Goal: Information Seeking & Learning: Learn about a topic

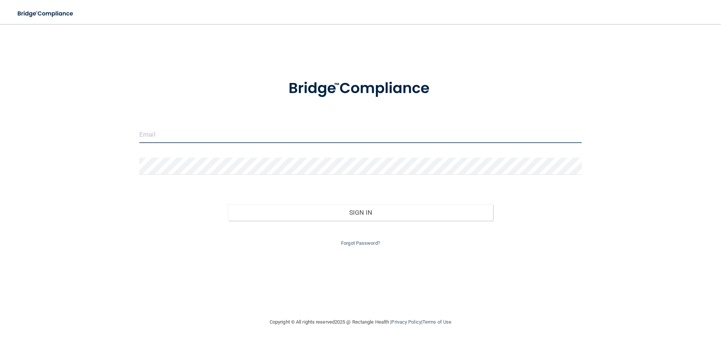
click at [177, 131] on input "email" at bounding box center [360, 134] width 443 height 17
type input "[EMAIL_ADDRESS][DOMAIN_NAME]"
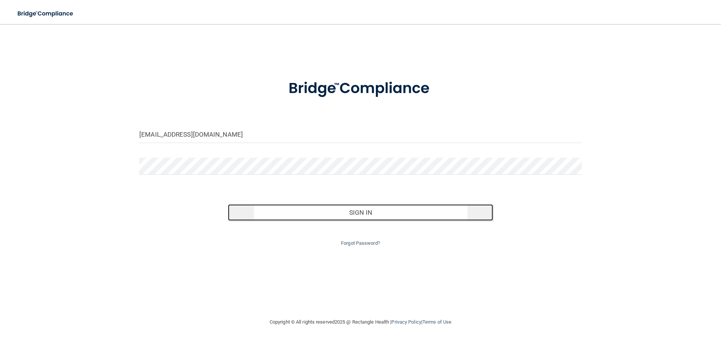
click at [363, 209] on button "Sign In" at bounding box center [361, 212] width 266 height 17
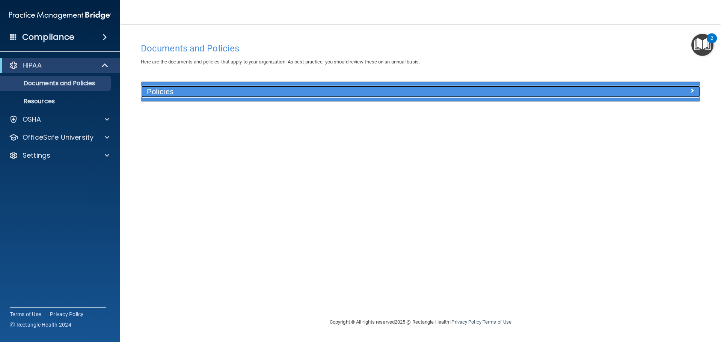
click at [434, 95] on h5 "Policies" at bounding box center [351, 92] width 408 height 8
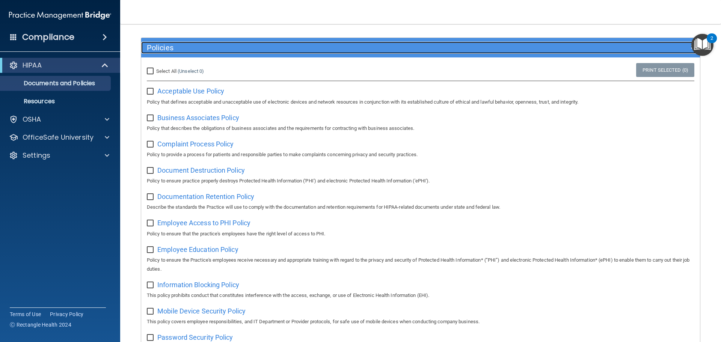
scroll to position [38, 0]
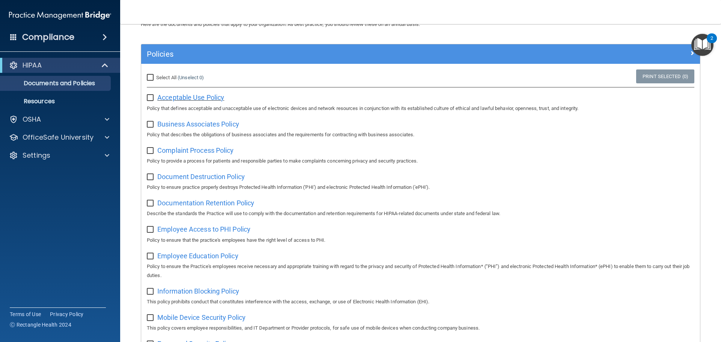
click at [180, 97] on span "Acceptable Use Policy" at bounding box center [190, 98] width 67 height 8
click at [149, 97] on input "checkbox" at bounding box center [151, 98] width 9 height 6
checkbox input "true"
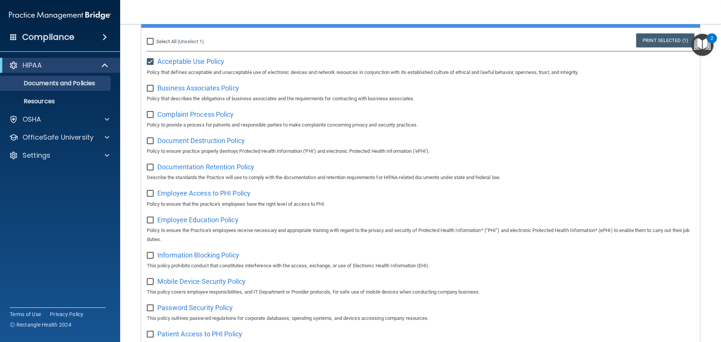
scroll to position [73, 0]
click at [176, 91] on span "Business Associates Policy" at bounding box center [198, 89] width 82 height 8
click at [148, 86] on input "checkbox" at bounding box center [151, 89] width 9 height 6
checkbox input "true"
click at [179, 114] on span "Complaint Process Policy" at bounding box center [195, 115] width 76 height 8
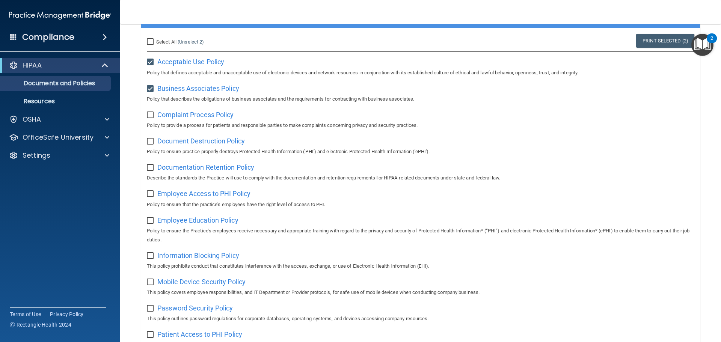
click at [152, 114] on input "checkbox" at bounding box center [151, 115] width 9 height 6
checkbox input "true"
click at [199, 141] on span "Document Destruction Policy" at bounding box center [201, 141] width 88 height 8
click at [151, 140] on input "checkbox" at bounding box center [151, 142] width 9 height 6
checkbox input "true"
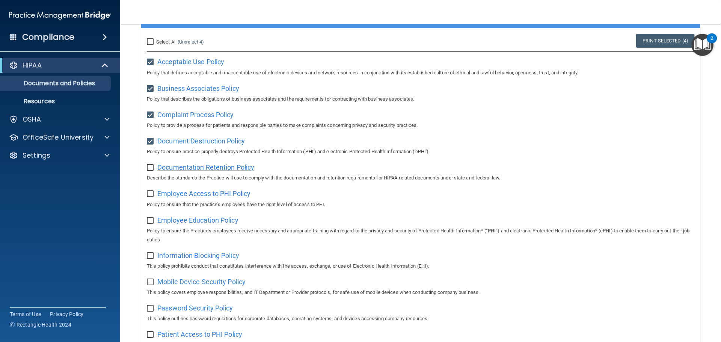
click at [184, 170] on span "Documentation Retention Policy" at bounding box center [205, 167] width 97 height 8
click at [151, 168] on input "checkbox" at bounding box center [151, 168] width 9 height 6
checkbox input "true"
click at [187, 196] on span "Employee Access to PHI Policy" at bounding box center [203, 194] width 93 height 8
click at [150, 193] on input "checkbox" at bounding box center [151, 194] width 9 height 6
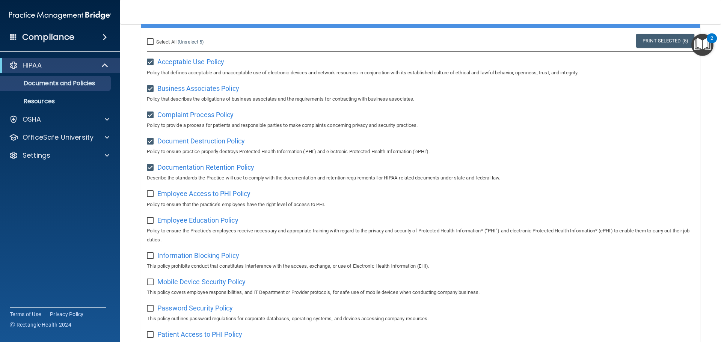
checkbox input "true"
click at [188, 221] on span "Employee Education Policy" at bounding box center [197, 220] width 81 height 8
click at [151, 223] on input "checkbox" at bounding box center [151, 221] width 9 height 6
checkbox input "true"
click at [186, 257] on span "Information Blocking Policy" at bounding box center [198, 256] width 82 height 8
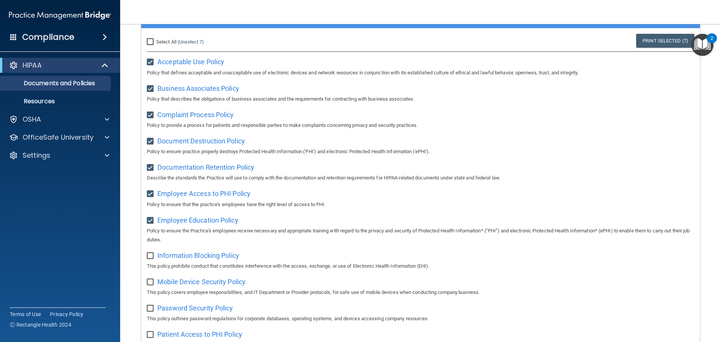
click at [148, 259] on input "checkbox" at bounding box center [151, 256] width 9 height 6
checkbox input "true"
click at [176, 284] on span "Mobile Device Security Policy" at bounding box center [201, 282] width 88 height 8
click at [150, 284] on input "checkbox" at bounding box center [151, 282] width 9 height 6
checkbox input "true"
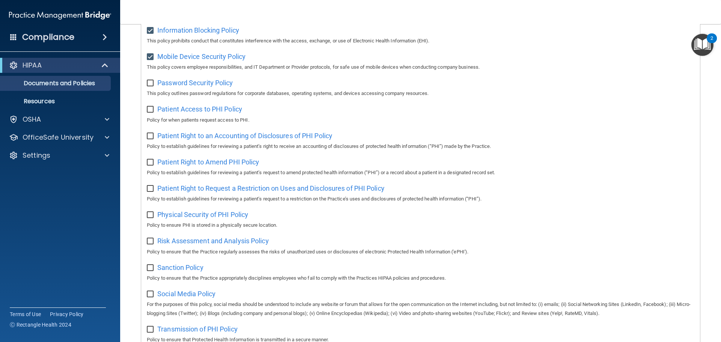
scroll to position [261, 0]
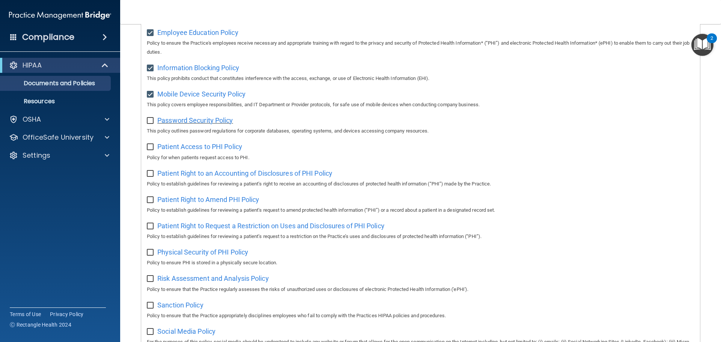
click at [175, 124] on span "Password Security Policy" at bounding box center [195, 120] width 76 height 8
click at [149, 123] on input "checkbox" at bounding box center [151, 121] width 9 height 6
checkbox input "true"
click at [182, 149] on span "Patient Access to PHI Policy" at bounding box center [199, 147] width 85 height 8
click at [148, 150] on input "checkbox" at bounding box center [151, 147] width 9 height 6
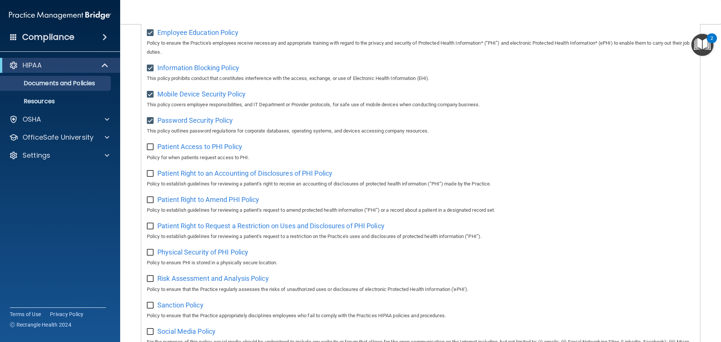
checkbox input "true"
click at [177, 177] on span "Patient Right to an Accounting of Disclosures of PHI Policy" at bounding box center [244, 173] width 175 height 8
click at [149, 177] on input "checkbox" at bounding box center [151, 174] width 9 height 6
checkbox input "true"
click at [177, 203] on span "Patient Right to Amend PHI Policy" at bounding box center [208, 200] width 102 height 8
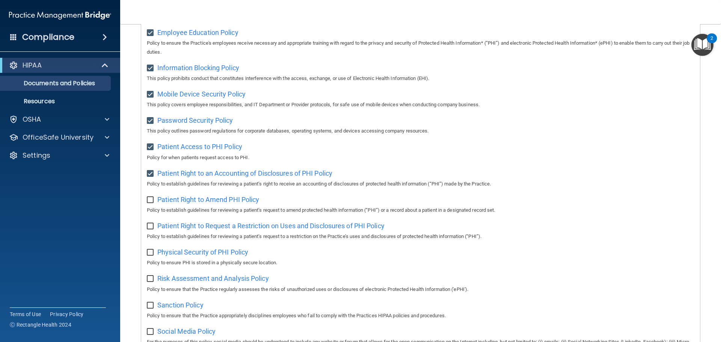
click at [150, 203] on input "checkbox" at bounding box center [151, 200] width 9 height 6
checkbox input "true"
click at [182, 228] on span "Patient Right to Request a Restriction on Uses and Disclosures of PHI Policy" at bounding box center [270, 226] width 227 height 8
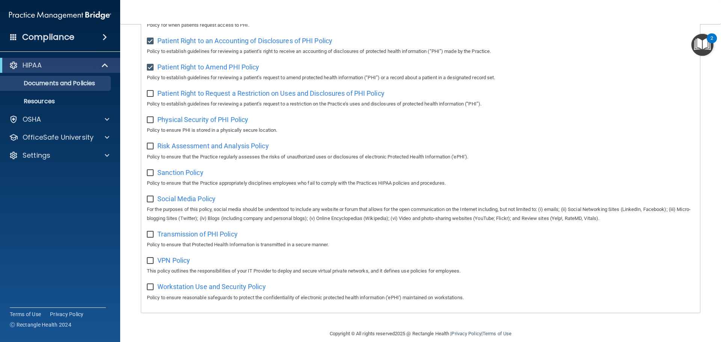
scroll to position [411, 0]
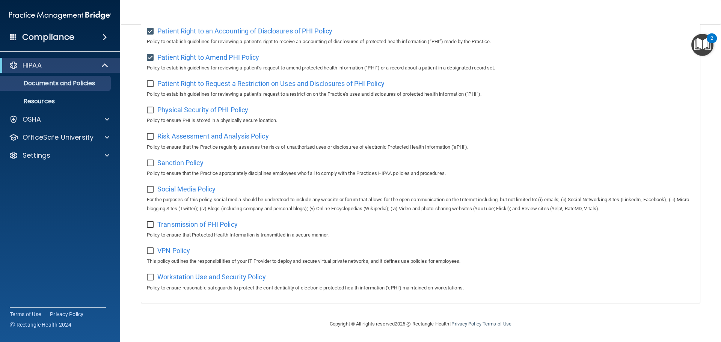
click at [148, 81] on input "checkbox" at bounding box center [151, 84] width 9 height 6
checkbox input "true"
click at [189, 106] on span "Physical Security of PHI Policy" at bounding box center [202, 110] width 91 height 8
click at [149, 107] on input "checkbox" at bounding box center [151, 110] width 9 height 6
checkbox input "true"
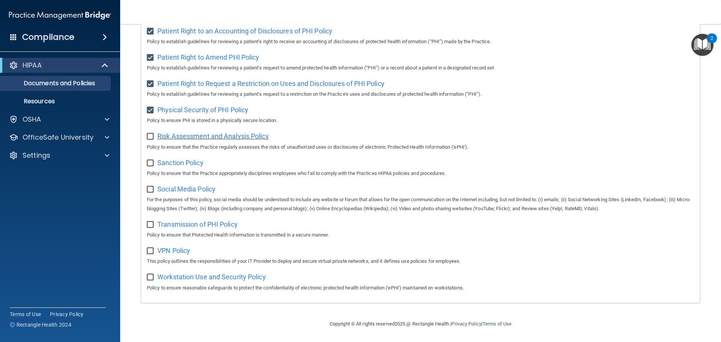
click at [175, 134] on span "Risk Assessment and Analysis Policy" at bounding box center [213, 136] width 112 height 8
click at [151, 134] on input "checkbox" at bounding box center [151, 137] width 9 height 6
checkbox input "true"
click at [170, 160] on span "Sanction Policy" at bounding box center [180, 163] width 46 height 8
click at [150, 160] on input "checkbox" at bounding box center [151, 163] width 9 height 6
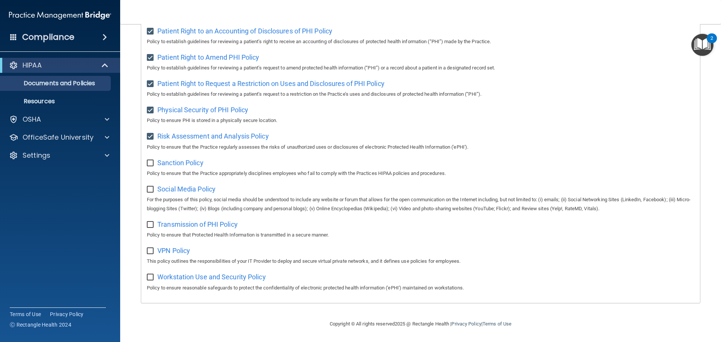
checkbox input "true"
click at [173, 189] on span "Social Media Policy" at bounding box center [186, 189] width 58 height 8
click at [149, 189] on input "checkbox" at bounding box center [151, 190] width 9 height 6
checkbox input "true"
click at [175, 224] on span "Transmission of PHI Policy" at bounding box center [197, 225] width 80 height 8
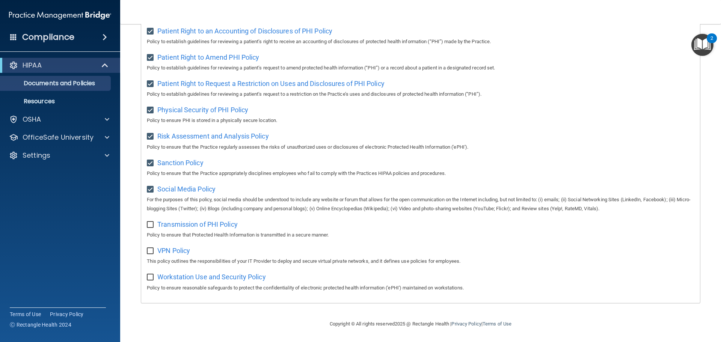
click at [149, 224] on input "checkbox" at bounding box center [151, 225] width 9 height 6
checkbox input "true"
click at [171, 250] on span "VPN Policy" at bounding box center [173, 251] width 33 height 8
click at [149, 253] on input "checkbox" at bounding box center [151, 251] width 9 height 6
checkbox input "true"
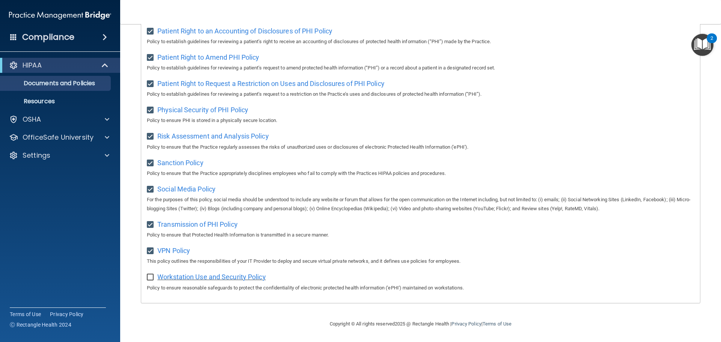
click at [184, 276] on span "Workstation Use and Security Policy" at bounding box center [211, 277] width 109 height 8
click at [148, 277] on input "checkbox" at bounding box center [151, 278] width 9 height 6
checkbox input "true"
click at [89, 36] on div "Compliance" at bounding box center [60, 37] width 120 height 17
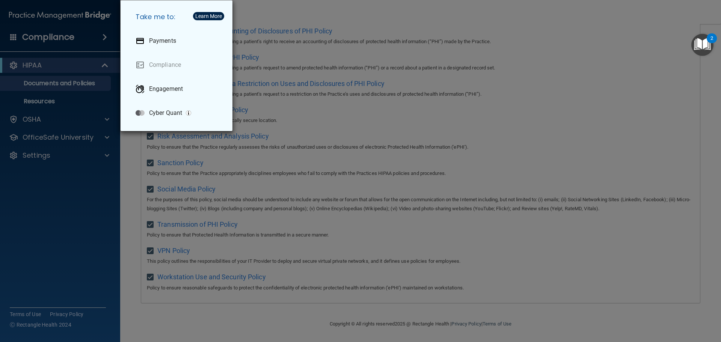
click at [60, 201] on div "Take me to: Payments Compliance Engagement Cyber Quant" at bounding box center [360, 171] width 721 height 342
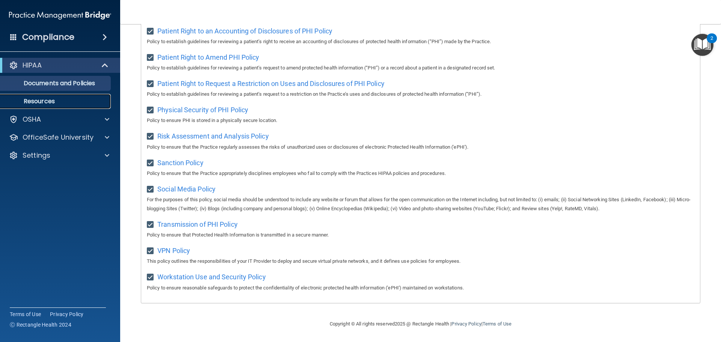
click at [47, 100] on p "Resources" at bounding box center [56, 102] width 103 height 8
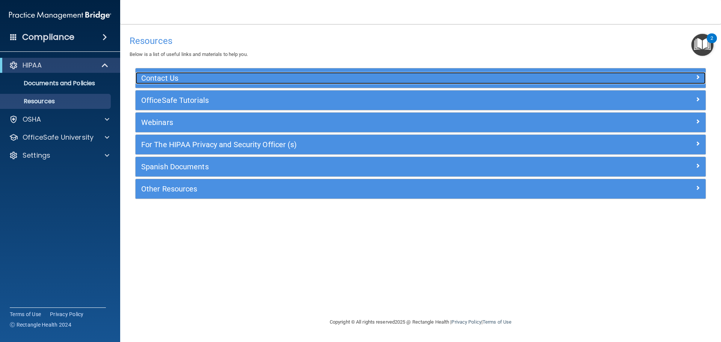
click at [156, 77] on h5 "Contact Us" at bounding box center [349, 78] width 417 height 8
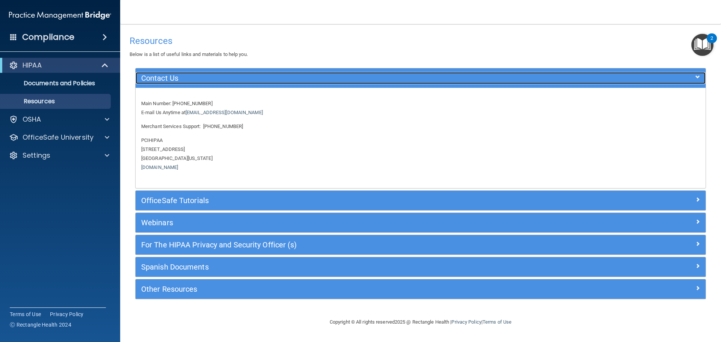
click at [156, 77] on h5 "Contact Us" at bounding box center [349, 78] width 417 height 8
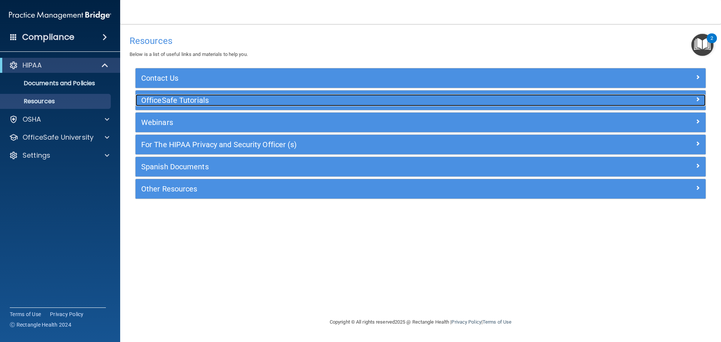
click at [159, 101] on h5 "OfficeSafe Tutorials" at bounding box center [349, 100] width 417 height 8
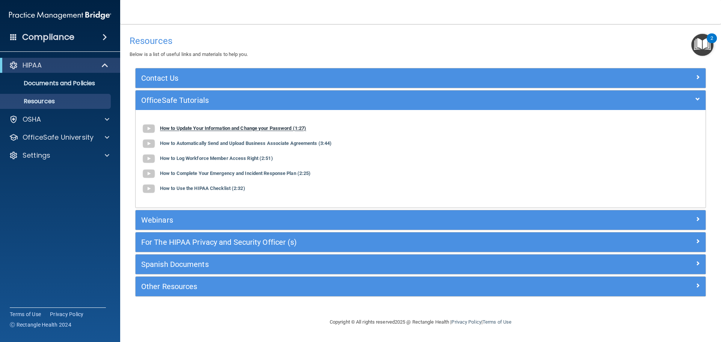
click at [205, 128] on b "How to Update Your Information and Change your Password (1:27)" at bounding box center [233, 129] width 146 height 6
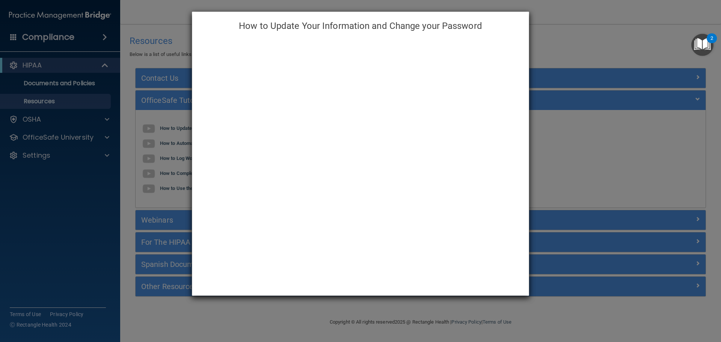
click at [364, 309] on div "How to Update Your Information and Change your Password" at bounding box center [360, 171] width 721 height 342
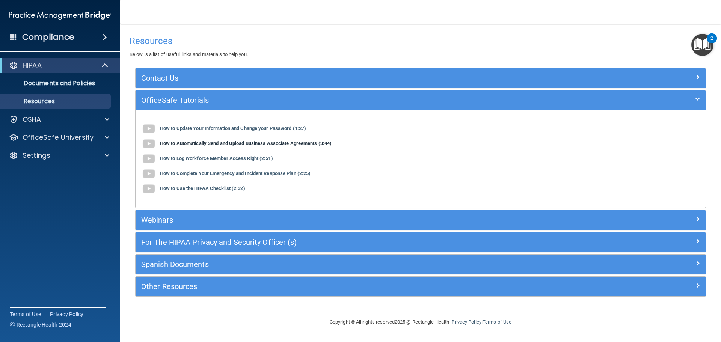
click at [234, 143] on b "How to Automatically Send and Upload Business Associate Agreements (3:44)" at bounding box center [246, 144] width 172 height 6
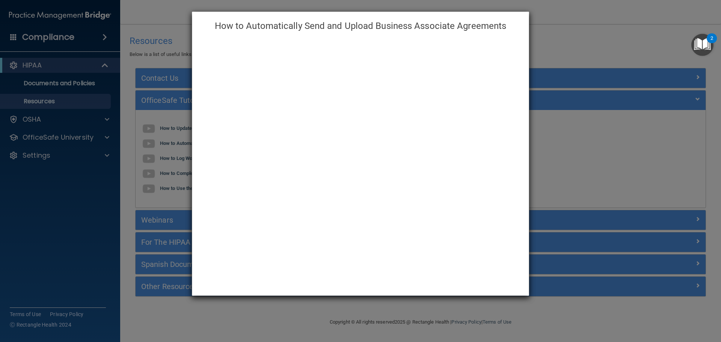
click at [217, 299] on div "How to Automatically Send and Upload Business Associate Agreements" at bounding box center [360, 171] width 721 height 342
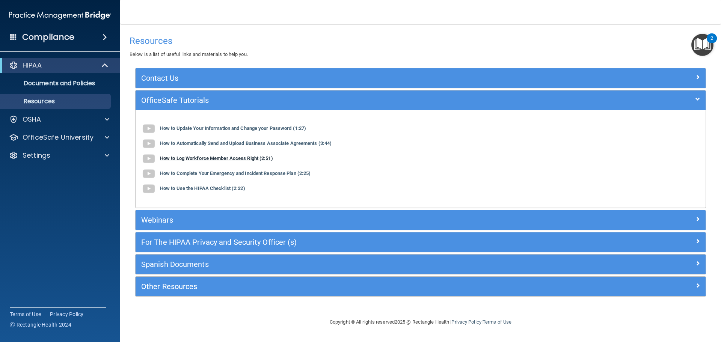
click at [183, 158] on b "How to Log Workforce Member Access Right (2:51)" at bounding box center [216, 159] width 113 height 6
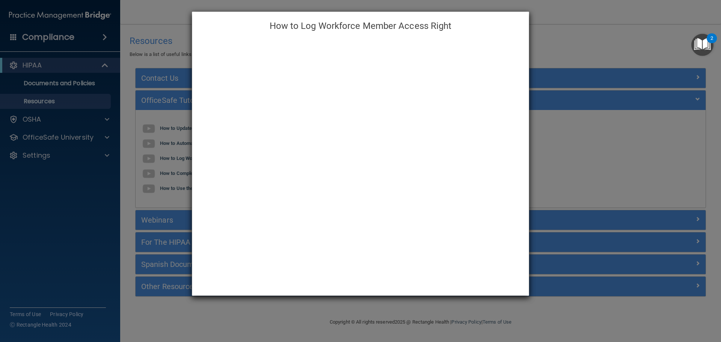
click at [219, 313] on div "How to Log Workforce Member Access Right" at bounding box center [360, 171] width 721 height 342
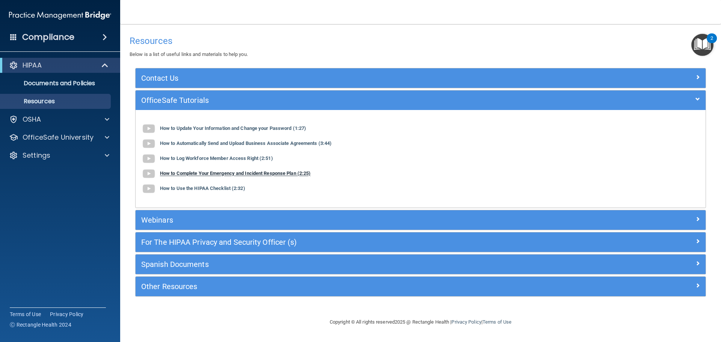
click at [228, 172] on b "How to Complete Your Emergency and Incident Response Plan (2:25)" at bounding box center [235, 174] width 151 height 6
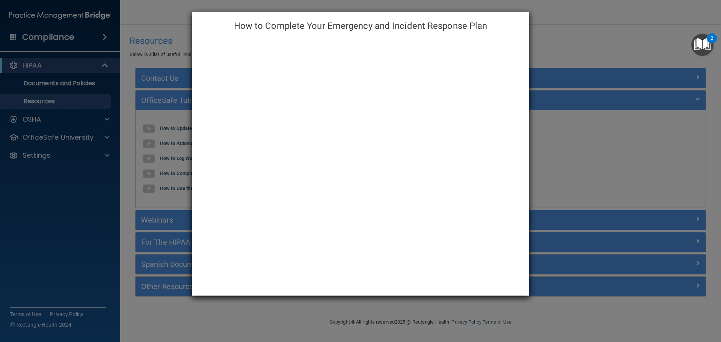
click at [211, 309] on div "How to Complete Your Emergency and Incident Response Plan" at bounding box center [360, 171] width 721 height 342
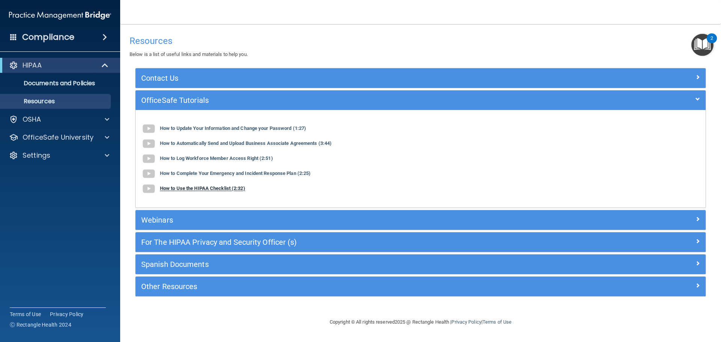
click at [195, 188] on b "How to Use the HIPAA Checklist (2:32)" at bounding box center [202, 189] width 85 height 6
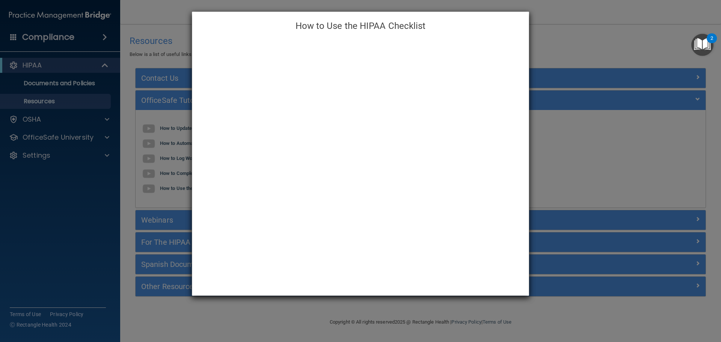
click at [182, 316] on div "How to Use the HIPAA Checklist" at bounding box center [360, 171] width 721 height 342
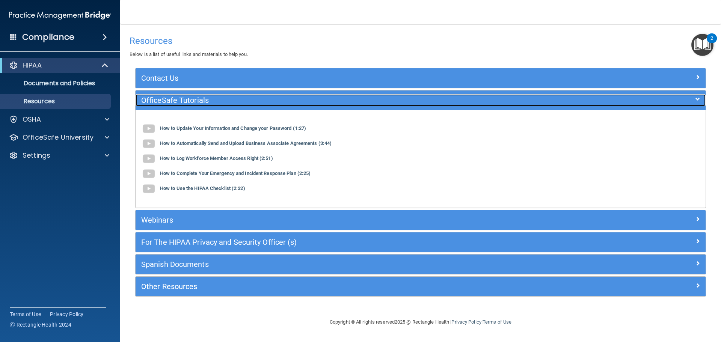
click at [293, 100] on h5 "OfficeSafe Tutorials" at bounding box center [349, 100] width 417 height 8
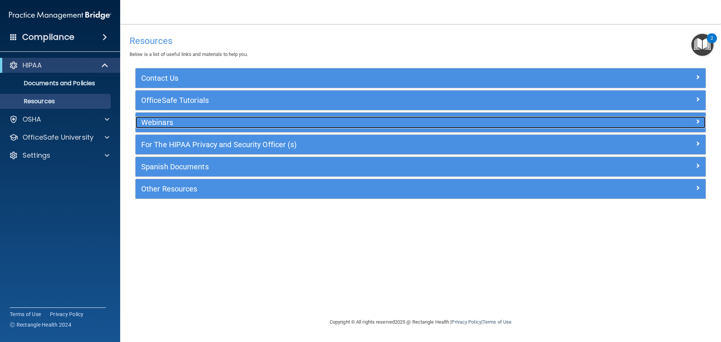
click at [290, 122] on h5 "Webinars" at bounding box center [349, 122] width 417 height 8
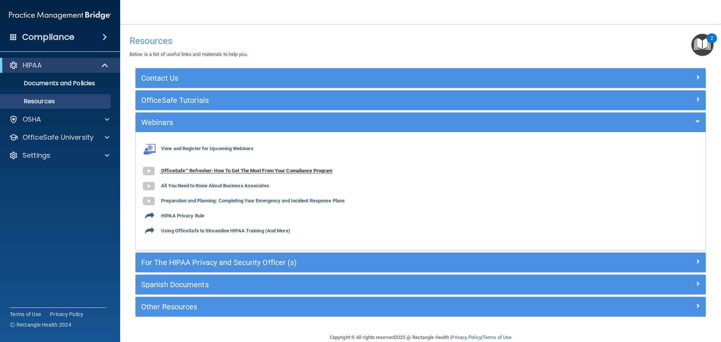
click at [198, 170] on b "OfficeSafe™ Refresher: How To Get The Most From Your Compliance Program" at bounding box center [246, 171] width 171 height 6
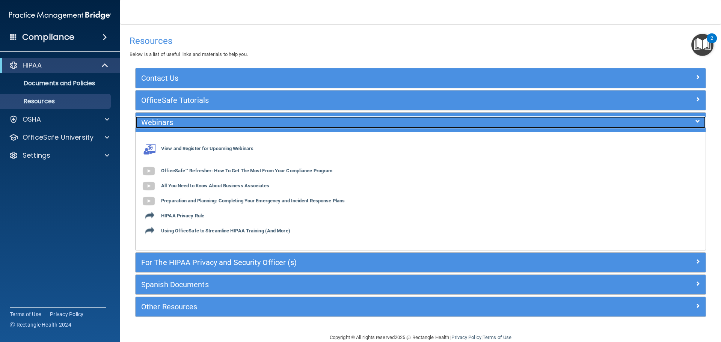
click at [237, 123] on h5 "Webinars" at bounding box center [349, 122] width 417 height 8
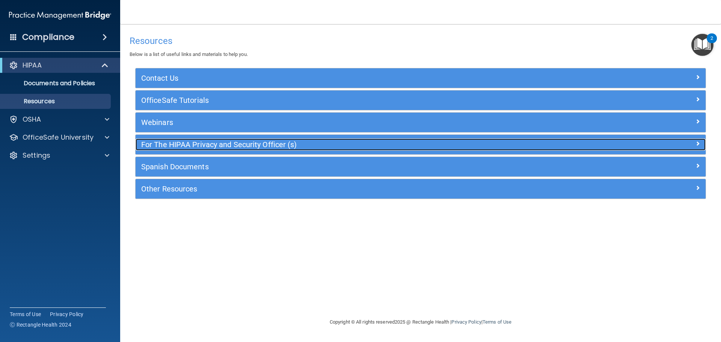
click at [233, 143] on h5 "For The HIPAA Privacy and Security Officer (s)" at bounding box center [349, 144] width 417 height 8
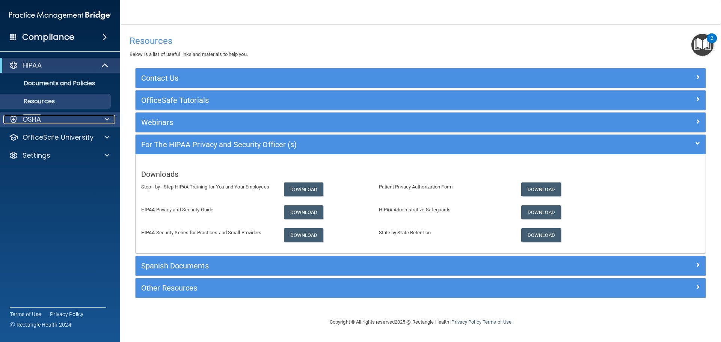
click at [104, 121] on div at bounding box center [106, 119] width 19 height 9
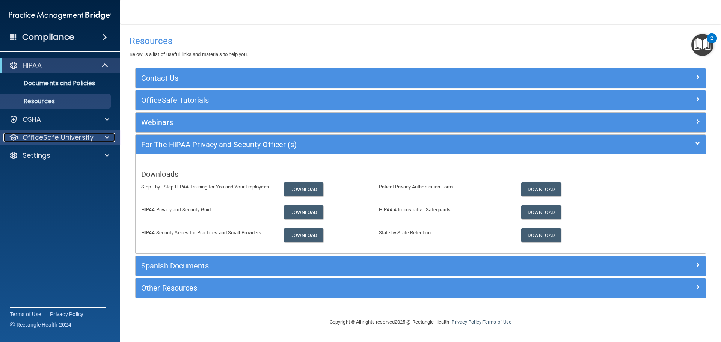
click at [102, 137] on div at bounding box center [106, 137] width 19 height 9
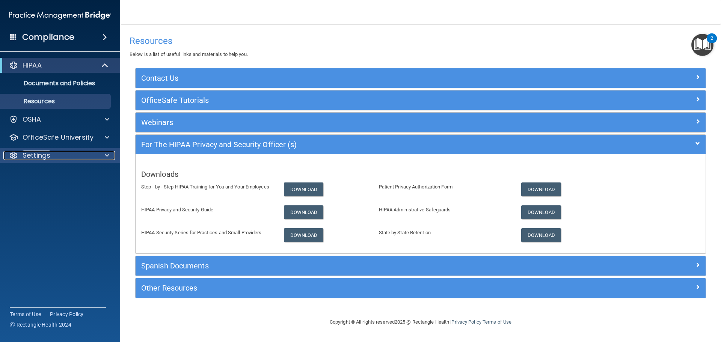
click at [100, 153] on div at bounding box center [106, 155] width 19 height 9
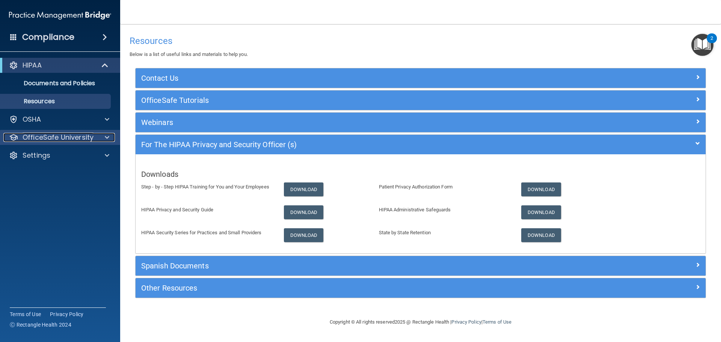
click at [99, 139] on div at bounding box center [106, 137] width 19 height 9
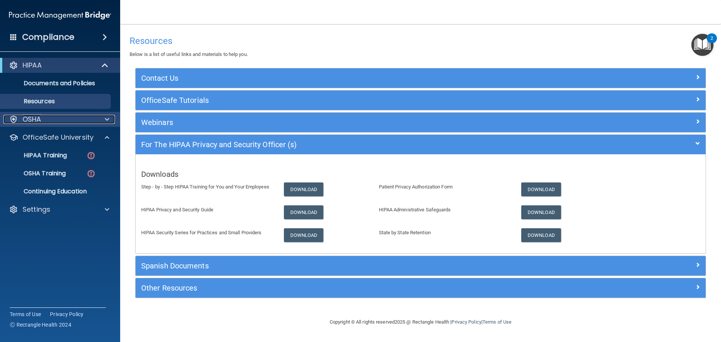
click at [98, 122] on div at bounding box center [106, 119] width 19 height 9
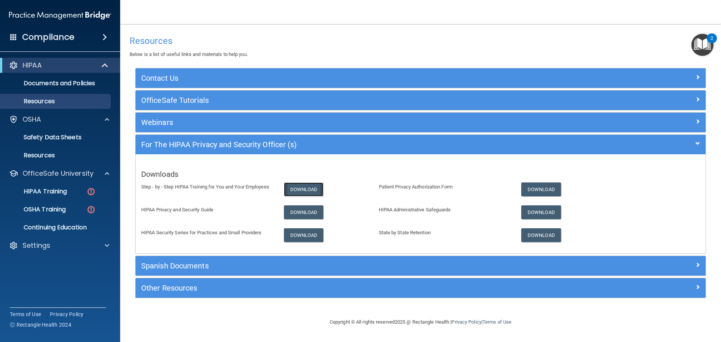
click at [301, 187] on link "Download" at bounding box center [304, 190] width 40 height 14
click at [304, 212] on link "Download" at bounding box center [304, 212] width 40 height 14
click at [299, 236] on link "Download" at bounding box center [304, 235] width 40 height 14
click at [542, 189] on link "Download" at bounding box center [541, 190] width 40 height 14
click at [545, 214] on link "Download" at bounding box center [541, 212] width 40 height 14
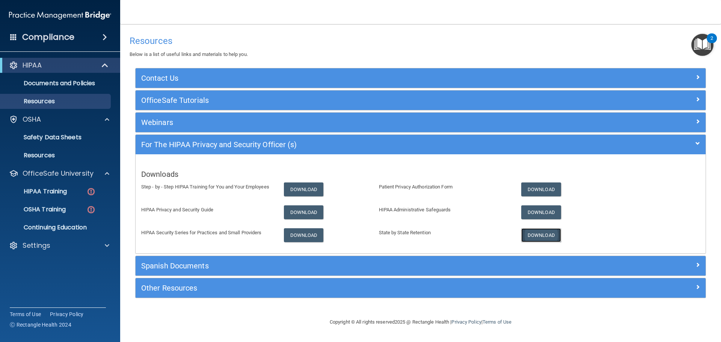
click at [534, 233] on link "Download" at bounding box center [541, 235] width 40 height 14
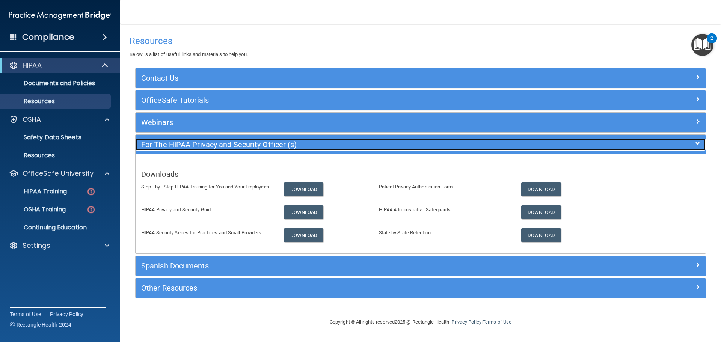
click at [307, 146] on h5 "For The HIPAA Privacy and Security Officer (s)" at bounding box center [349, 144] width 417 height 8
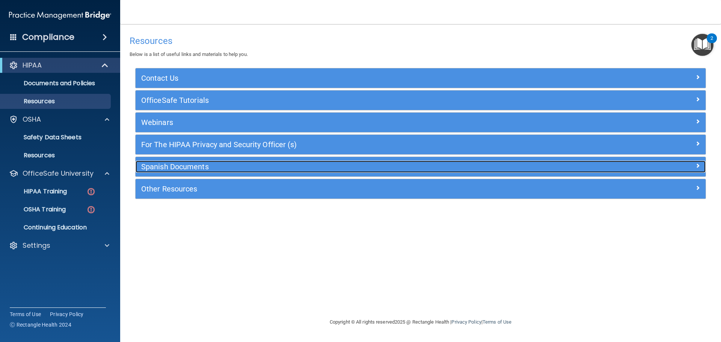
click at [297, 164] on h5 "Spanish Documents" at bounding box center [349, 167] width 417 height 8
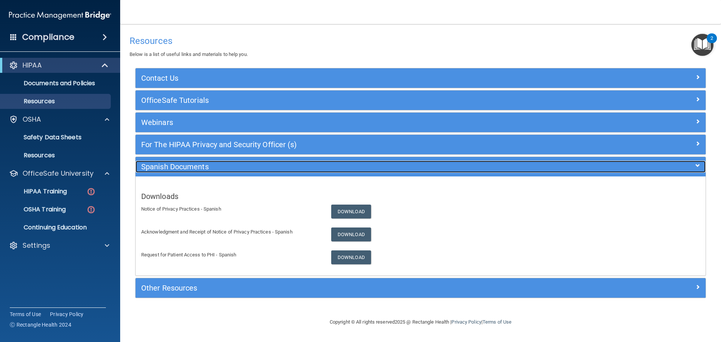
click at [297, 164] on h5 "Spanish Documents" at bounding box center [349, 167] width 417 height 8
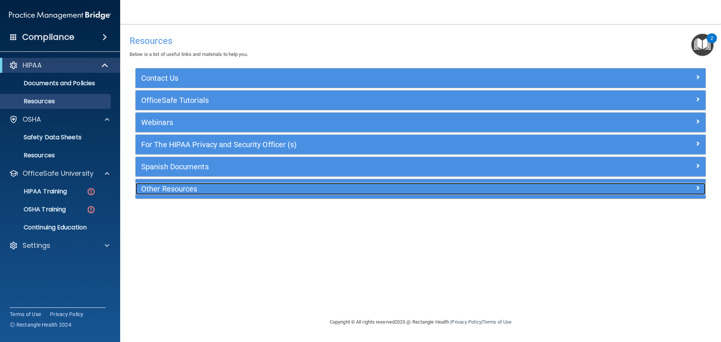
click at [286, 193] on h5 "Other Resources" at bounding box center [349, 189] width 417 height 8
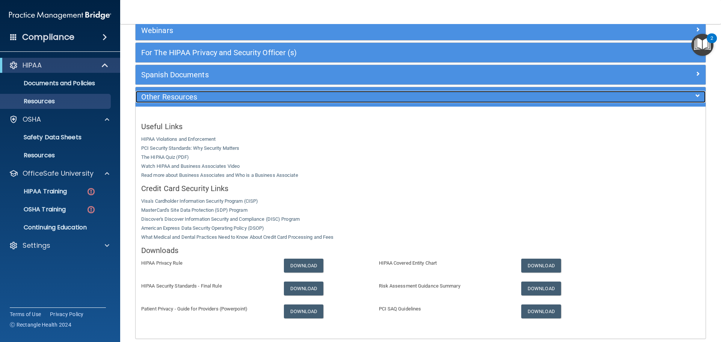
scroll to position [113, 0]
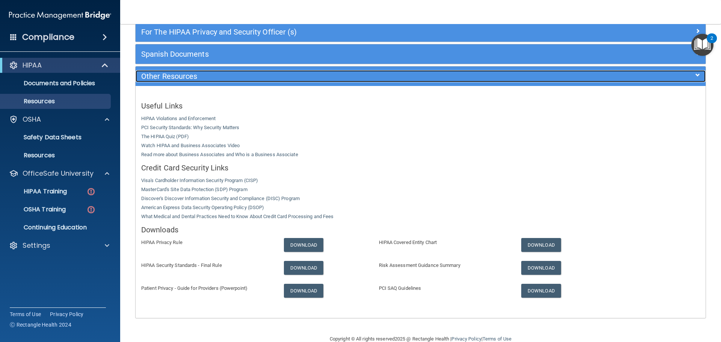
click at [266, 72] on div "Other Resources" at bounding box center [350, 76] width 428 height 12
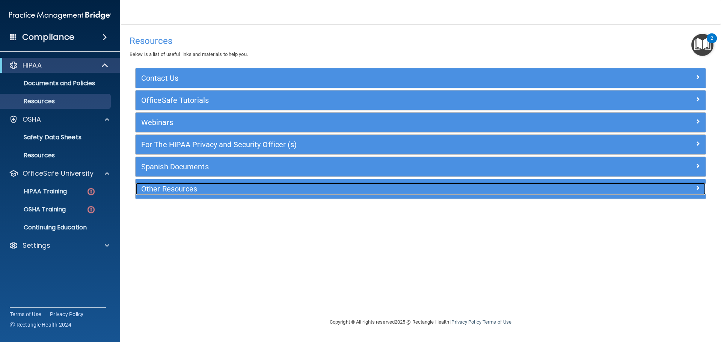
scroll to position [0, 0]
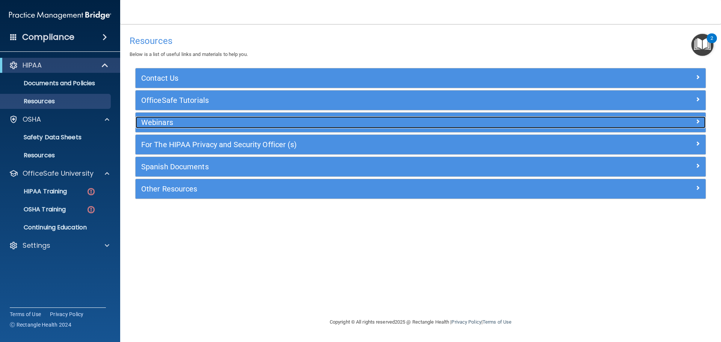
click at [255, 121] on h5 "Webinars" at bounding box center [349, 122] width 417 height 8
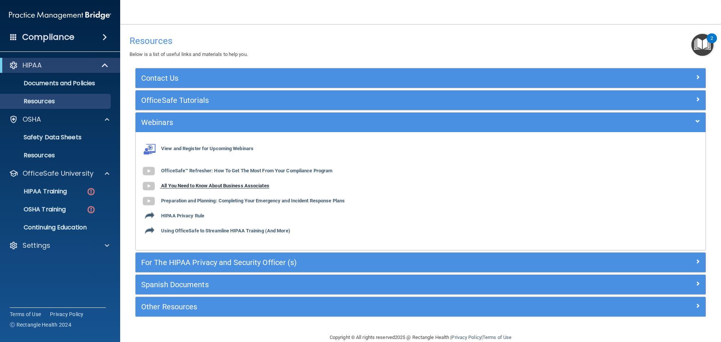
click at [213, 184] on b "All You Need to Know About Business Associates" at bounding box center [215, 186] width 108 height 6
click at [222, 199] on b "Preparation and Planning: Completing Your Emergency and Incident Response Plans" at bounding box center [253, 201] width 184 height 6
click at [183, 216] on b "HIPAA Privacy Rule" at bounding box center [182, 216] width 43 height 6
click at [211, 231] on b "Using OfficeSafe to Streamline HIPAA Training (And More)" at bounding box center [225, 231] width 129 height 6
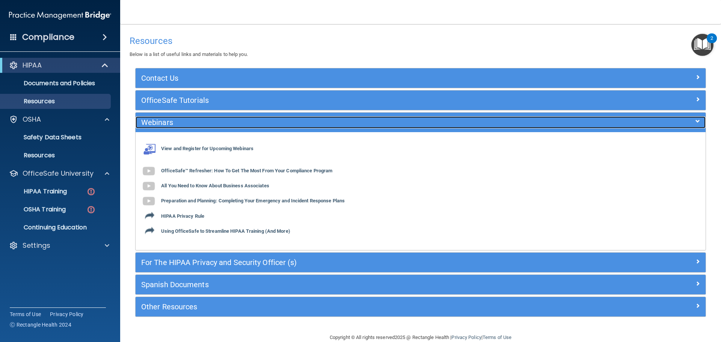
click at [187, 120] on h5 "Webinars" at bounding box center [349, 122] width 417 height 8
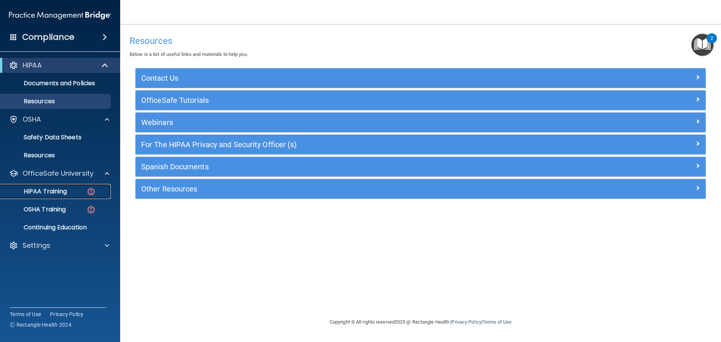
click at [48, 189] on p "HIPAA Training" at bounding box center [36, 192] width 62 height 8
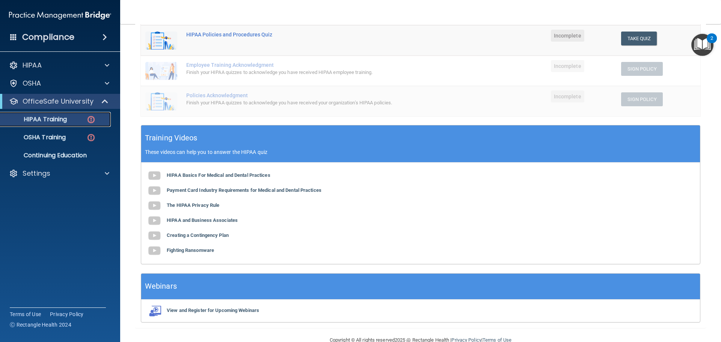
scroll to position [184, 0]
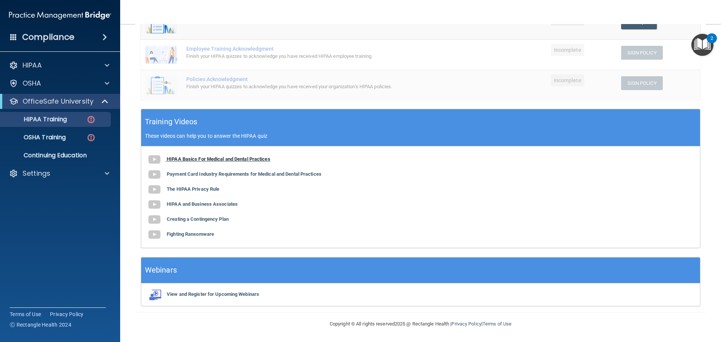
click at [183, 159] on b "HIPAA Basics For Medical and Dental Practices" at bounding box center [219, 159] width 104 height 6
click at [243, 172] on b "Payment Card Industry Requirements for Medical and Dental Practices" at bounding box center [244, 174] width 155 height 6
click at [202, 189] on b "The HIPAA Privacy Rule" at bounding box center [193, 189] width 53 height 6
click at [198, 202] on b "HIPAA and Business Associates" at bounding box center [202, 204] width 71 height 6
click at [207, 219] on b "Creating a Contingency Plan" at bounding box center [198, 219] width 62 height 6
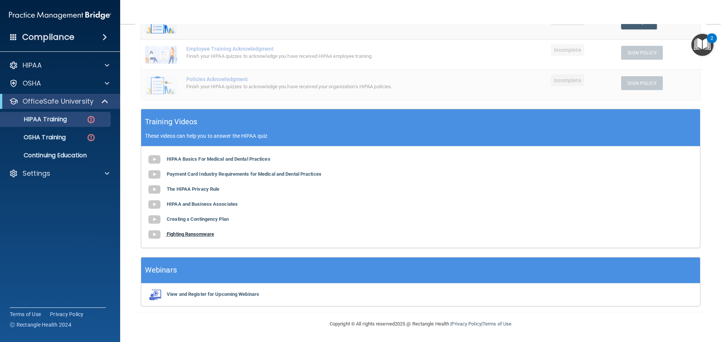
click at [199, 233] on b "Fighting Ransomware" at bounding box center [190, 234] width 47 height 6
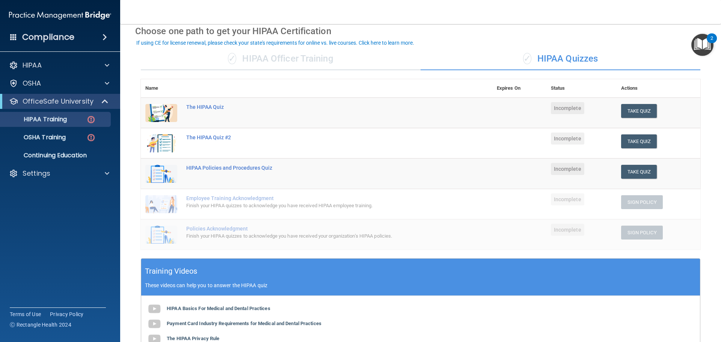
scroll to position [34, 0]
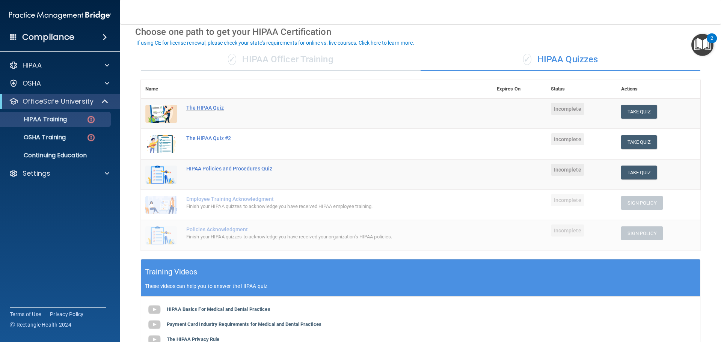
click at [199, 108] on div "The HIPAA Quiz" at bounding box center [320, 108] width 269 height 6
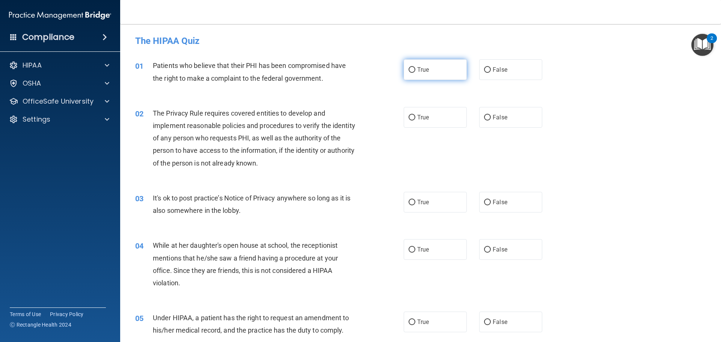
click at [409, 70] on input "True" at bounding box center [412, 70] width 7 height 6
radio input "true"
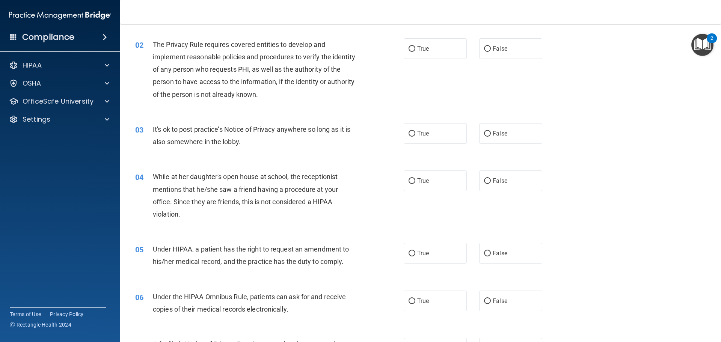
scroll to position [75, 0]
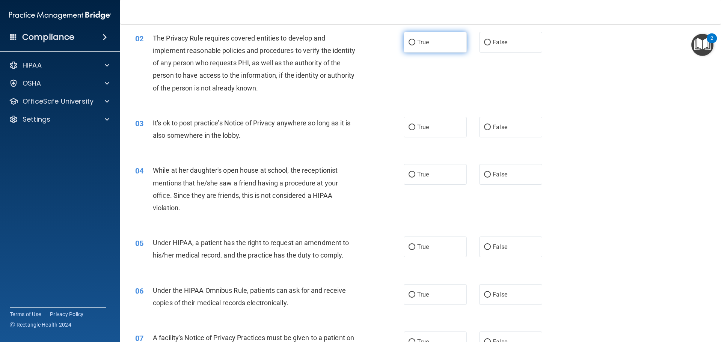
click at [409, 42] on input "True" at bounding box center [412, 43] width 7 height 6
radio input "true"
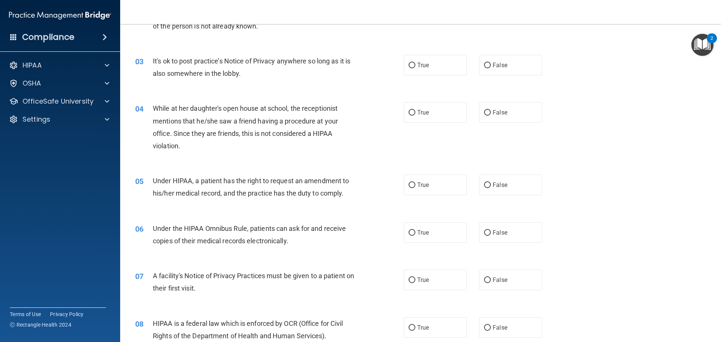
scroll to position [150, 0]
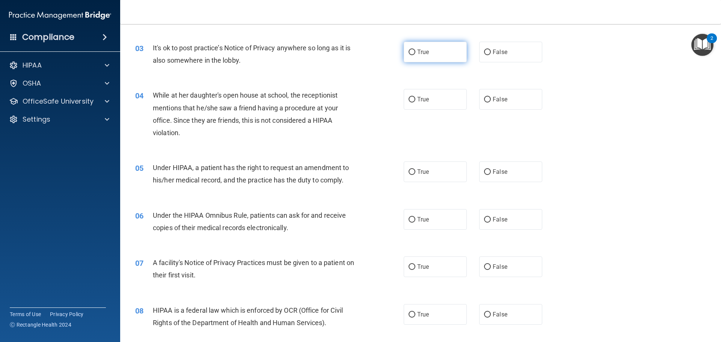
click at [409, 52] on input "True" at bounding box center [412, 53] width 7 height 6
radio input "true"
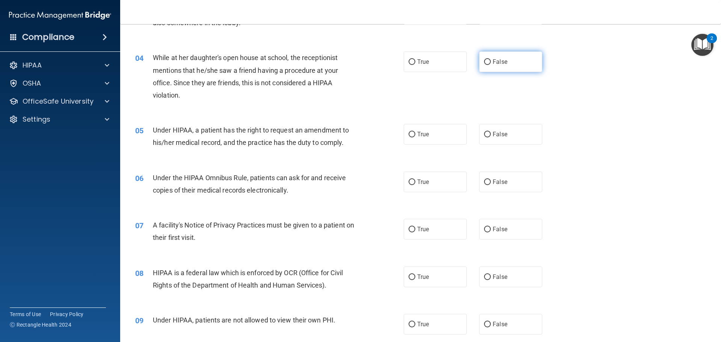
click at [484, 62] on input "False" at bounding box center [487, 62] width 7 height 6
radio input "true"
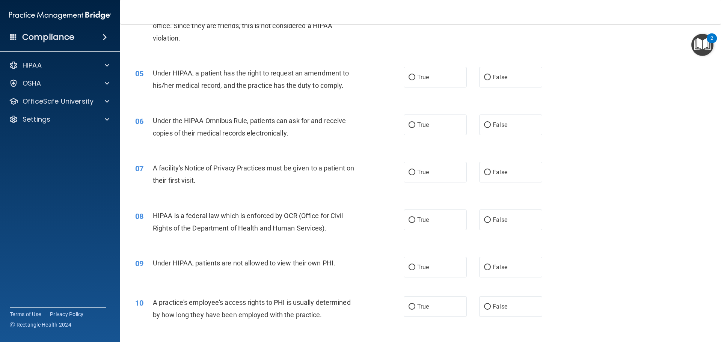
scroll to position [263, 0]
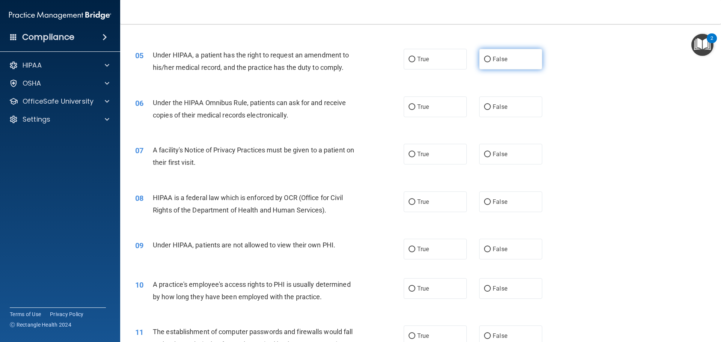
click at [485, 63] on label "False" at bounding box center [510, 59] width 63 height 21
click at [485, 62] on input "False" at bounding box center [487, 60] width 7 height 6
radio input "true"
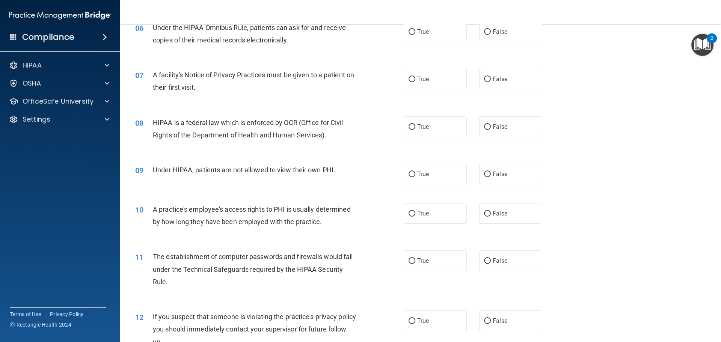
scroll to position [301, 0]
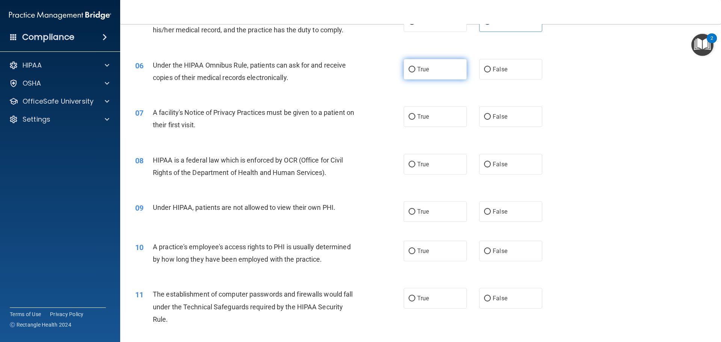
click at [409, 69] on input "True" at bounding box center [412, 70] width 7 height 6
radio input "true"
click at [409, 117] on input "True" at bounding box center [412, 117] width 7 height 6
radio input "true"
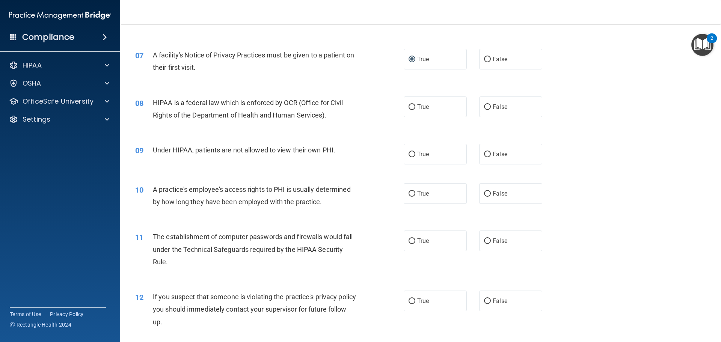
scroll to position [376, 0]
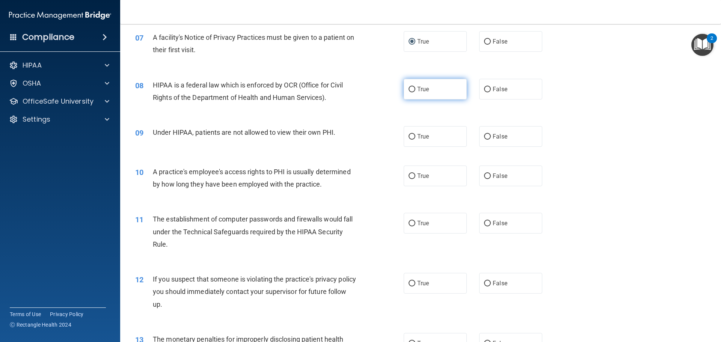
click at [409, 91] on input "True" at bounding box center [412, 90] width 7 height 6
radio input "true"
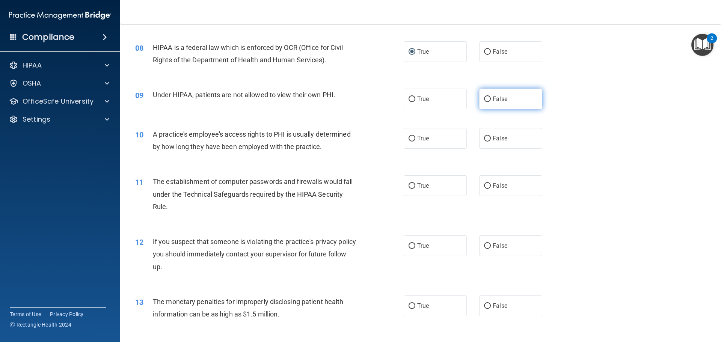
click at [486, 98] on input "False" at bounding box center [487, 100] width 7 height 6
radio input "true"
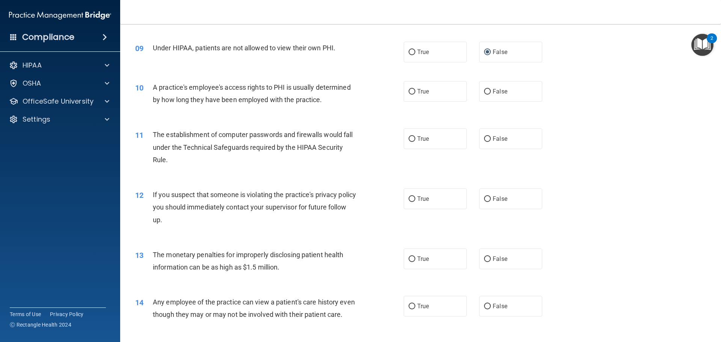
scroll to position [451, 0]
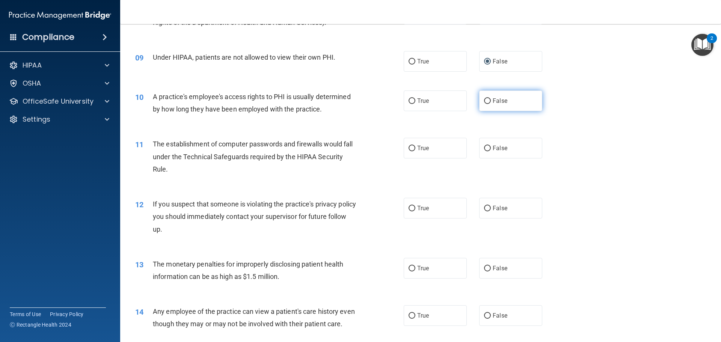
click at [484, 102] on input "False" at bounding box center [487, 101] width 7 height 6
radio input "true"
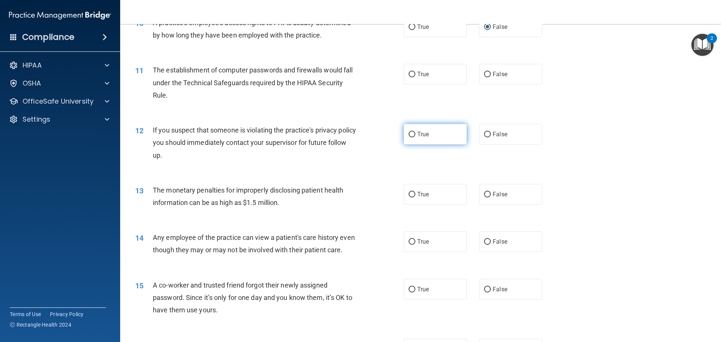
scroll to position [526, 0]
click at [410, 74] on input "True" at bounding box center [412, 74] width 7 height 6
radio input "true"
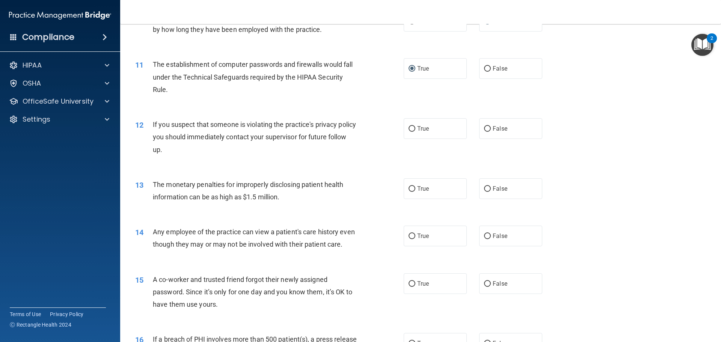
scroll to position [609, 0]
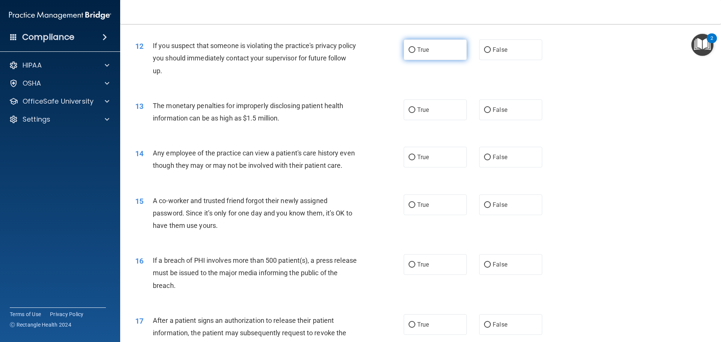
click at [409, 51] on input "True" at bounding box center [412, 50] width 7 height 6
radio input "true"
click at [410, 111] on input "True" at bounding box center [412, 110] width 7 height 6
radio input "true"
click at [486, 157] on input "False" at bounding box center [487, 158] width 7 height 6
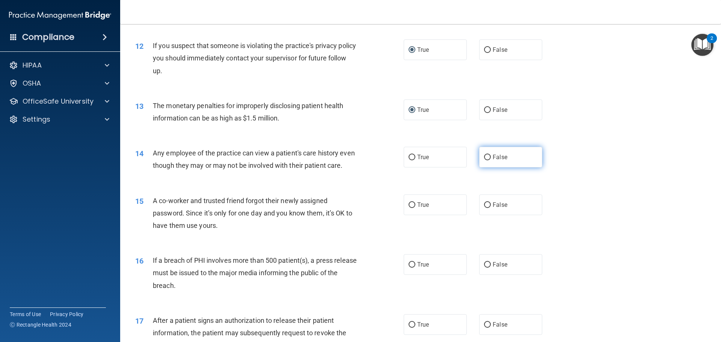
radio input "true"
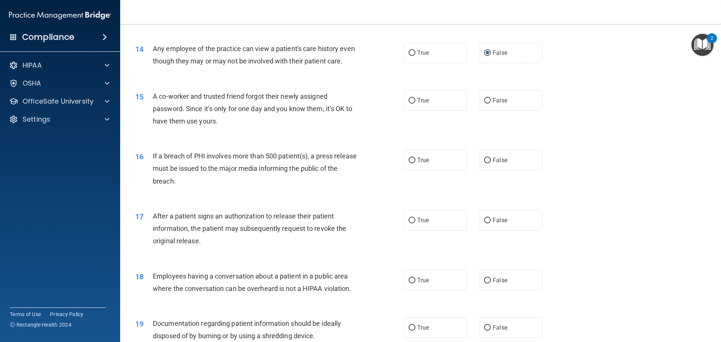
scroll to position [722, 0]
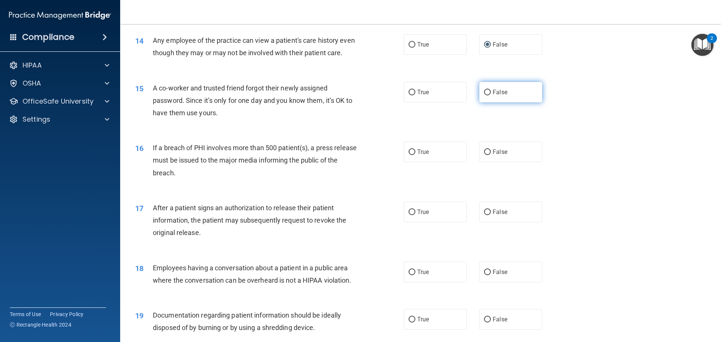
click at [484, 95] on input "False" at bounding box center [487, 93] width 7 height 6
radio input "true"
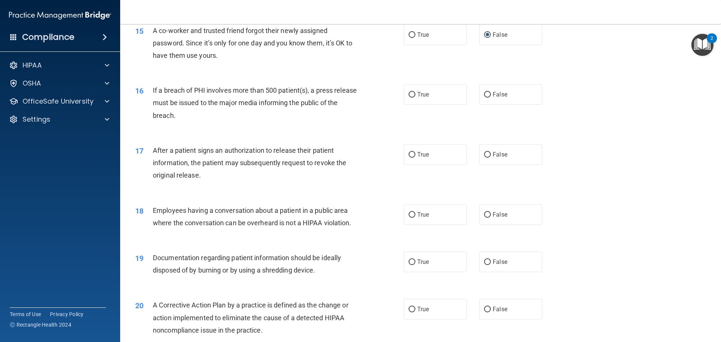
scroll to position [797, 0]
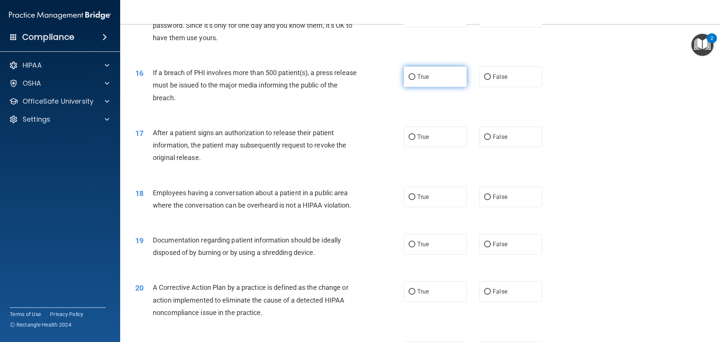
click at [409, 80] on input "True" at bounding box center [412, 77] width 7 height 6
radio input "true"
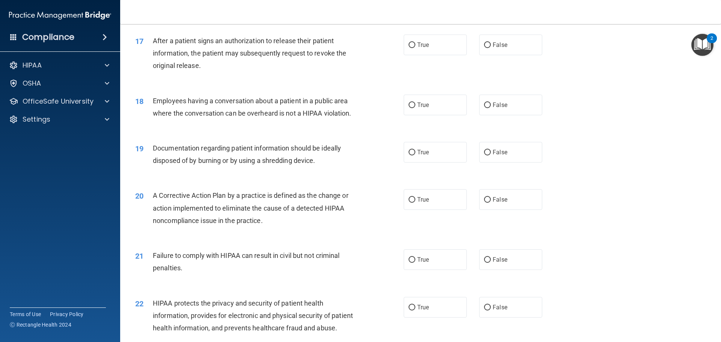
scroll to position [910, 0]
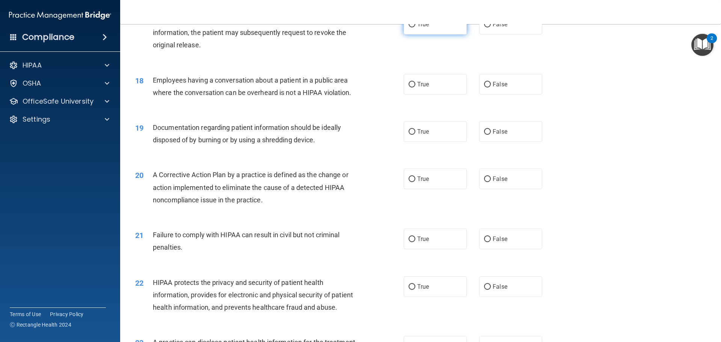
click at [413, 35] on label "True" at bounding box center [435, 24] width 63 height 21
click at [413, 27] on input "True" at bounding box center [412, 25] width 7 height 6
radio input "true"
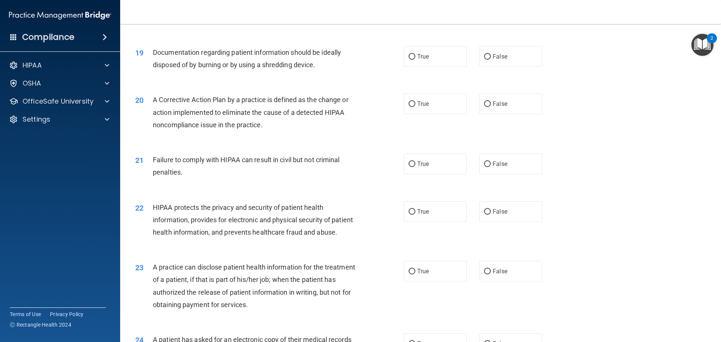
scroll to position [947, 0]
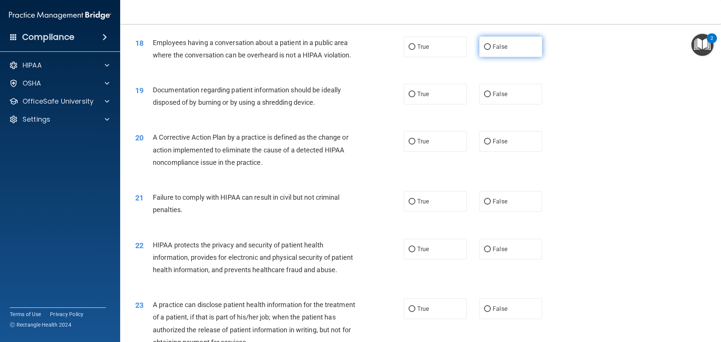
click at [486, 50] on input "False" at bounding box center [487, 47] width 7 height 6
radio input "true"
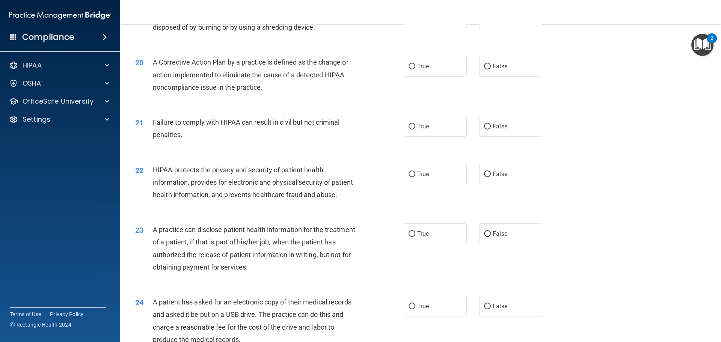
scroll to position [985, 0]
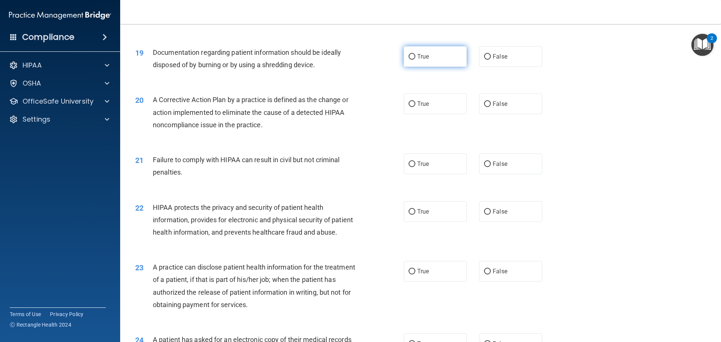
click at [409, 60] on input "True" at bounding box center [412, 57] width 7 height 6
radio input "true"
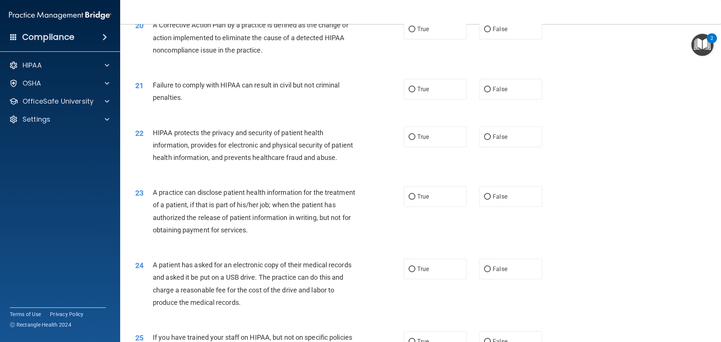
scroll to position [1060, 0]
click at [409, 39] on label "True" at bounding box center [435, 28] width 63 height 21
click at [409, 32] on input "True" at bounding box center [412, 29] width 7 height 6
radio input "true"
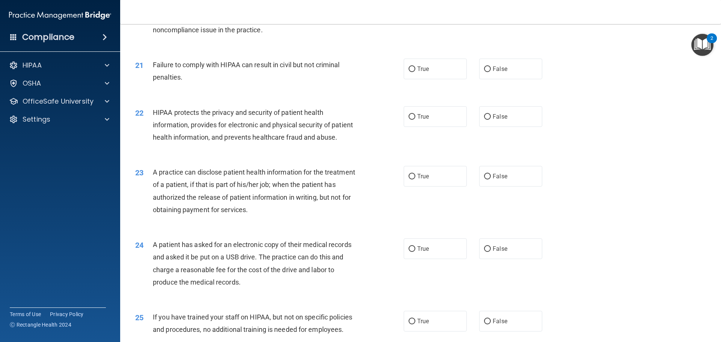
scroll to position [1098, 0]
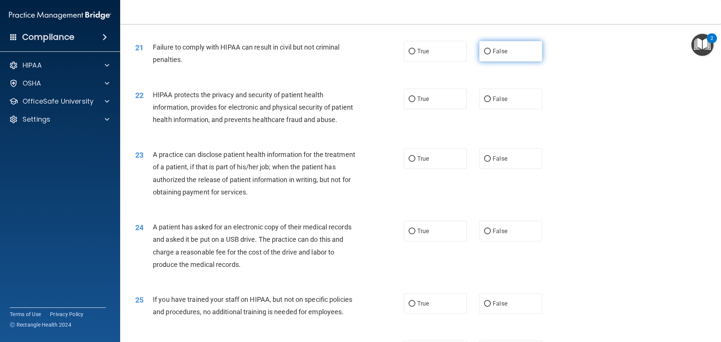
click at [486, 54] on input "False" at bounding box center [487, 52] width 7 height 6
radio input "true"
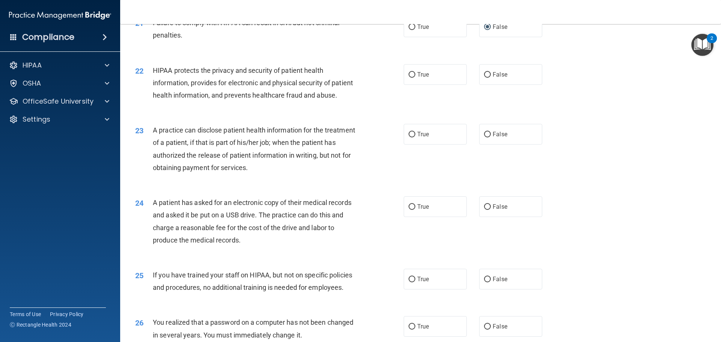
scroll to position [1135, 0]
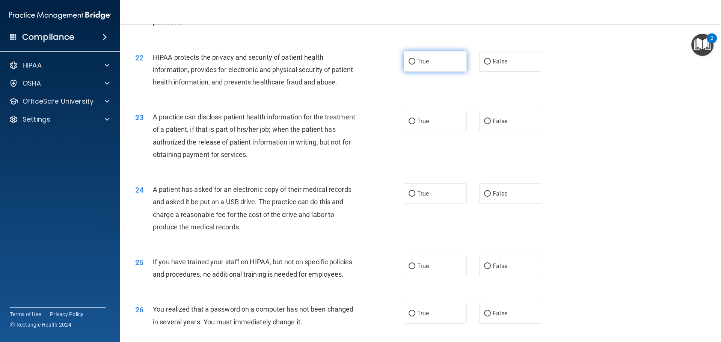
click at [409, 65] on input "True" at bounding box center [412, 62] width 7 height 6
radio input "true"
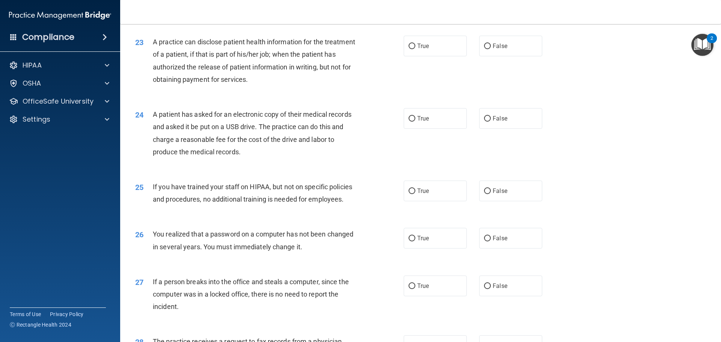
scroll to position [1248, 0]
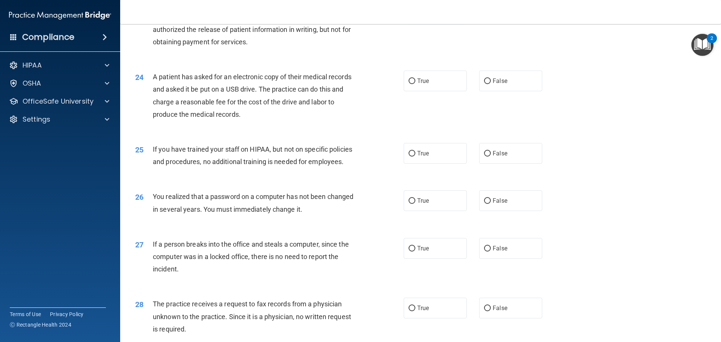
click at [412, 12] on input "True" at bounding box center [412, 9] width 7 height 6
radio input "true"
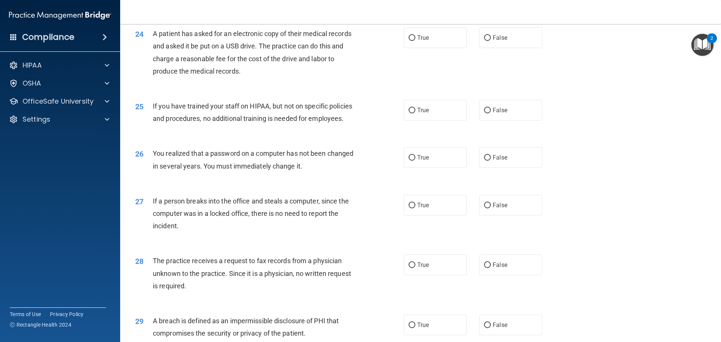
scroll to position [1323, 0]
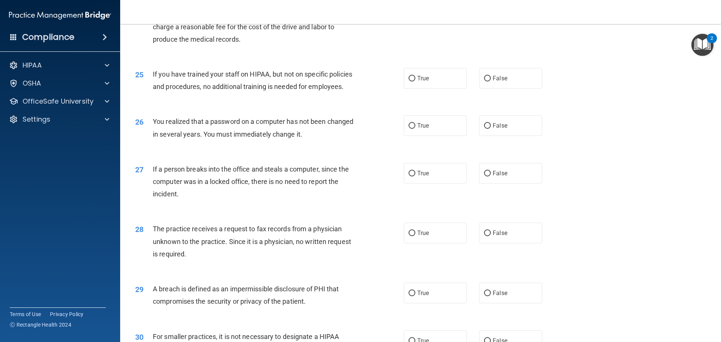
click at [409, 16] on label "True" at bounding box center [435, 5] width 63 height 21
click at [409, 9] on input "True" at bounding box center [412, 6] width 7 height 6
radio input "true"
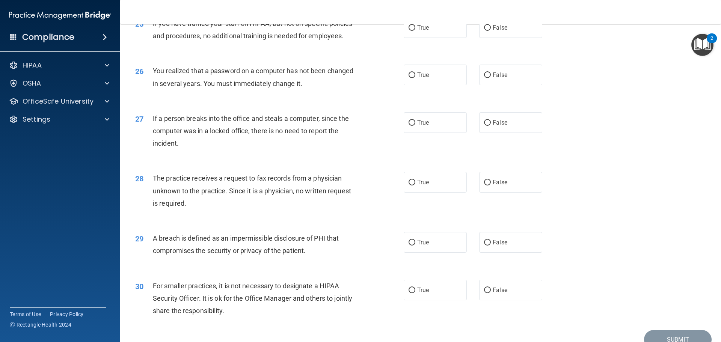
scroll to position [1361, 0]
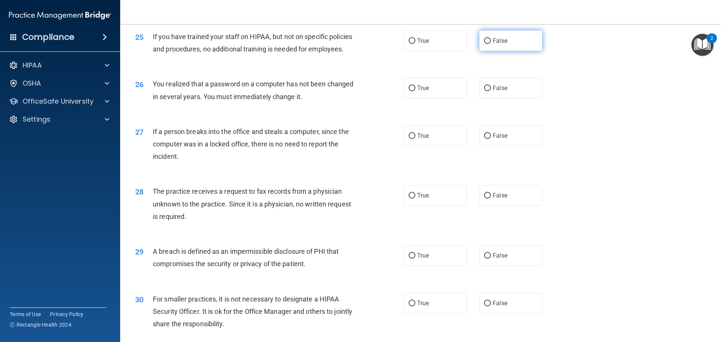
click at [484, 44] on input "False" at bounding box center [487, 41] width 7 height 6
radio input "true"
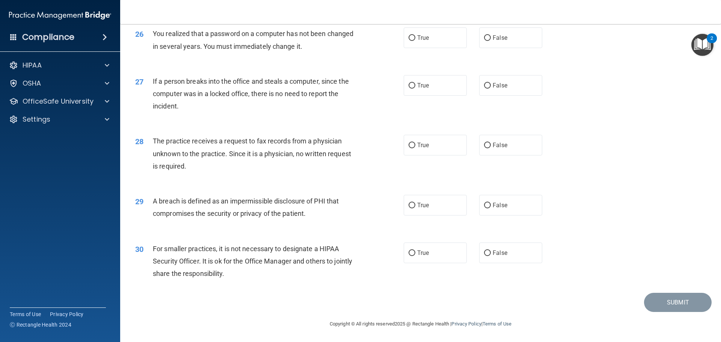
scroll to position [1436, 0]
click at [409, 38] on input "True" at bounding box center [412, 38] width 7 height 6
radio input "true"
click at [484, 89] on input "False" at bounding box center [487, 86] width 7 height 6
radio input "true"
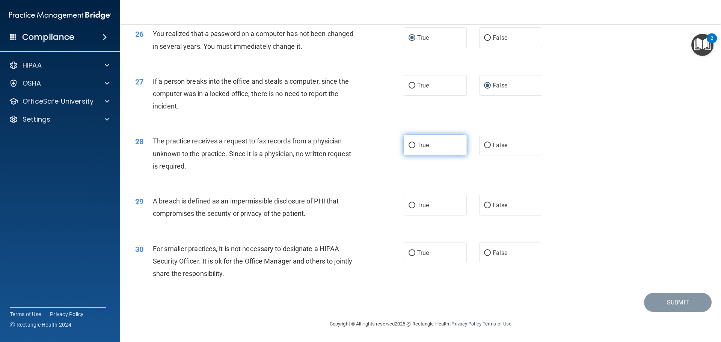
click at [409, 147] on input "True" at bounding box center [412, 146] width 7 height 6
radio input "true"
click at [409, 144] on input "True" at bounding box center [412, 146] width 7 height 6
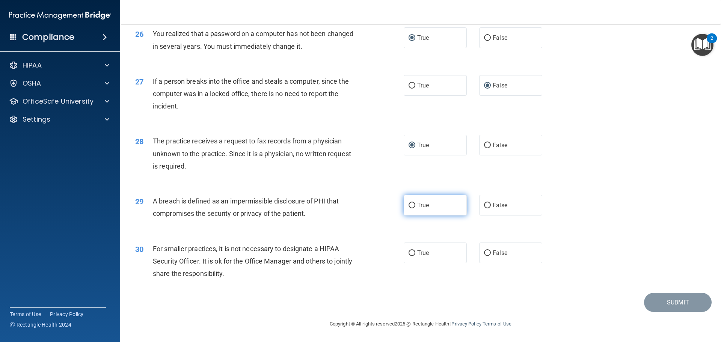
click at [412, 204] on input "True" at bounding box center [412, 206] width 7 height 6
radio input "true"
click at [486, 256] on input "False" at bounding box center [487, 254] width 7 height 6
radio input "true"
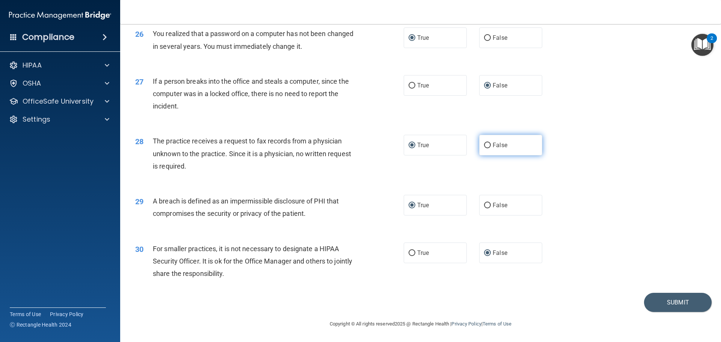
click at [480, 148] on label "False" at bounding box center [510, 145] width 63 height 21
click at [484, 148] on input "False" at bounding box center [487, 146] width 7 height 6
radio input "true"
radio input "false"
click at [677, 301] on button "Submit" at bounding box center [678, 302] width 68 height 19
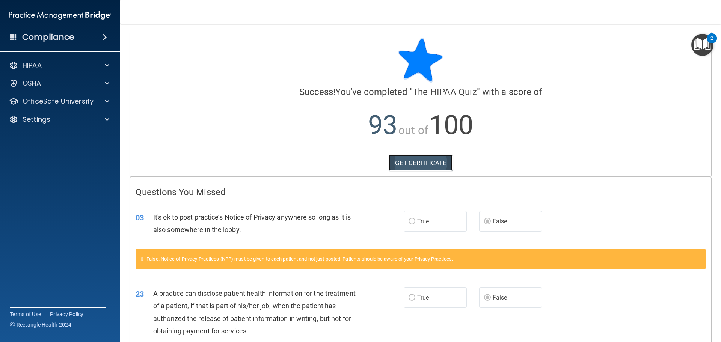
click at [411, 162] on link "GET CERTIFICATE" at bounding box center [421, 163] width 64 height 17
click at [45, 63] on div "HIPAA" at bounding box center [49, 65] width 93 height 9
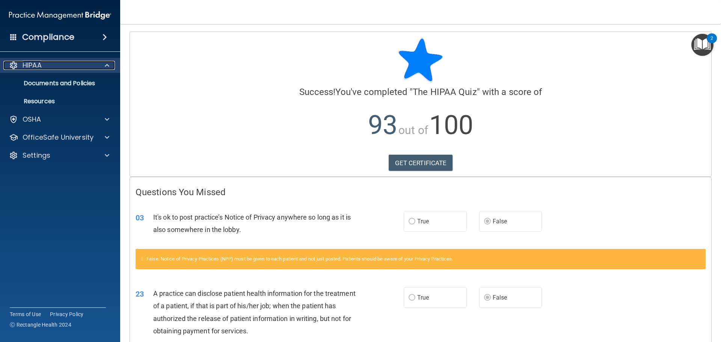
click at [45, 63] on div "HIPAA" at bounding box center [49, 65] width 93 height 9
click at [46, 63] on div "HIPAA" at bounding box center [49, 65] width 93 height 9
click at [48, 83] on p "Documents and Policies" at bounding box center [56, 84] width 103 height 8
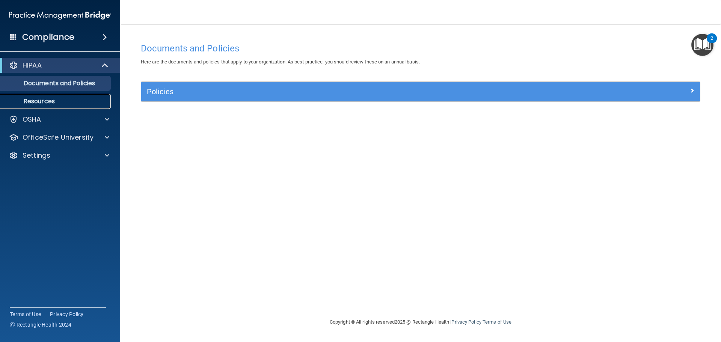
click at [46, 101] on p "Resources" at bounding box center [56, 102] width 103 height 8
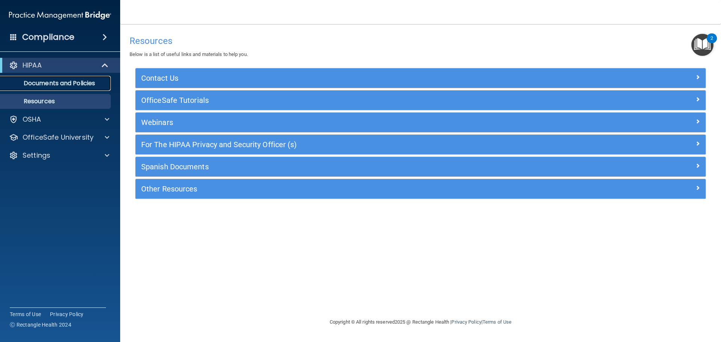
click at [53, 81] on p "Documents and Policies" at bounding box center [56, 84] width 103 height 8
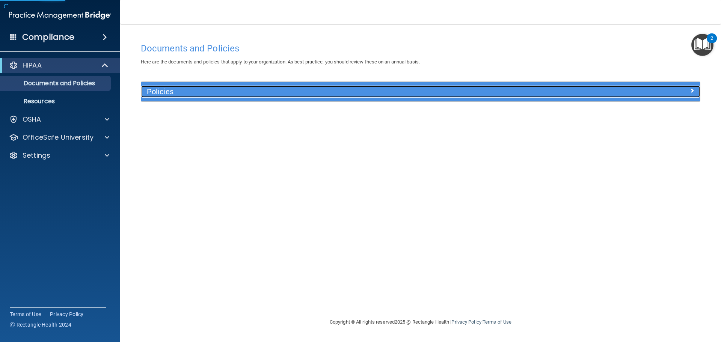
click at [172, 92] on h5 "Policies" at bounding box center [351, 92] width 408 height 8
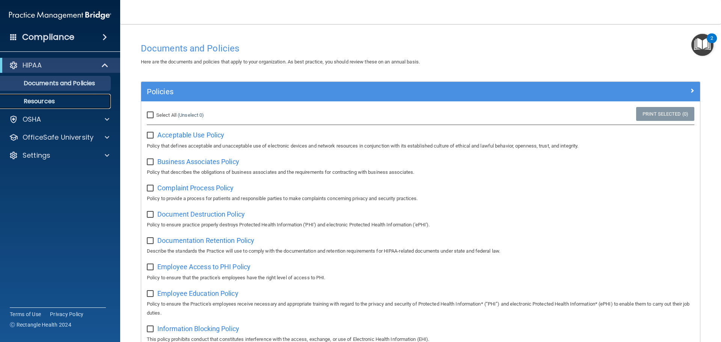
click at [44, 101] on p "Resources" at bounding box center [56, 102] width 103 height 8
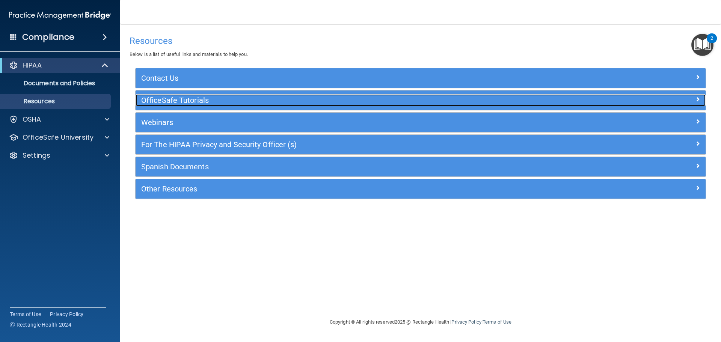
click at [201, 99] on h5 "OfficeSafe Tutorials" at bounding box center [349, 100] width 417 height 8
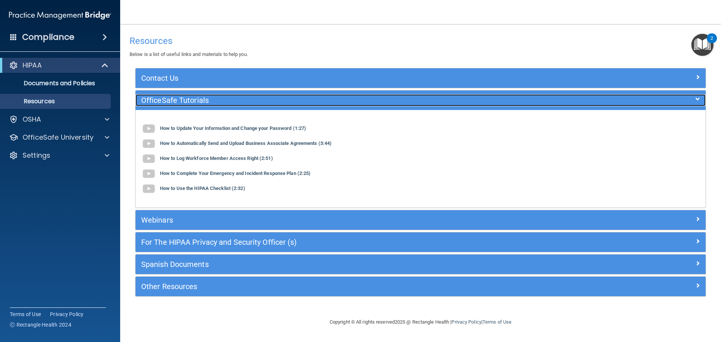
click at [201, 99] on h5 "OfficeSafe Tutorials" at bounding box center [349, 100] width 417 height 8
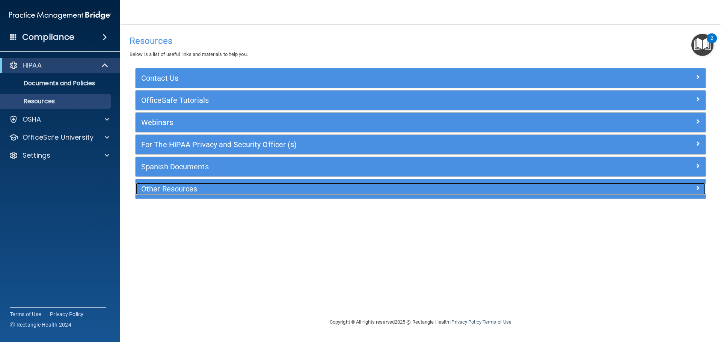
click at [175, 189] on h5 "Other Resources" at bounding box center [349, 189] width 417 height 8
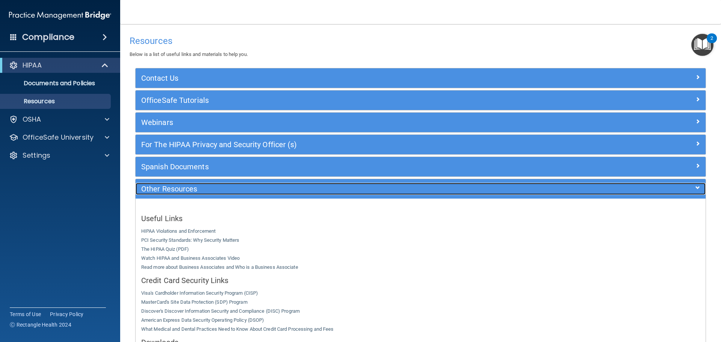
click at [175, 189] on h5 "Other Resources" at bounding box center [349, 189] width 417 height 8
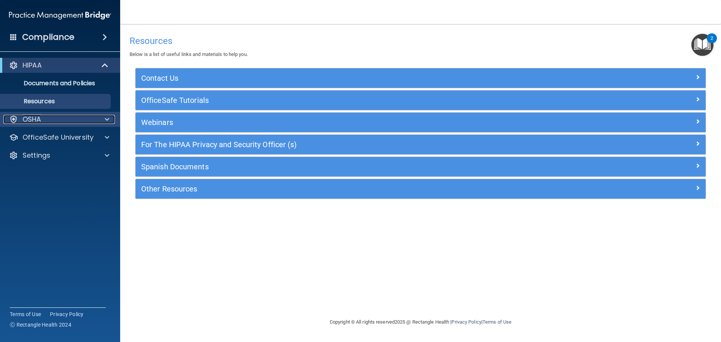
click at [55, 121] on div "OSHA" at bounding box center [49, 119] width 93 height 9
click at [30, 63] on p "HIPAA" at bounding box center [32, 65] width 19 height 9
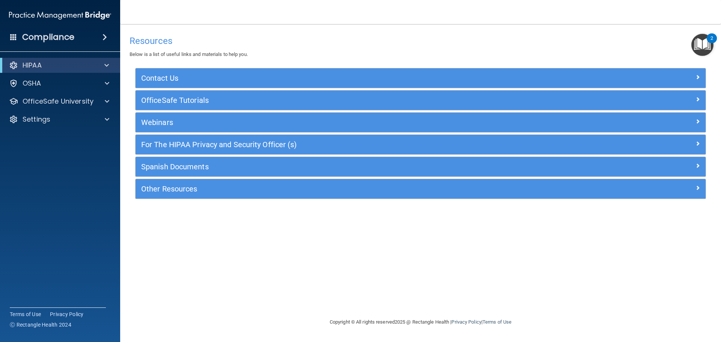
click at [38, 36] on h4 "Compliance" at bounding box center [48, 37] width 52 height 11
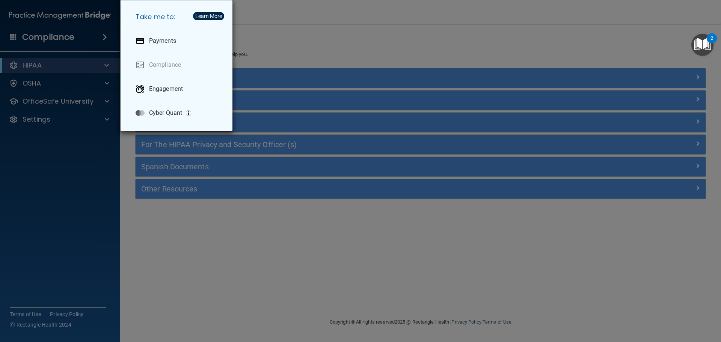
click at [38, 36] on div "Take me to: Payments Compliance Engagement Cyber Quant" at bounding box center [360, 171] width 721 height 342
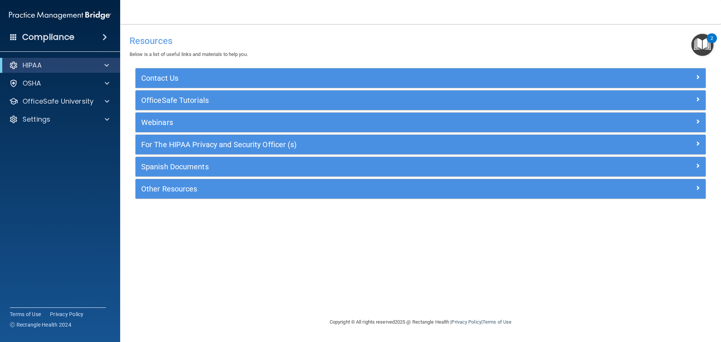
click at [708, 37] on div "2" at bounding box center [712, 38] width 10 height 10
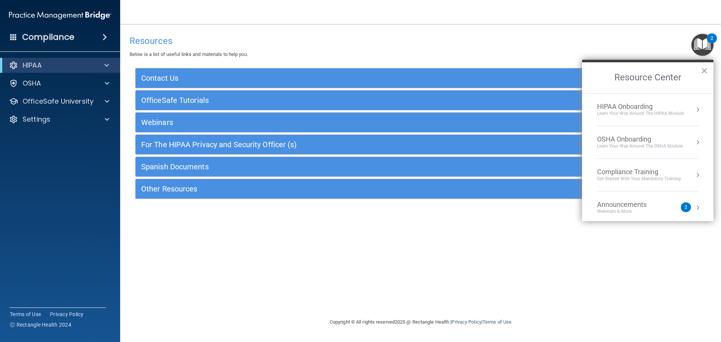
click at [694, 108] on button "Resource Center" at bounding box center [698, 110] width 8 height 8
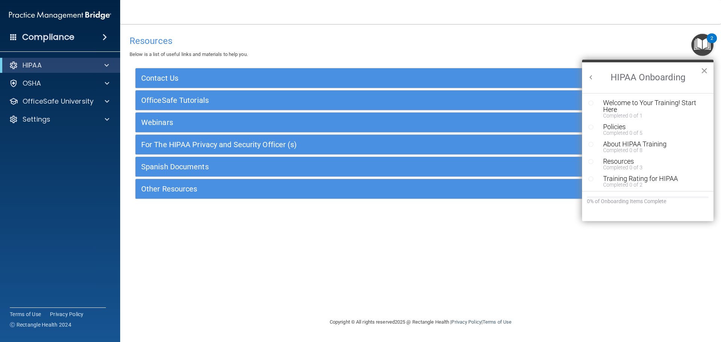
click at [703, 70] on button "×" at bounding box center [704, 71] width 7 height 12
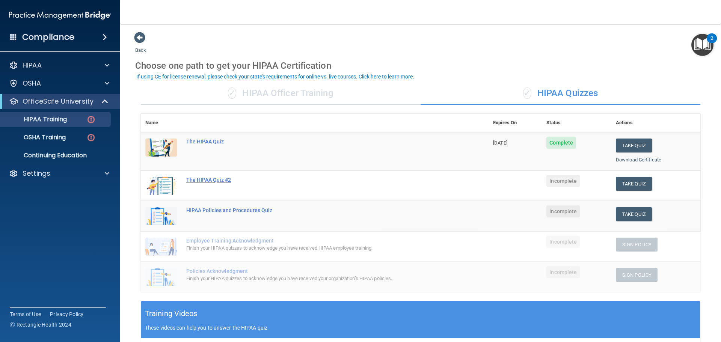
click at [213, 181] on div "The HIPAA Quiz #2" at bounding box center [318, 180] width 265 height 6
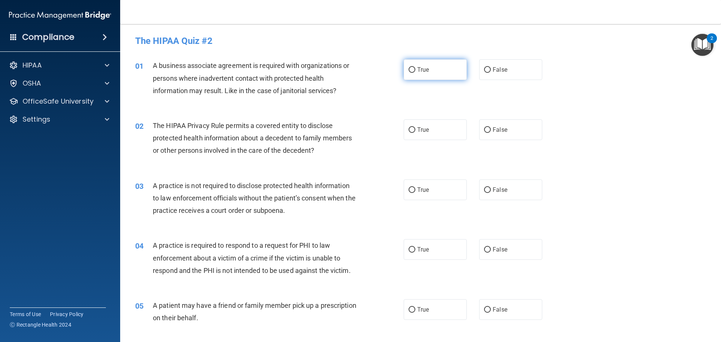
click at [412, 70] on input "True" at bounding box center [412, 70] width 7 height 6
radio input "true"
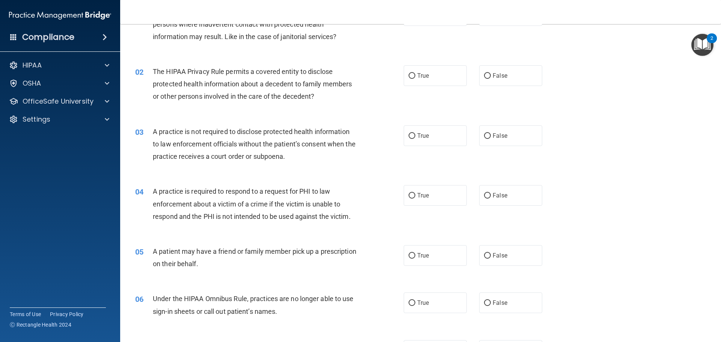
scroll to position [92, 0]
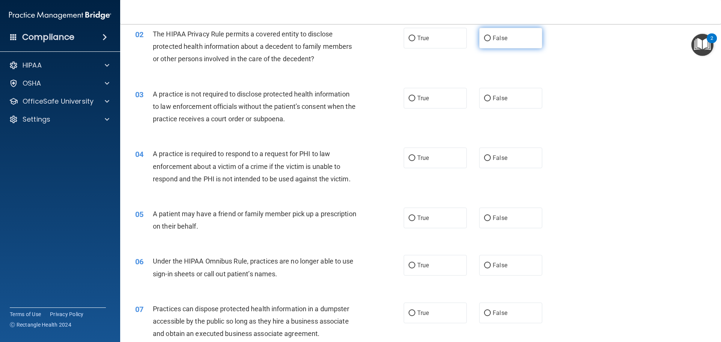
click at [484, 39] on input "False" at bounding box center [487, 39] width 7 height 6
radio input "true"
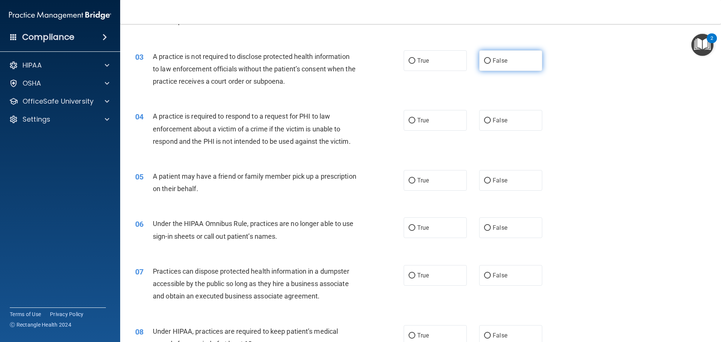
click at [484, 61] on input "False" at bounding box center [487, 61] width 7 height 6
radio input "true"
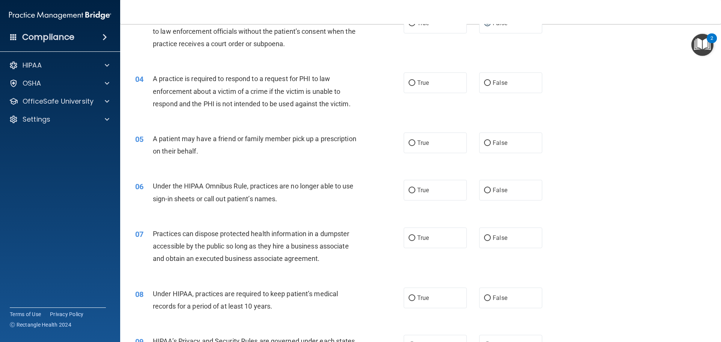
scroll to position [204, 0]
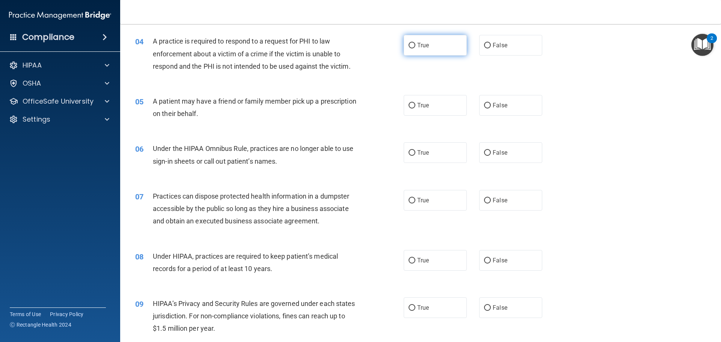
click at [412, 47] on input "True" at bounding box center [412, 46] width 7 height 6
radio input "true"
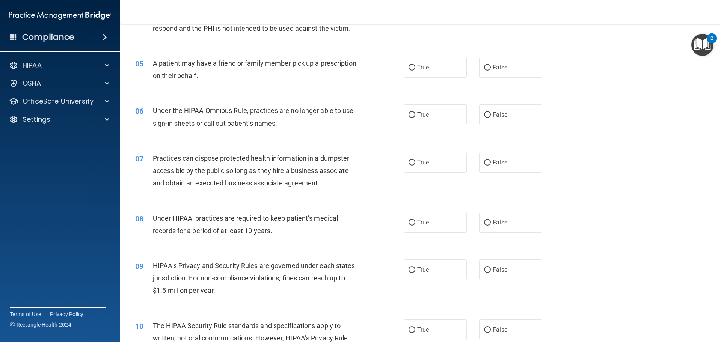
scroll to position [242, 0]
click at [409, 68] on input "True" at bounding box center [412, 68] width 7 height 6
radio input "true"
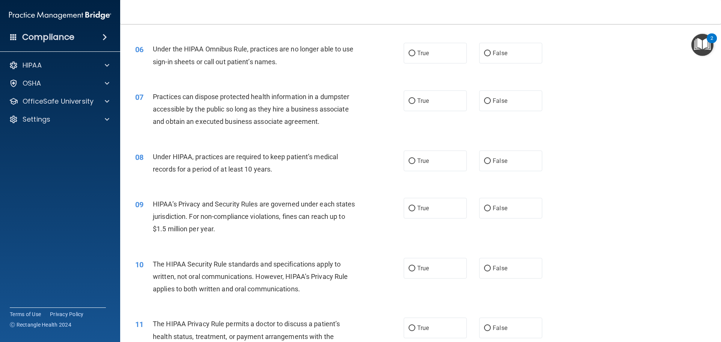
scroll to position [317, 0]
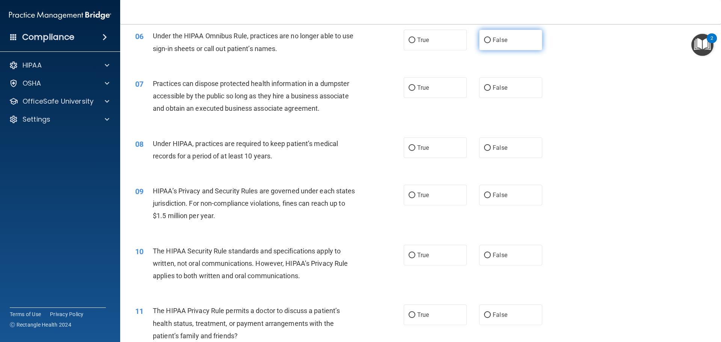
click at [486, 41] on input "False" at bounding box center [487, 41] width 7 height 6
radio input "true"
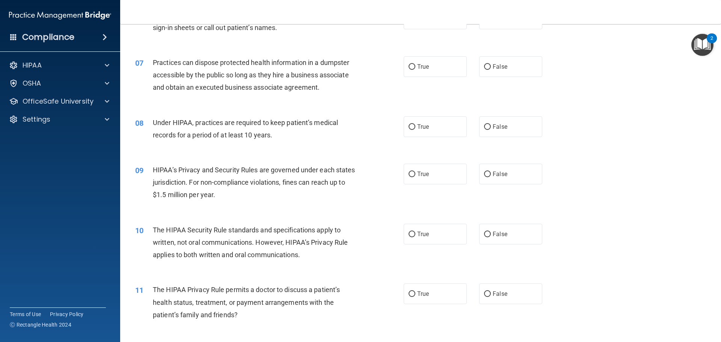
scroll to position [355, 0]
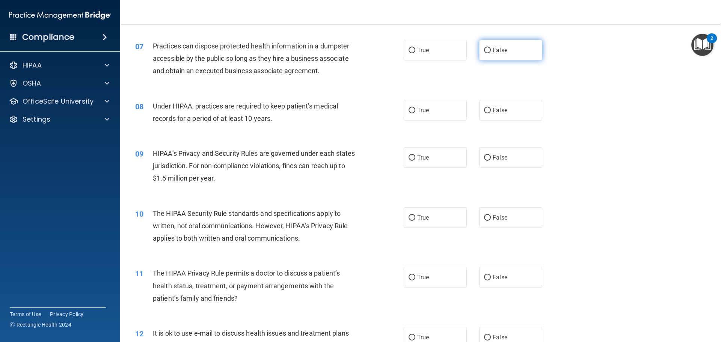
click at [484, 50] on input "False" at bounding box center [487, 51] width 7 height 6
radio input "true"
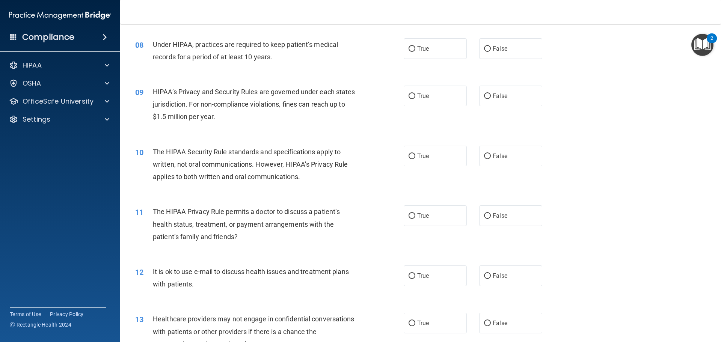
scroll to position [430, 0]
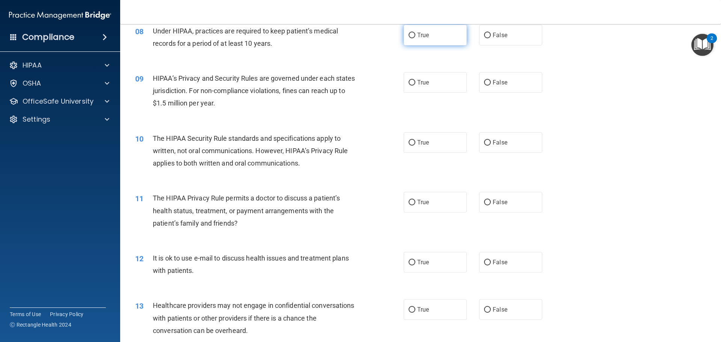
click at [409, 38] on input "True" at bounding box center [412, 36] width 7 height 6
radio input "true"
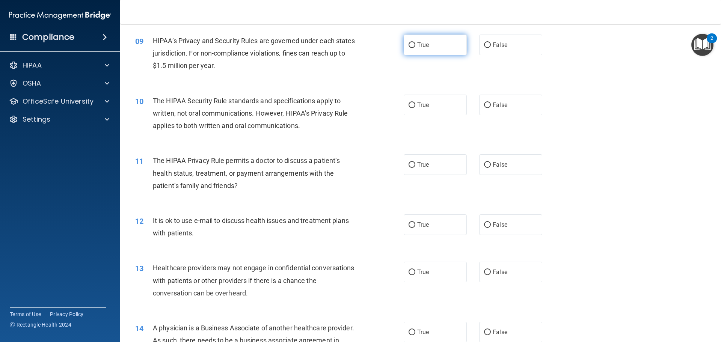
click at [410, 45] on input "True" at bounding box center [412, 45] width 7 height 6
radio input "true"
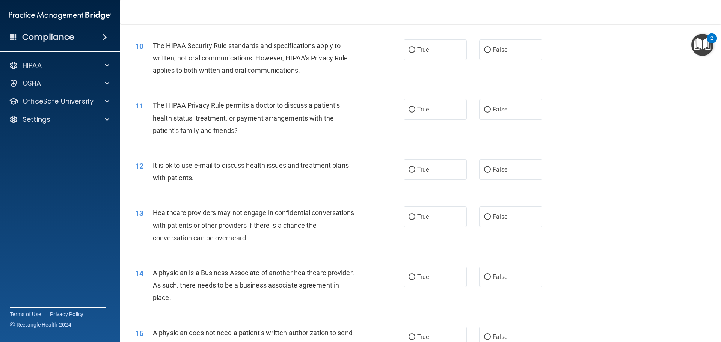
scroll to position [505, 0]
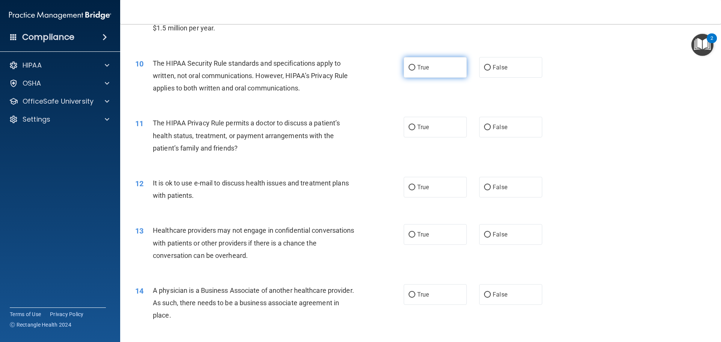
click at [409, 67] on input "True" at bounding box center [412, 68] width 7 height 6
radio input "true"
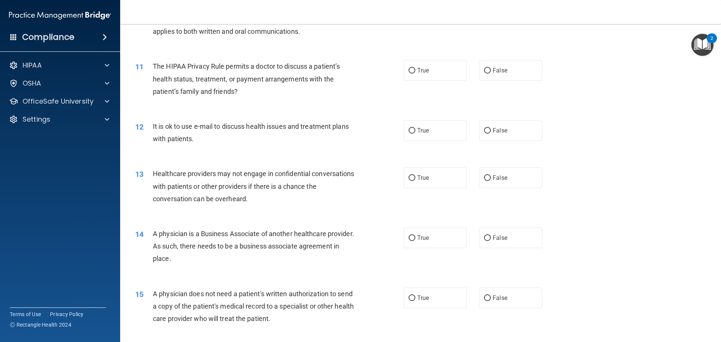
scroll to position [580, 0]
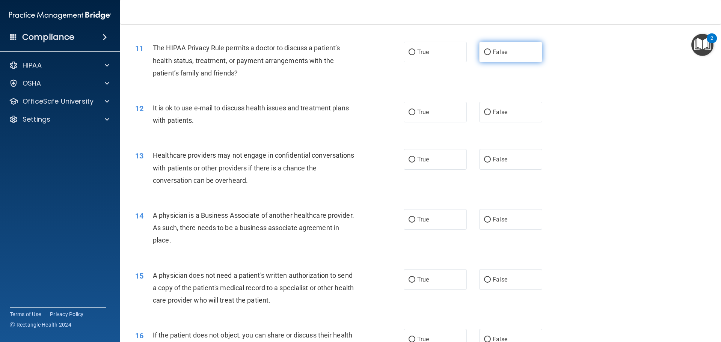
click at [485, 50] on input "False" at bounding box center [487, 53] width 7 height 6
radio input "true"
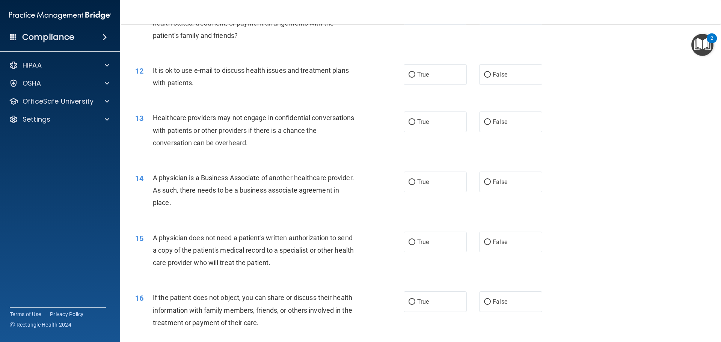
scroll to position [655, 0]
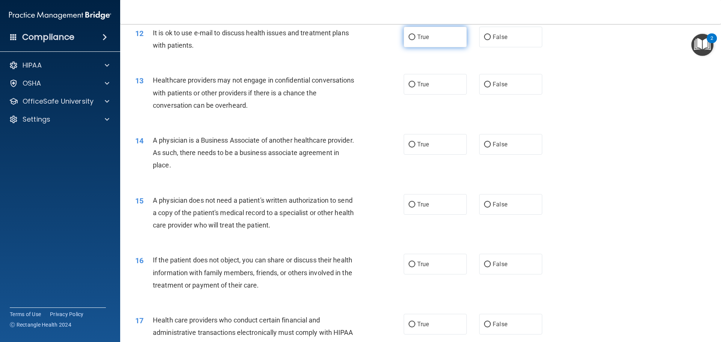
click at [409, 38] on input "True" at bounding box center [412, 38] width 7 height 6
radio input "true"
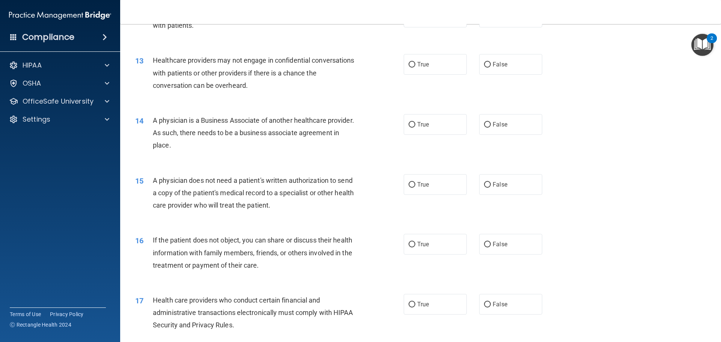
scroll to position [693, 0]
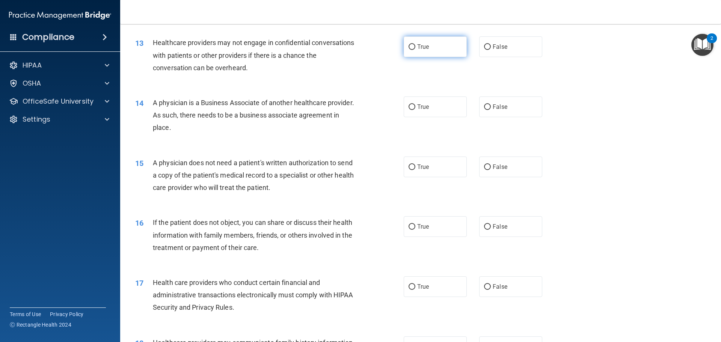
click at [412, 47] on input "True" at bounding box center [412, 47] width 7 height 6
radio input "true"
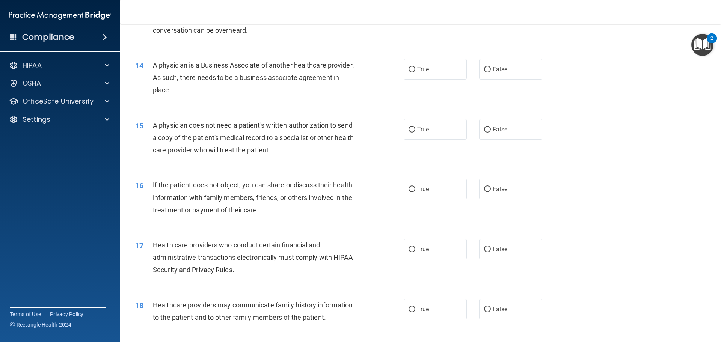
scroll to position [768, 0]
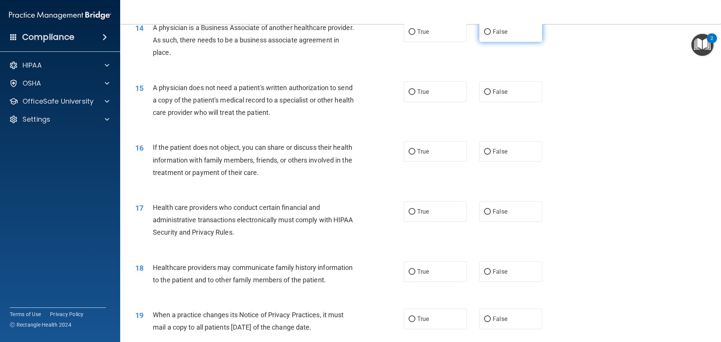
click at [486, 33] on input "False" at bounding box center [487, 32] width 7 height 6
radio input "true"
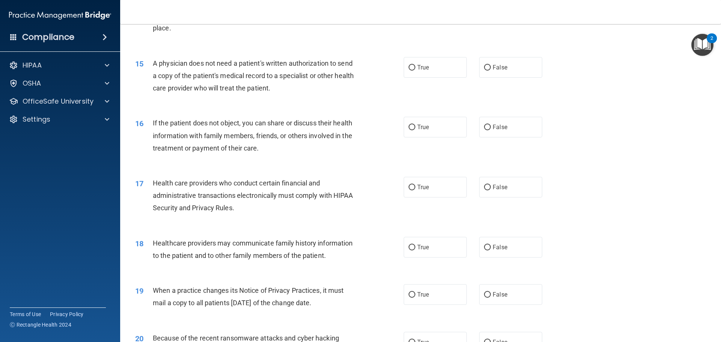
scroll to position [805, 0]
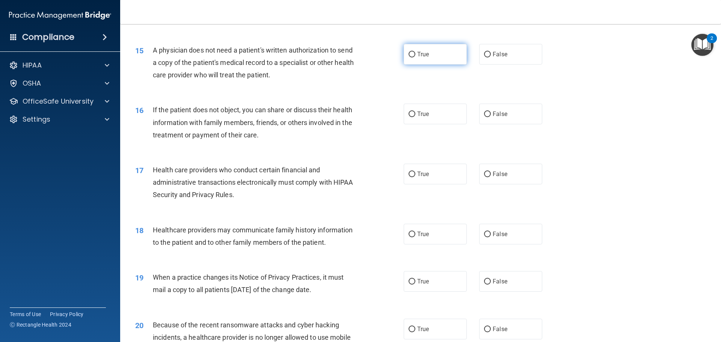
click at [409, 53] on input "True" at bounding box center [412, 55] width 7 height 6
radio input "true"
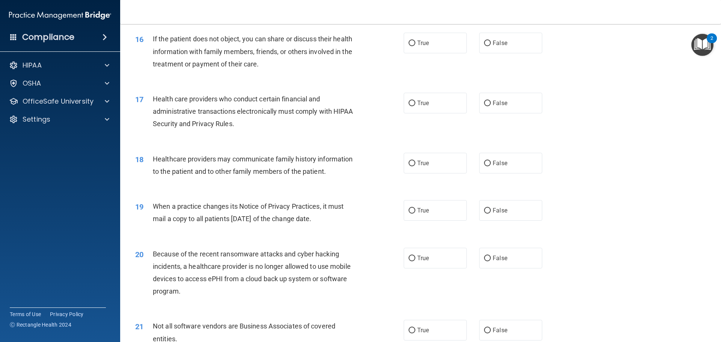
scroll to position [881, 0]
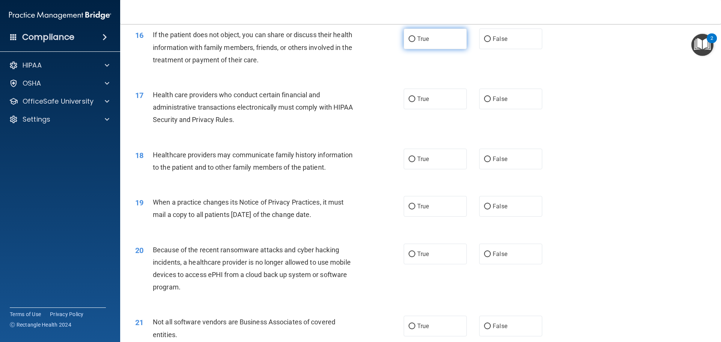
click at [410, 37] on input "True" at bounding box center [412, 39] width 7 height 6
radio input "true"
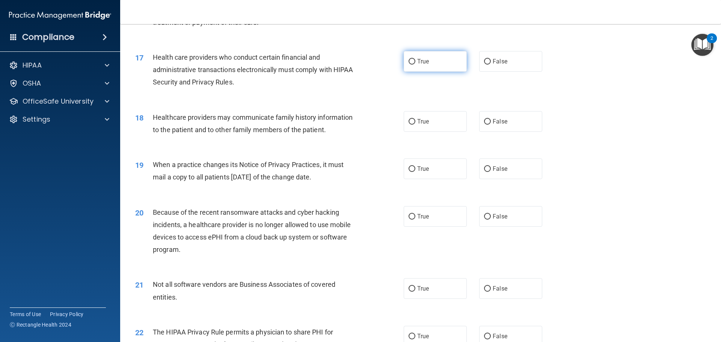
click at [409, 63] on input "True" at bounding box center [412, 62] width 7 height 6
radio input "true"
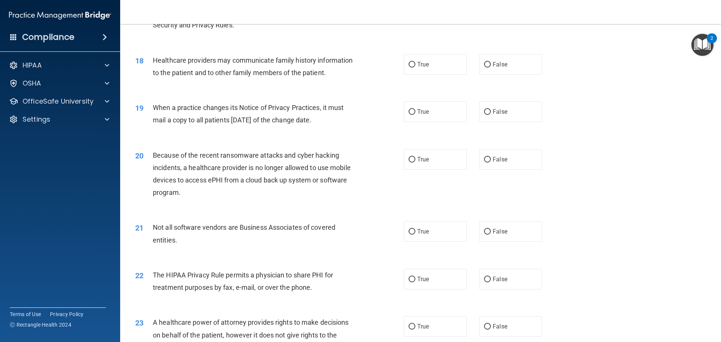
scroll to position [993, 0]
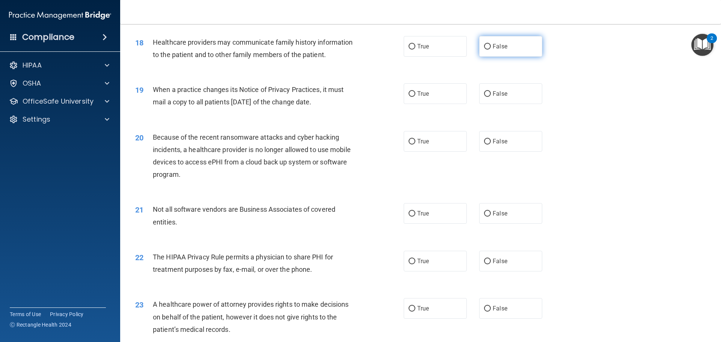
click at [484, 47] on input "False" at bounding box center [487, 47] width 7 height 6
radio input "true"
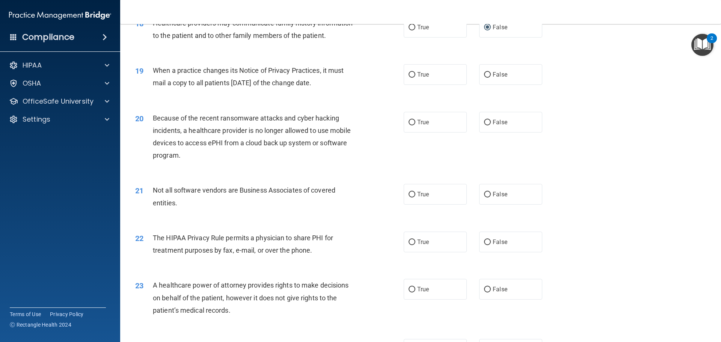
scroll to position [1031, 0]
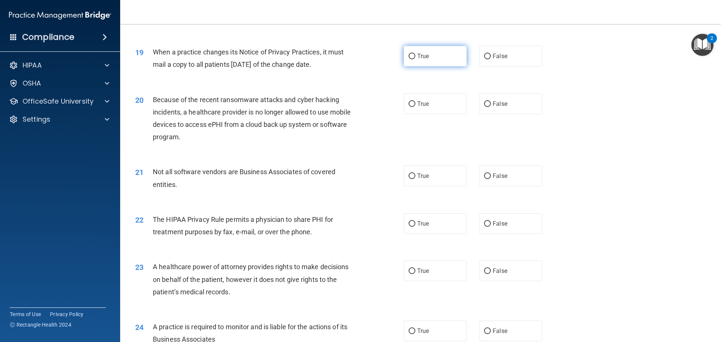
click at [409, 57] on input "True" at bounding box center [412, 57] width 7 height 6
radio input "true"
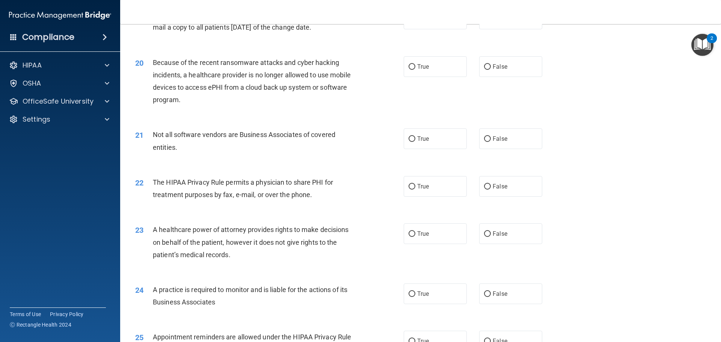
scroll to position [1068, 0]
click at [487, 68] on input "False" at bounding box center [487, 67] width 7 height 6
radio input "true"
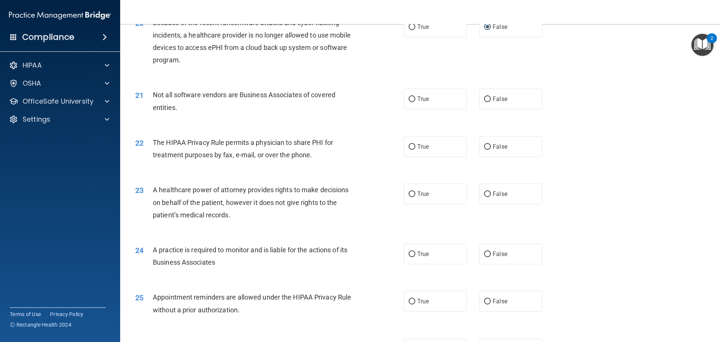
scroll to position [1143, 0]
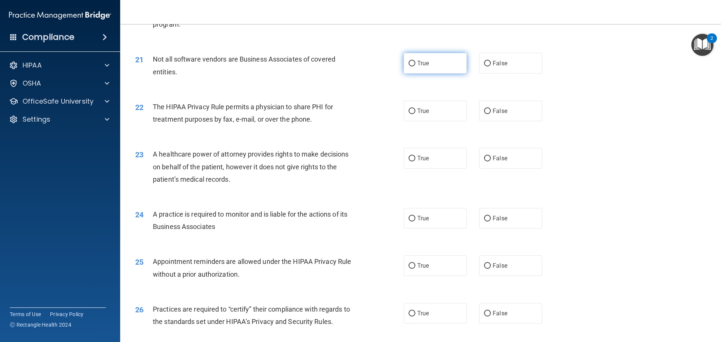
click at [411, 63] on input "True" at bounding box center [412, 64] width 7 height 6
radio input "true"
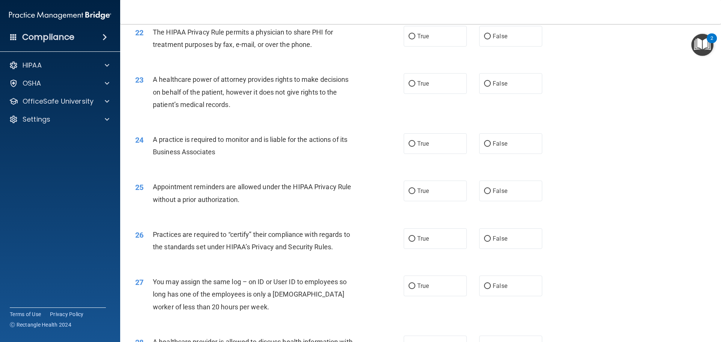
scroll to position [1219, 0]
click at [411, 37] on input "True" at bounding box center [412, 36] width 7 height 6
radio input "true"
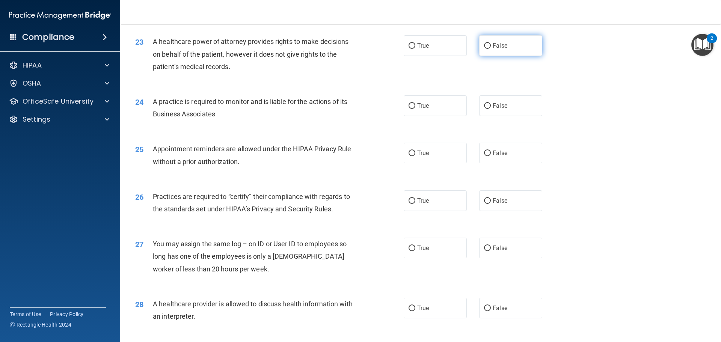
click at [484, 49] on input "False" at bounding box center [487, 46] width 7 height 6
radio input "true"
click at [486, 107] on input "False" at bounding box center [487, 106] width 7 height 6
radio input "true"
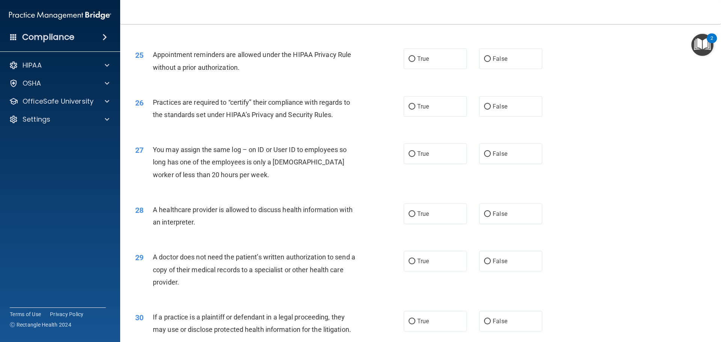
scroll to position [1369, 0]
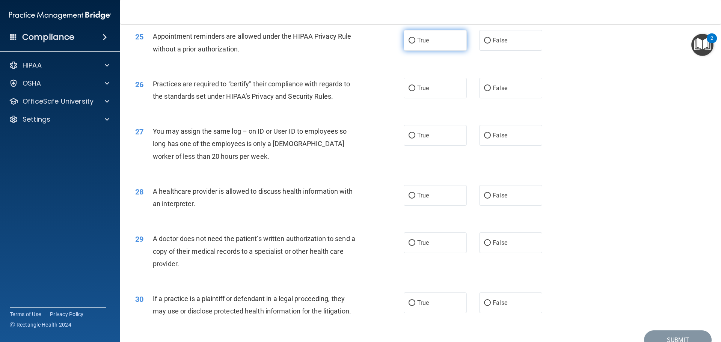
click at [409, 41] on input "True" at bounding box center [412, 41] width 7 height 6
radio input "true"
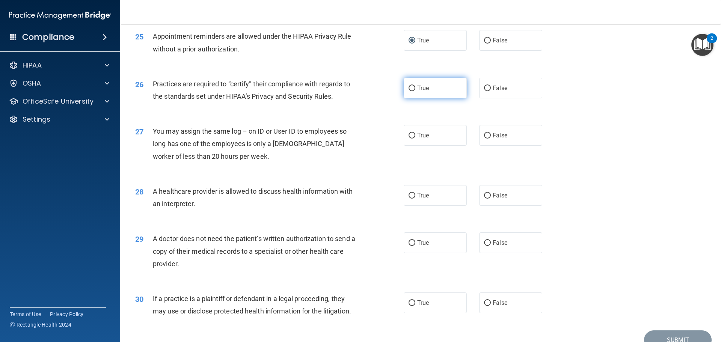
click at [410, 89] on input "True" at bounding box center [412, 89] width 7 height 6
radio input "true"
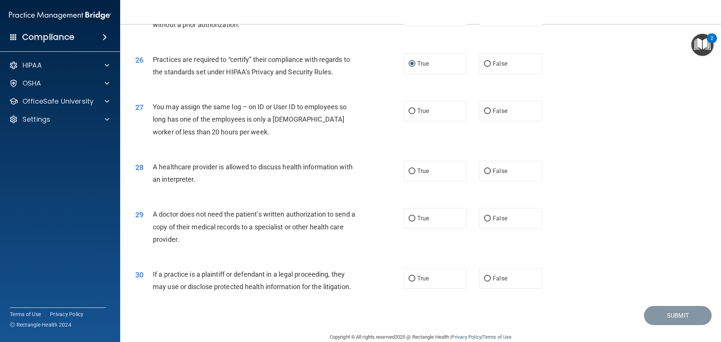
scroll to position [1406, 0]
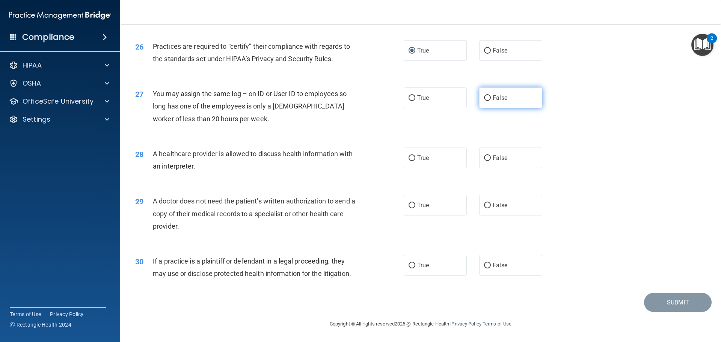
click at [484, 97] on input "False" at bounding box center [487, 98] width 7 height 6
radio input "true"
click at [409, 160] on input "True" at bounding box center [412, 159] width 7 height 6
radio input "true"
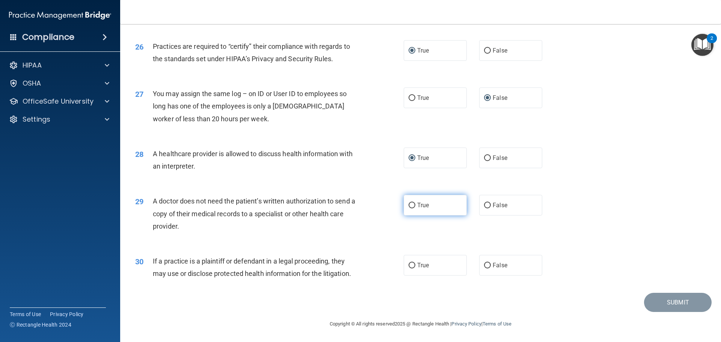
click at [417, 206] on span "True" at bounding box center [423, 205] width 12 height 7
click at [415, 206] on input "True" at bounding box center [412, 206] width 7 height 6
radio input "true"
click at [485, 266] on input "False" at bounding box center [487, 266] width 7 height 6
radio input "true"
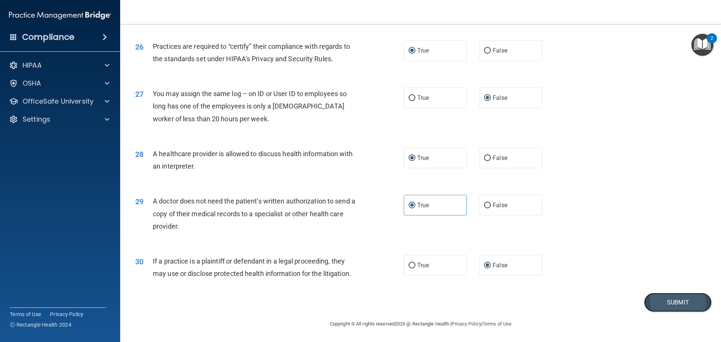
click at [678, 301] on button "Submit" at bounding box center [678, 302] width 68 height 19
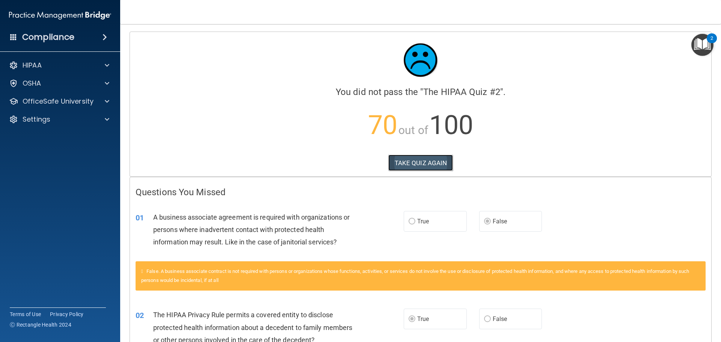
click at [416, 162] on button "TAKE QUIZ AGAIN" at bounding box center [420, 163] width 65 height 17
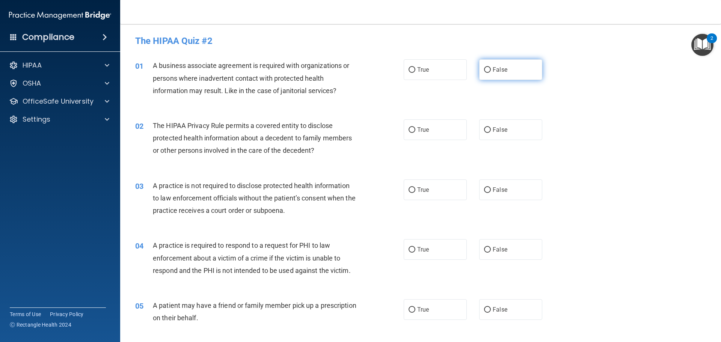
click at [485, 67] on input "False" at bounding box center [487, 70] width 7 height 6
radio input "true"
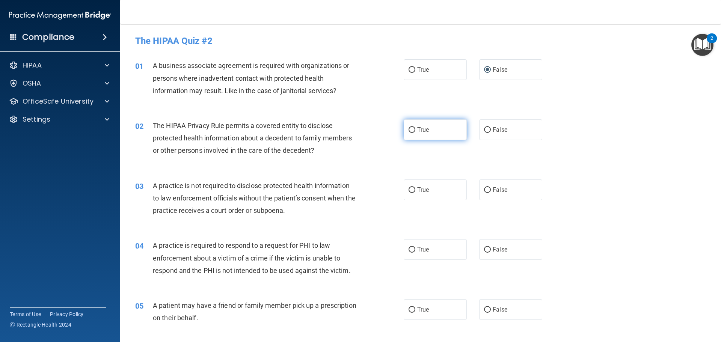
click at [411, 127] on input "True" at bounding box center [412, 130] width 7 height 6
radio input "true"
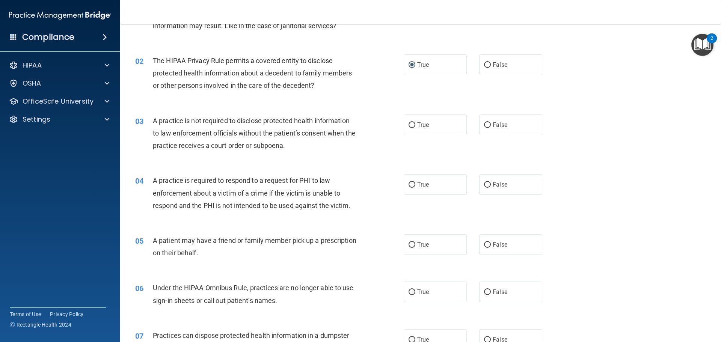
scroll to position [75, 0]
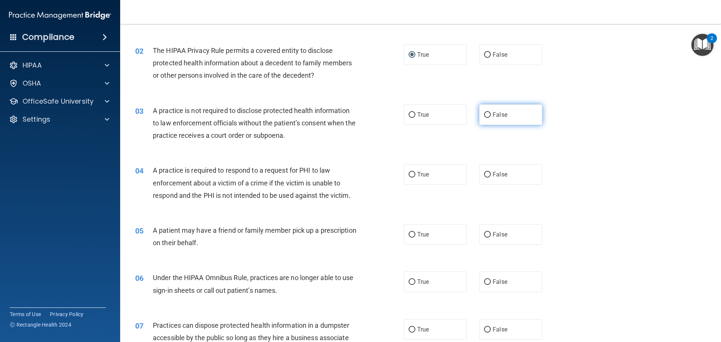
click at [484, 115] on input "False" at bounding box center [487, 115] width 7 height 6
radio input "true"
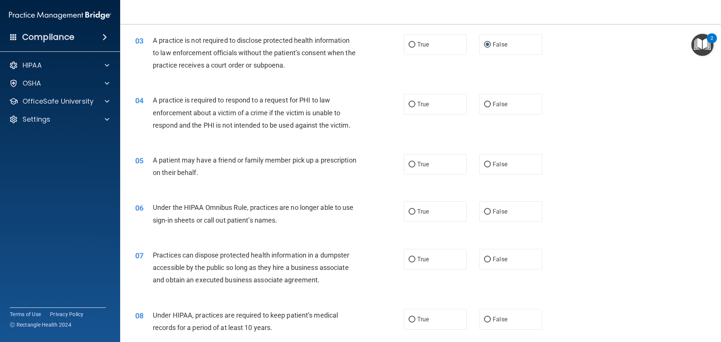
scroll to position [150, 0]
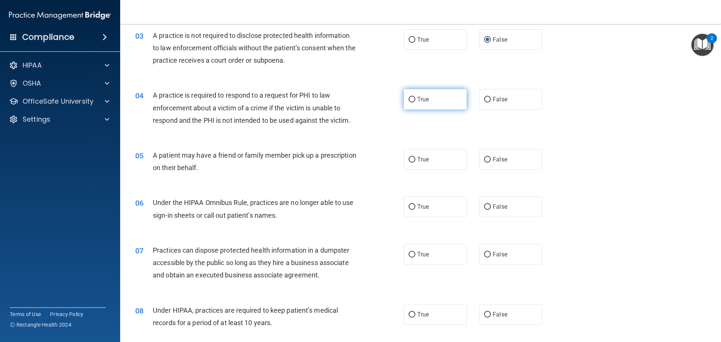
click at [404, 98] on label "True" at bounding box center [435, 99] width 63 height 21
click at [409, 98] on input "True" at bounding box center [412, 100] width 7 height 6
radio input "true"
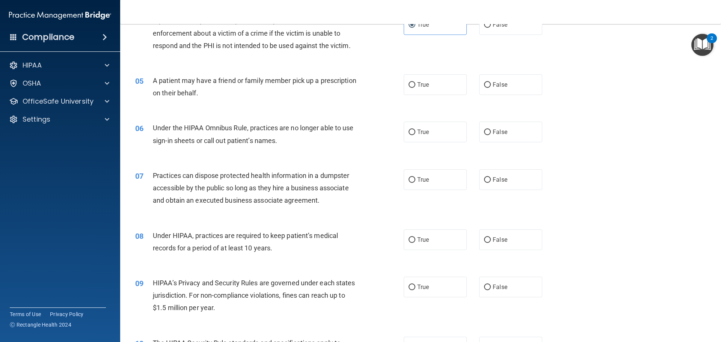
scroll to position [225, 0]
click at [410, 86] on input "True" at bounding box center [412, 85] width 7 height 6
radio input "true"
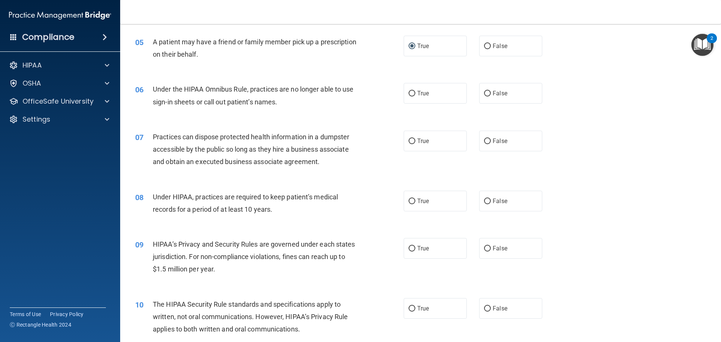
scroll to position [301, 0]
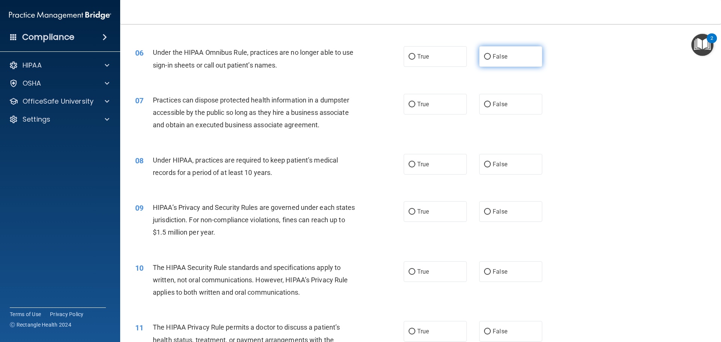
click at [484, 56] on input "False" at bounding box center [487, 57] width 7 height 6
radio input "true"
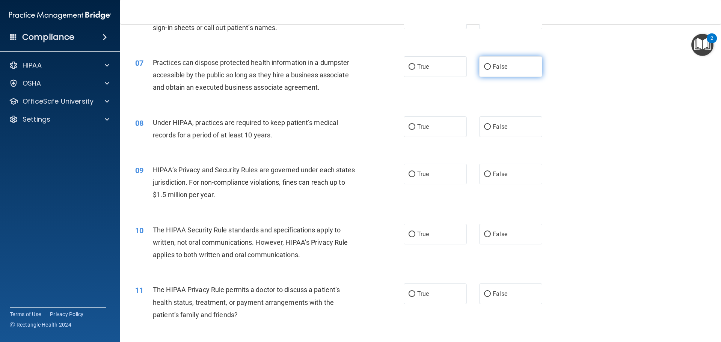
click at [484, 67] on input "False" at bounding box center [487, 67] width 7 height 6
radio input "true"
click at [485, 125] on input "False" at bounding box center [487, 127] width 7 height 6
radio input "true"
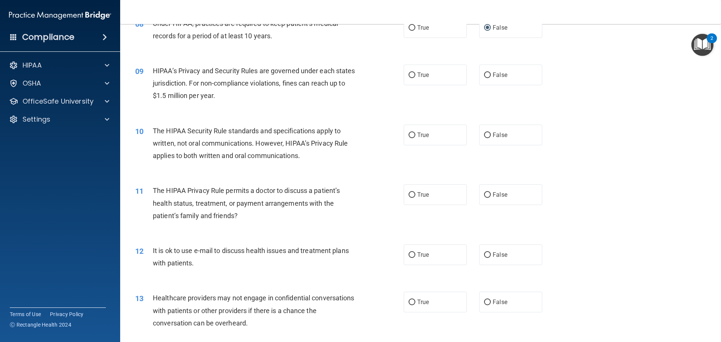
scroll to position [451, 0]
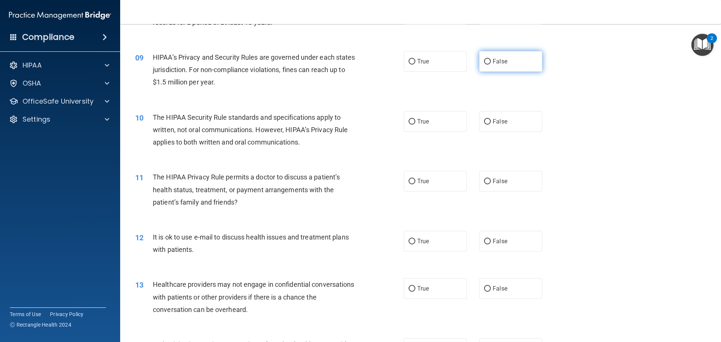
click at [484, 62] on input "False" at bounding box center [487, 62] width 7 height 6
radio input "true"
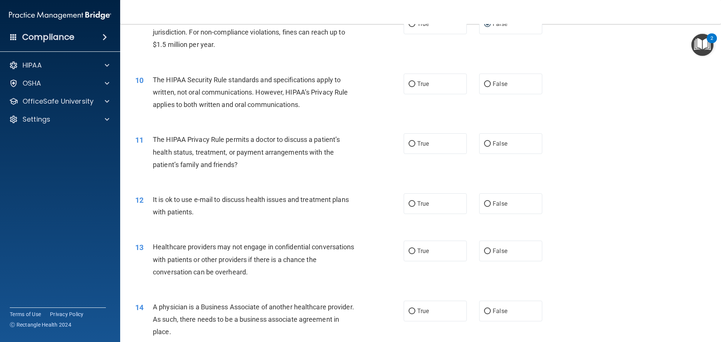
scroll to position [526, 0]
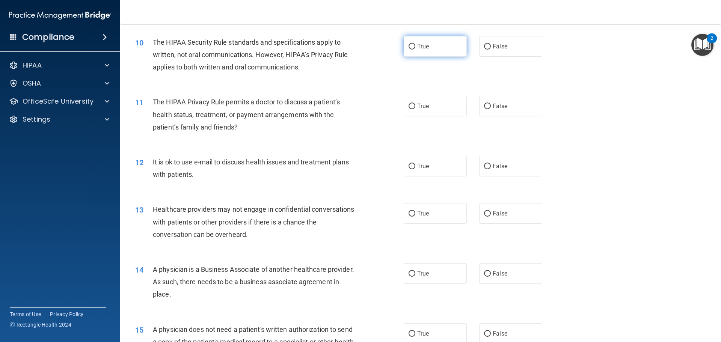
click at [410, 46] on input "True" at bounding box center [412, 47] width 7 height 6
radio input "true"
click at [409, 105] on input "True" at bounding box center [412, 107] width 7 height 6
radio input "true"
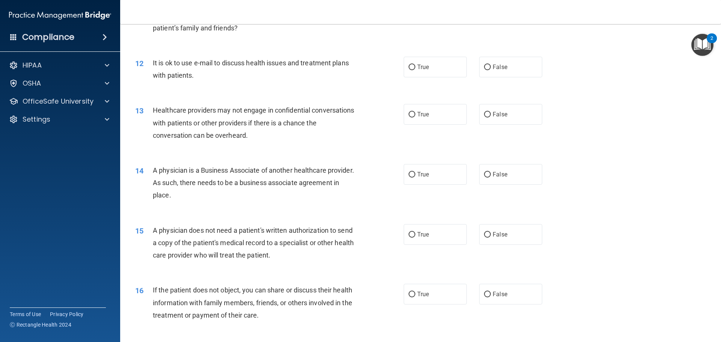
scroll to position [639, 0]
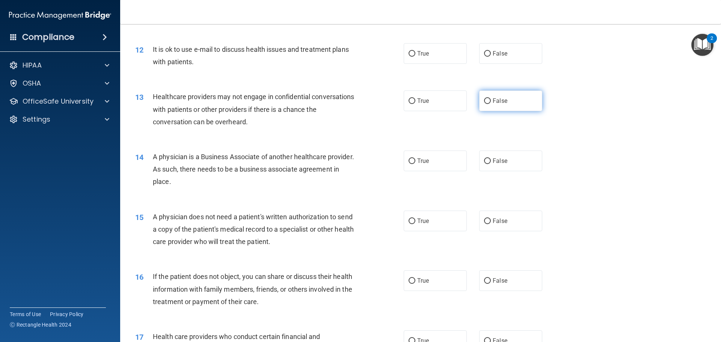
drag, startPoint x: 484, startPoint y: 101, endPoint x: 479, endPoint y: 100, distance: 5.3
click at [484, 100] on input "False" at bounding box center [487, 101] width 7 height 6
radio input "true"
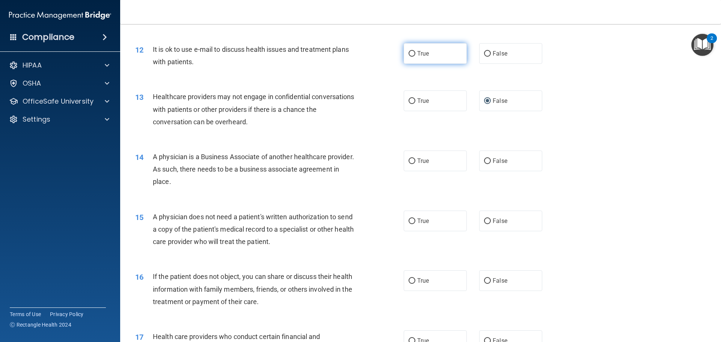
click at [409, 56] on input "True" at bounding box center [412, 54] width 7 height 6
radio input "true"
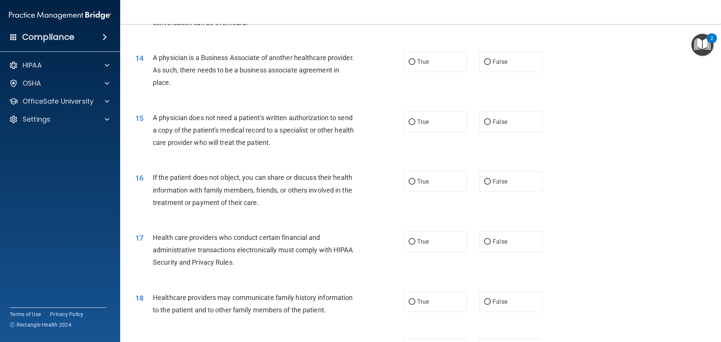
scroll to position [751, 0]
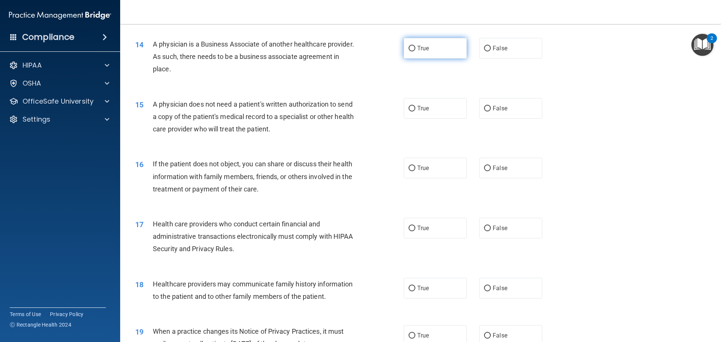
click at [410, 49] on input "True" at bounding box center [412, 49] width 7 height 6
radio input "true"
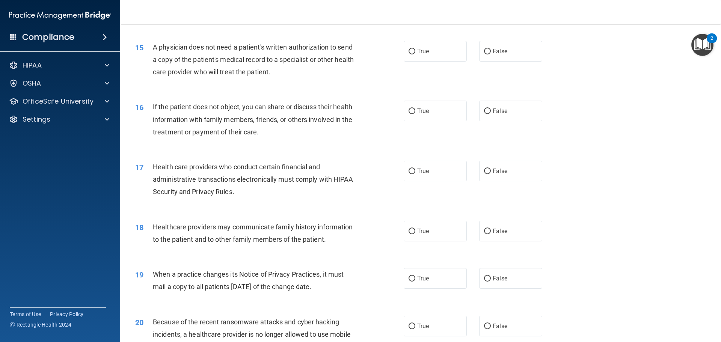
scroll to position [826, 0]
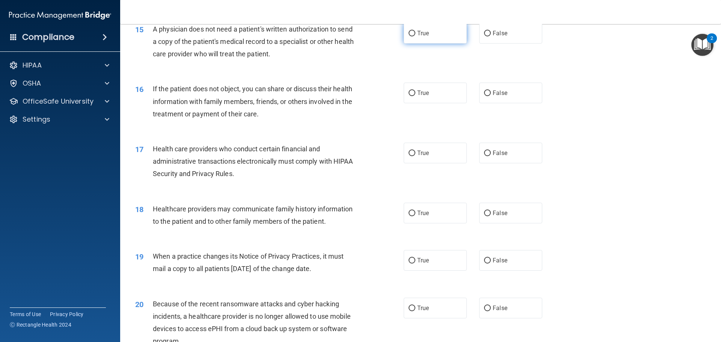
click at [409, 34] on input "True" at bounding box center [412, 34] width 7 height 6
radio input "true"
click at [410, 95] on input "True" at bounding box center [412, 94] width 7 height 6
radio input "true"
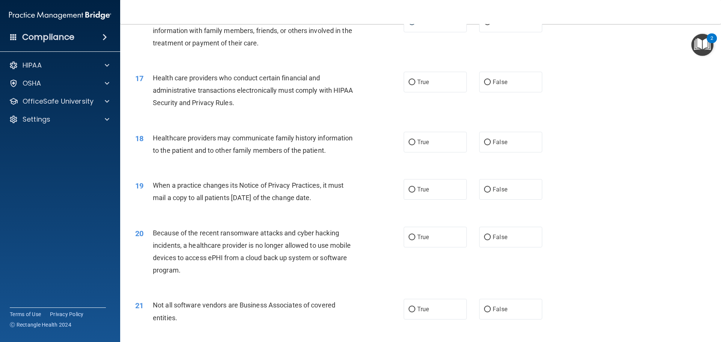
scroll to position [902, 0]
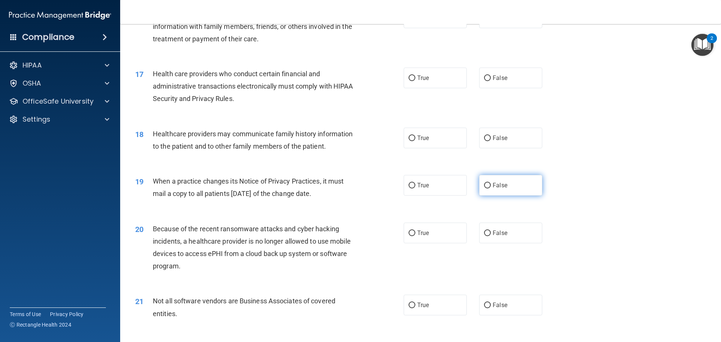
click at [486, 186] on input "False" at bounding box center [487, 186] width 7 height 6
radio input "true"
click at [411, 77] on input "True" at bounding box center [412, 79] width 7 height 6
radio input "true"
click at [485, 137] on input "False" at bounding box center [487, 139] width 7 height 6
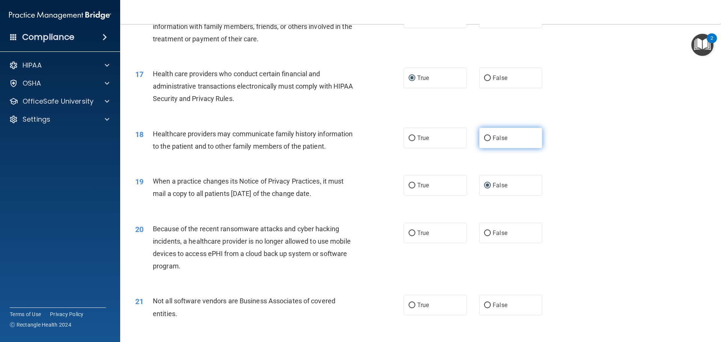
radio input "true"
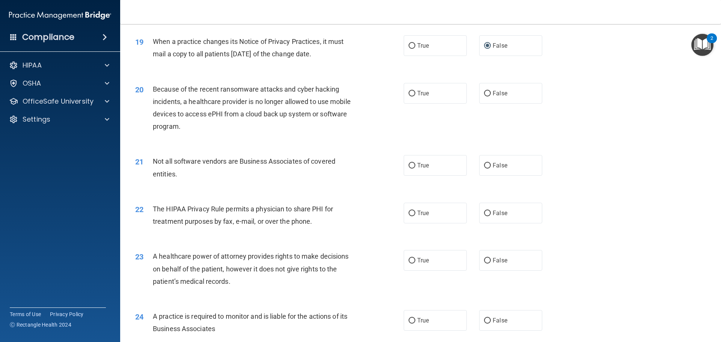
scroll to position [1052, 0]
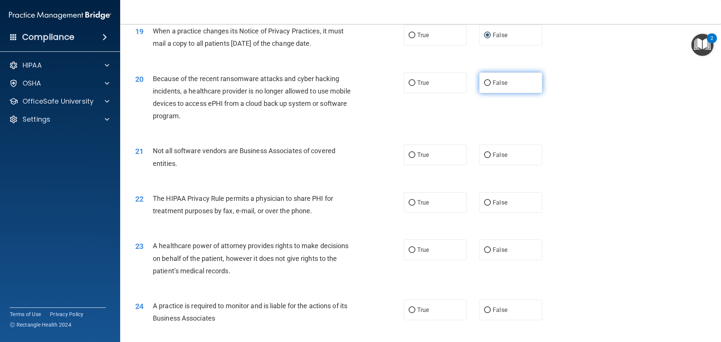
click at [487, 83] on input "False" at bounding box center [487, 83] width 7 height 6
radio input "true"
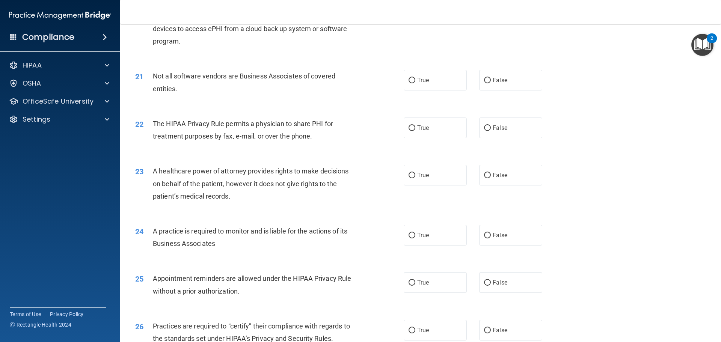
scroll to position [1127, 0]
click at [409, 79] on input "True" at bounding box center [412, 80] width 7 height 6
radio input "true"
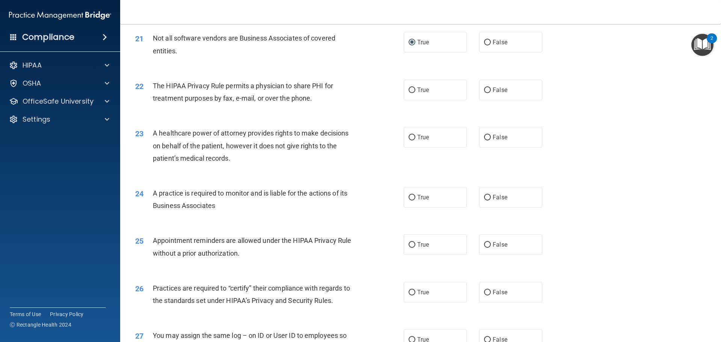
scroll to position [1202, 0]
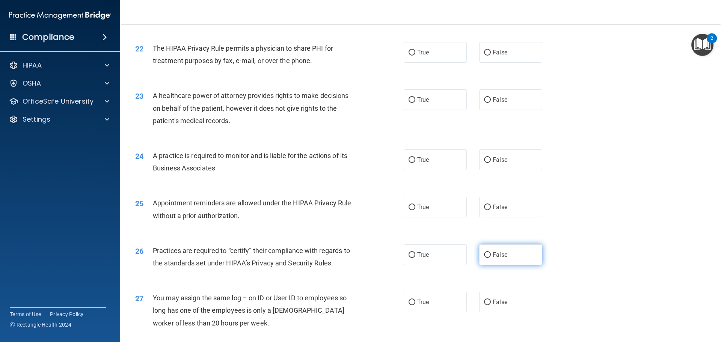
click at [484, 255] on input "False" at bounding box center [487, 255] width 7 height 6
radio input "true"
click at [410, 51] on input "True" at bounding box center [412, 53] width 7 height 6
radio input "true"
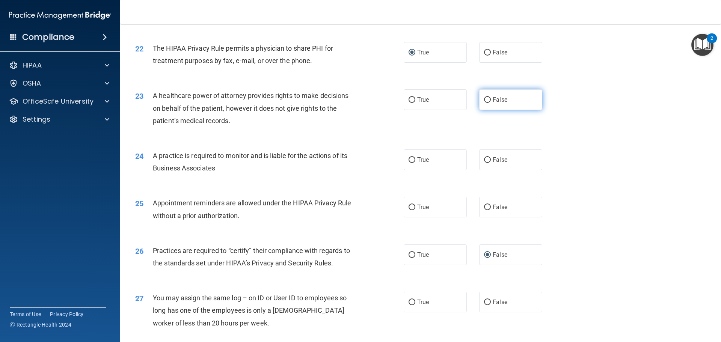
click at [485, 99] on input "False" at bounding box center [487, 100] width 7 height 6
radio input "true"
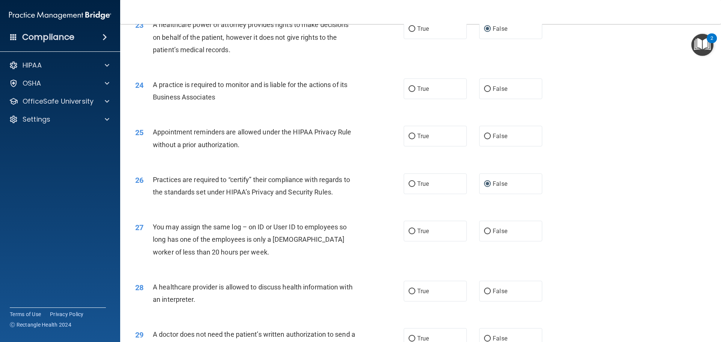
scroll to position [1277, 0]
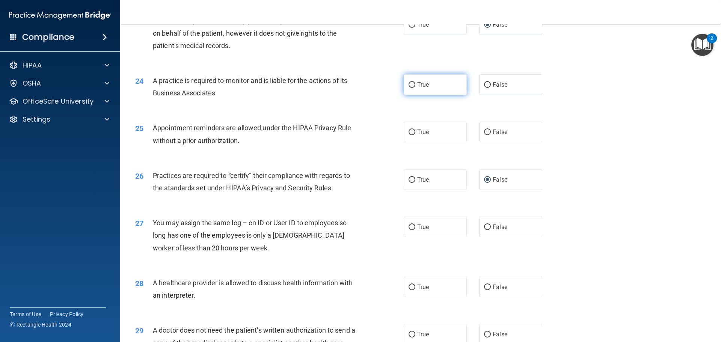
click at [409, 86] on input "True" at bounding box center [412, 85] width 7 height 6
radio input "true"
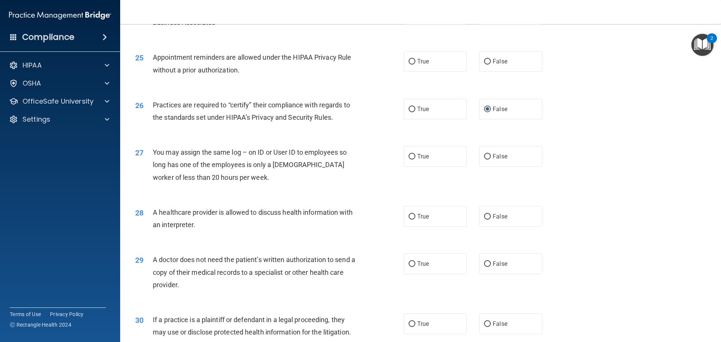
scroll to position [1352, 0]
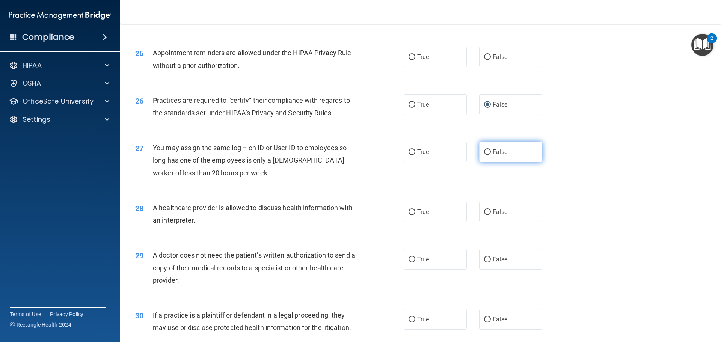
click at [481, 157] on label "False" at bounding box center [510, 152] width 63 height 21
click at [484, 155] on input "False" at bounding box center [487, 153] width 7 height 6
radio input "true"
click at [409, 214] on input "True" at bounding box center [412, 213] width 7 height 6
radio input "true"
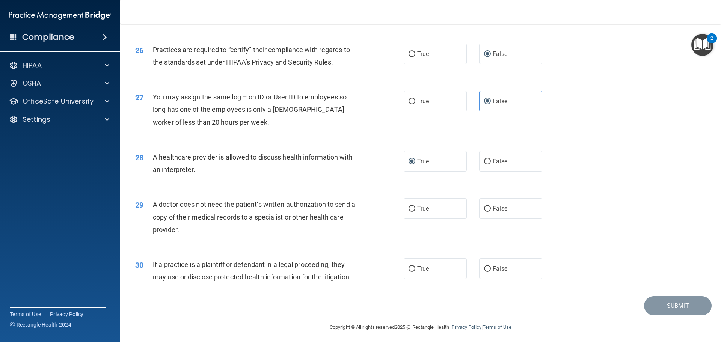
scroll to position [1406, 0]
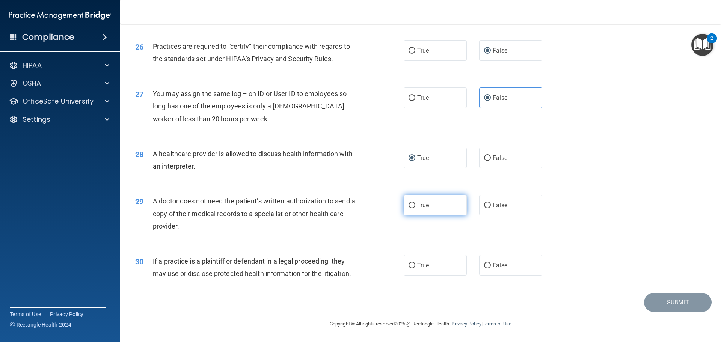
click at [409, 205] on input "True" at bounding box center [412, 206] width 7 height 6
radio input "true"
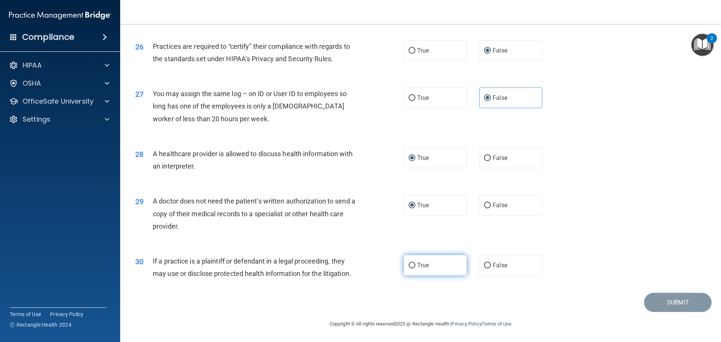
click at [410, 266] on input "True" at bounding box center [412, 266] width 7 height 6
radio input "true"
click at [631, 252] on div "30 If a practice is a plaintiff or defendant in a legal proceeding, they may us…" at bounding box center [421, 269] width 582 height 47
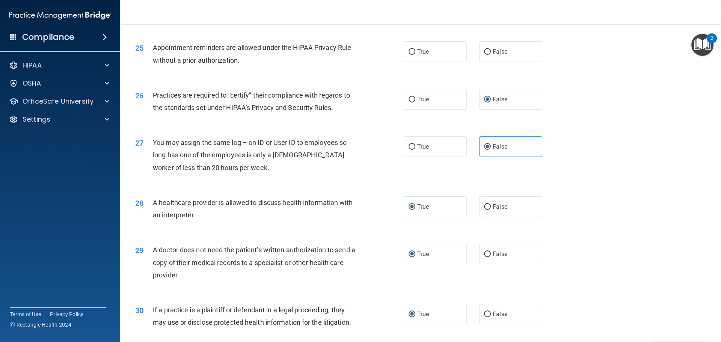
scroll to position [1294, 0]
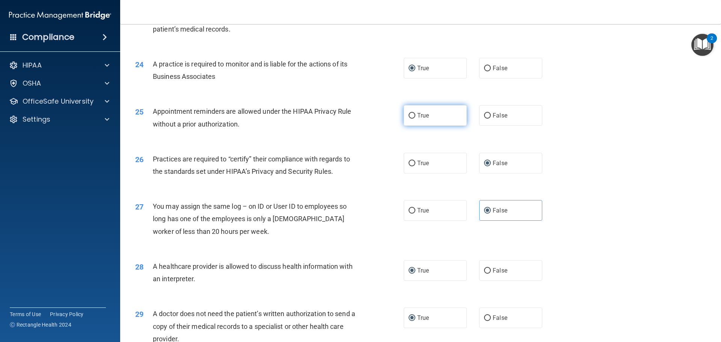
click at [412, 114] on input "True" at bounding box center [412, 116] width 7 height 6
radio input "true"
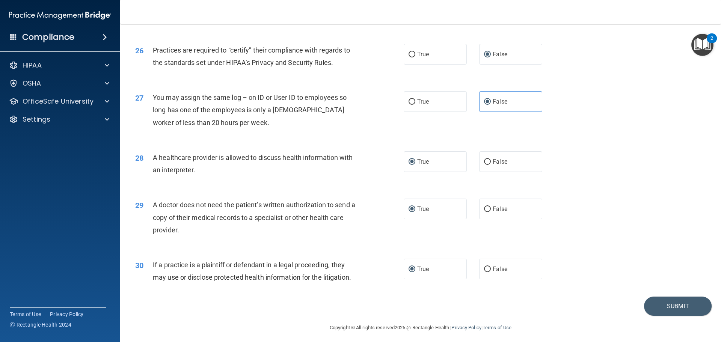
scroll to position [1406, 0]
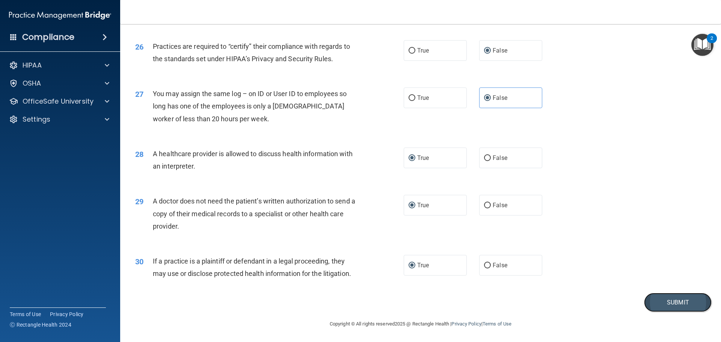
click at [668, 303] on button "Submit" at bounding box center [678, 302] width 68 height 19
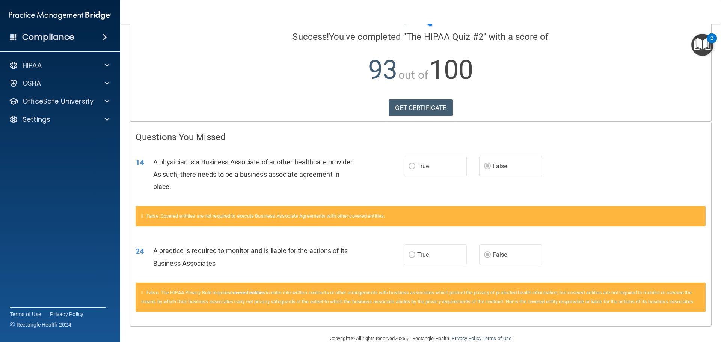
scroll to position [79, 0]
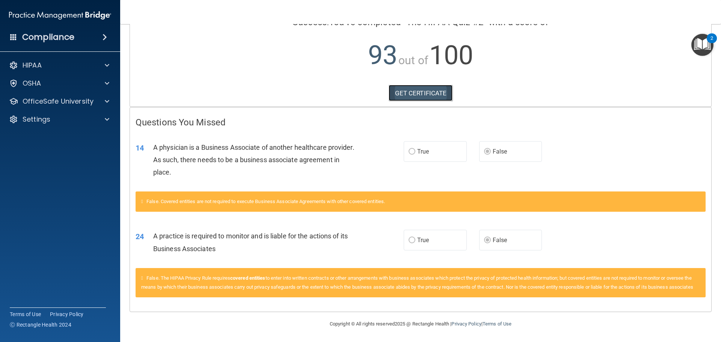
click at [418, 85] on link "GET CERTIFICATE" at bounding box center [421, 93] width 64 height 17
click at [55, 98] on p "OfficeSafe University" at bounding box center [58, 101] width 71 height 9
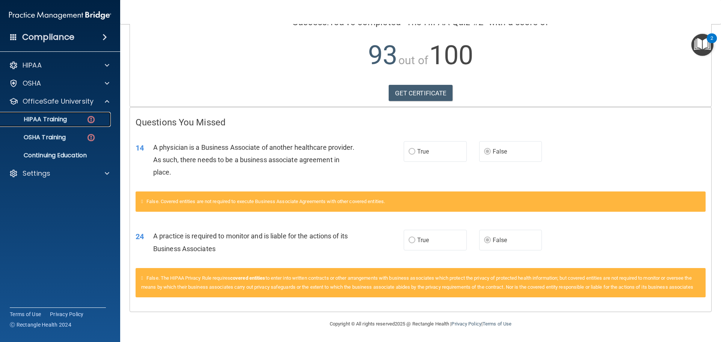
click at [53, 118] on p "HIPAA Training" at bounding box center [36, 120] width 62 height 8
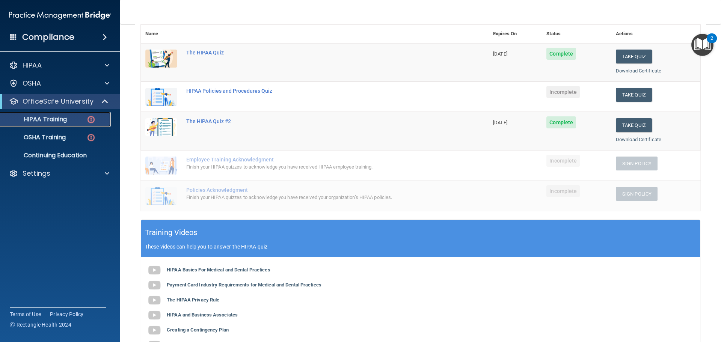
scroll to position [87, 0]
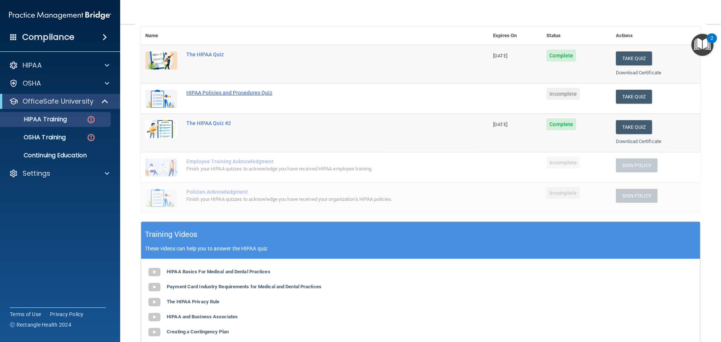
click at [216, 93] on div "HIPAA Policies and Procedures Quiz" at bounding box center [318, 93] width 265 height 6
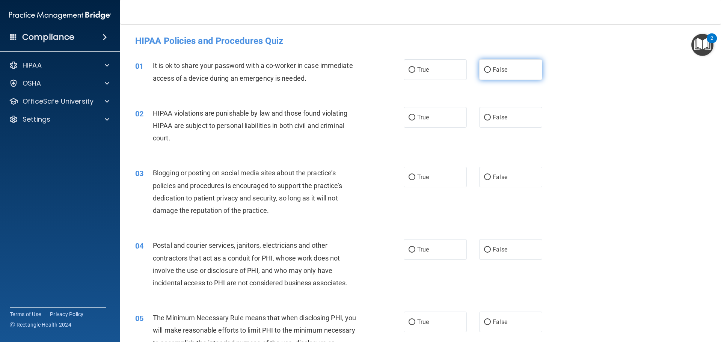
click at [485, 71] on input "False" at bounding box center [487, 70] width 7 height 6
radio input "true"
click at [413, 118] on label "True" at bounding box center [435, 117] width 63 height 21
click at [413, 118] on input "True" at bounding box center [412, 118] width 7 height 6
radio input "true"
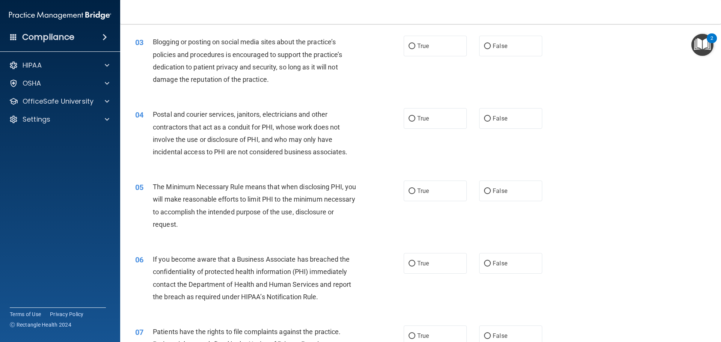
scroll to position [113, 0]
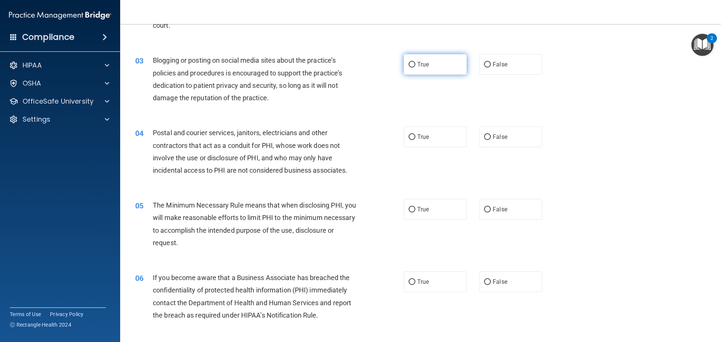
click at [409, 66] on input "True" at bounding box center [412, 65] width 7 height 6
radio input "true"
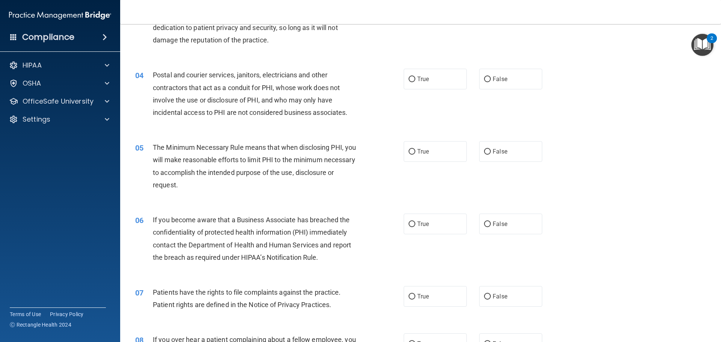
scroll to position [188, 0]
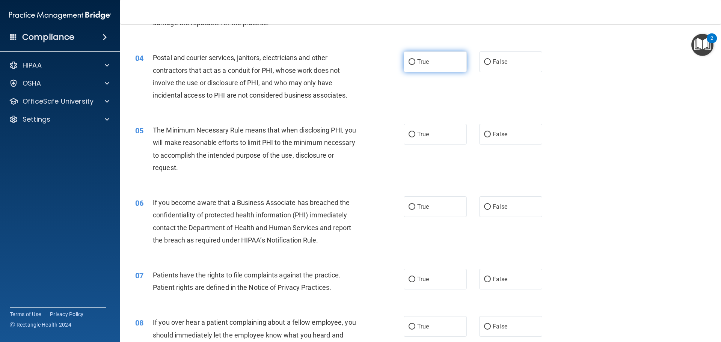
click at [409, 64] on input "True" at bounding box center [412, 62] width 7 height 6
radio input "true"
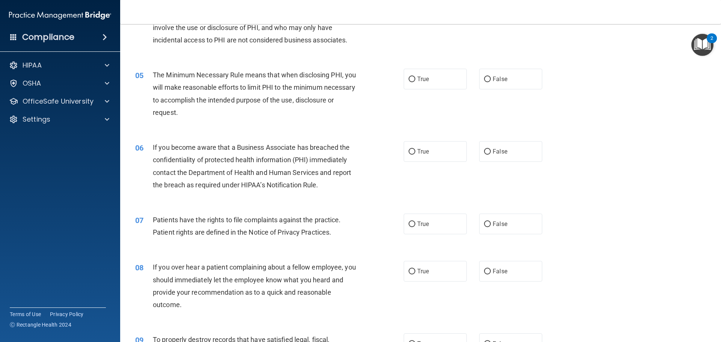
scroll to position [263, 0]
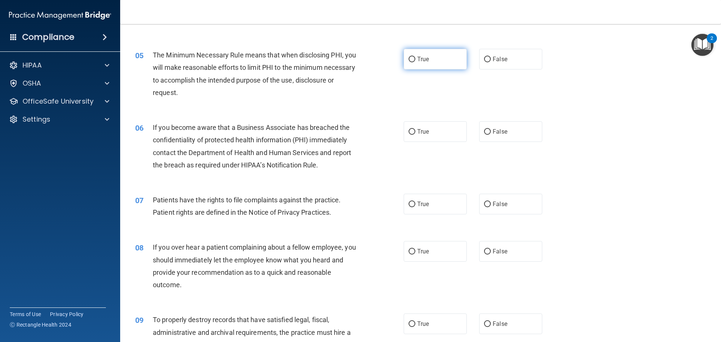
click at [411, 60] on input "True" at bounding box center [412, 60] width 7 height 6
radio input "true"
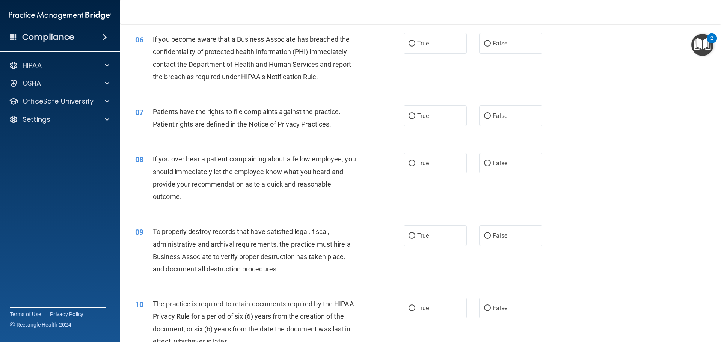
scroll to position [338, 0]
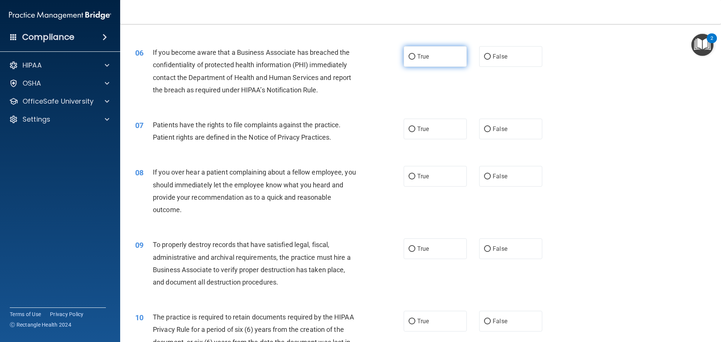
click at [409, 57] on input "True" at bounding box center [412, 57] width 7 height 6
radio input "true"
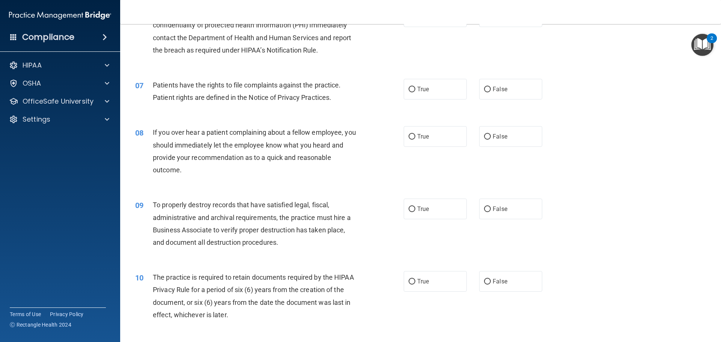
scroll to position [413, 0]
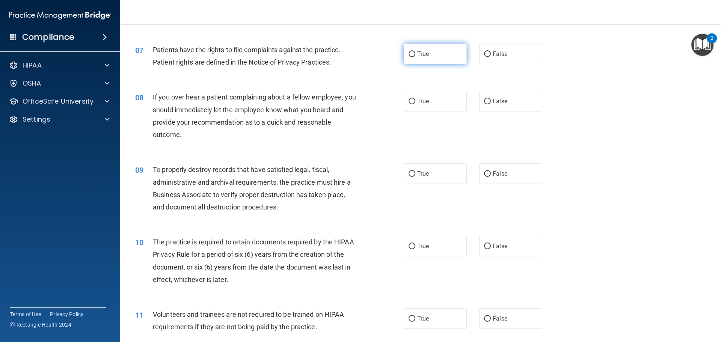
click at [409, 52] on input "True" at bounding box center [412, 54] width 7 height 6
radio input "true"
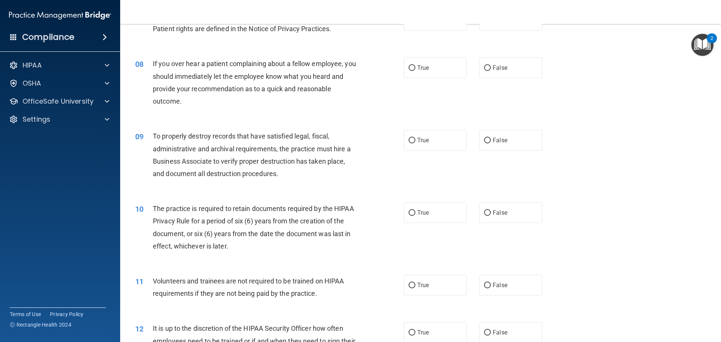
scroll to position [451, 0]
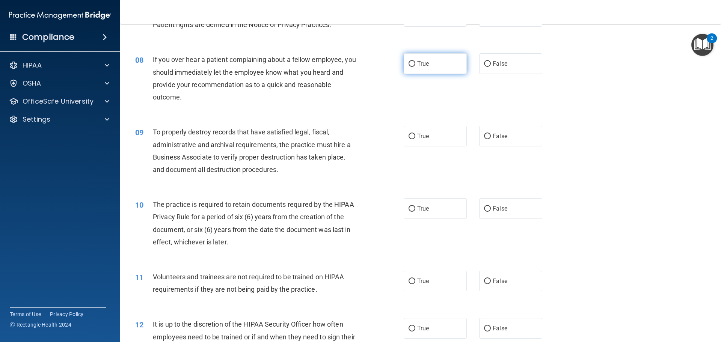
click at [409, 68] on label "True" at bounding box center [435, 63] width 63 height 21
click at [409, 67] on input "True" at bounding box center [412, 64] width 7 height 6
radio input "true"
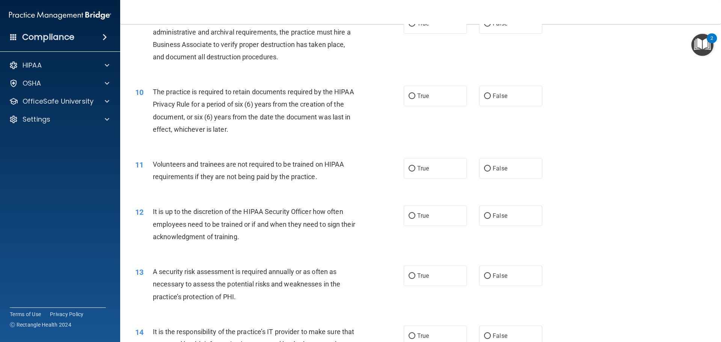
scroll to position [526, 0]
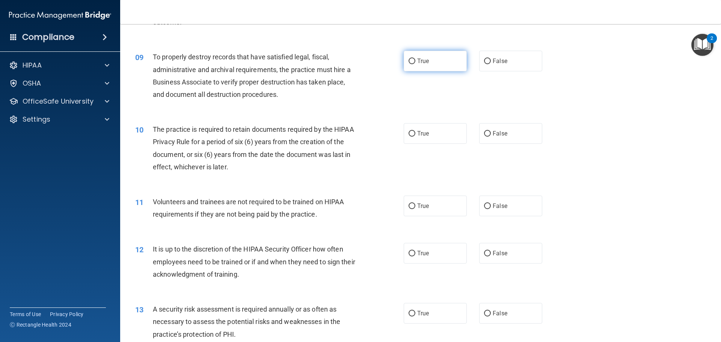
click at [414, 62] on label "True" at bounding box center [435, 61] width 63 height 21
click at [414, 62] on input "True" at bounding box center [412, 62] width 7 height 6
radio input "true"
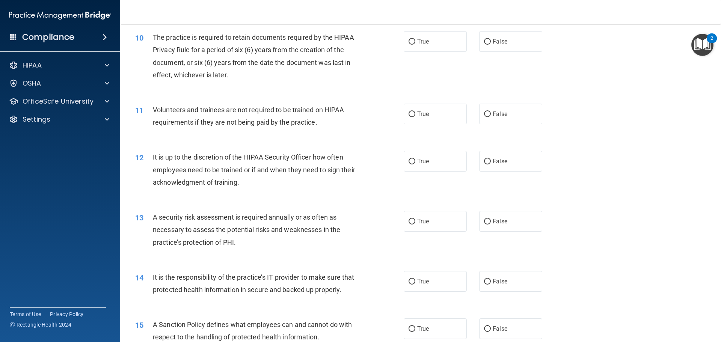
scroll to position [601, 0]
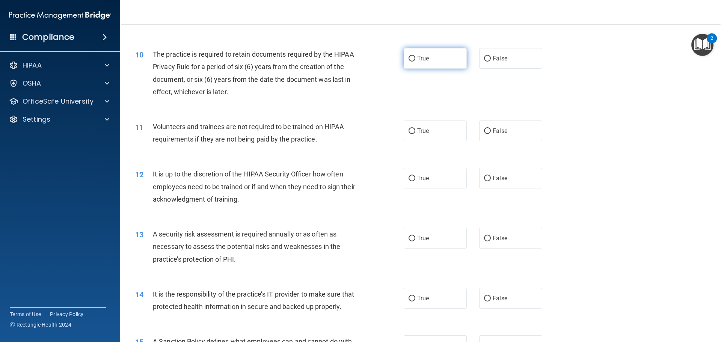
click at [417, 60] on span "True" at bounding box center [423, 58] width 12 height 7
click at [415, 60] on input "True" at bounding box center [412, 59] width 7 height 6
radio input "true"
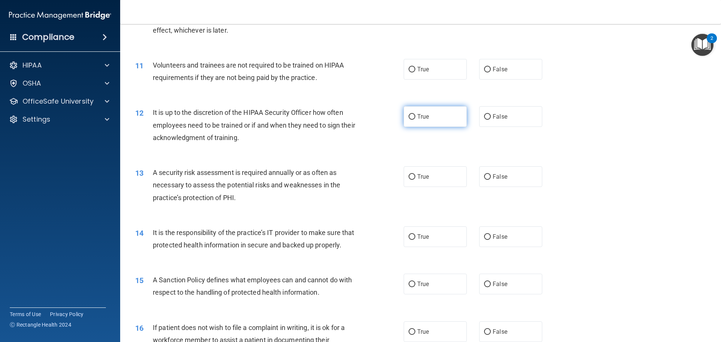
scroll to position [676, 0]
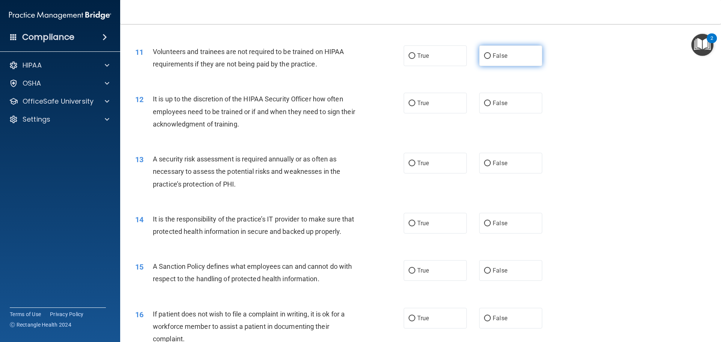
click at [484, 54] on input "False" at bounding box center [487, 56] width 7 height 6
radio input "true"
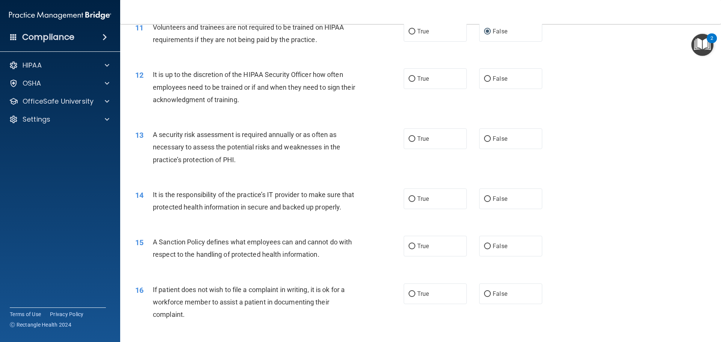
scroll to position [714, 0]
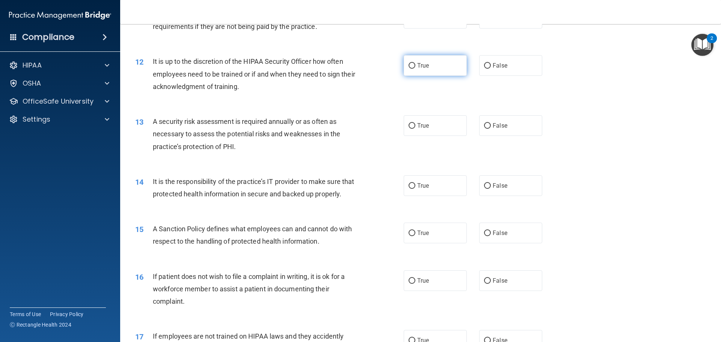
click at [409, 63] on input "True" at bounding box center [412, 66] width 7 height 6
radio input "true"
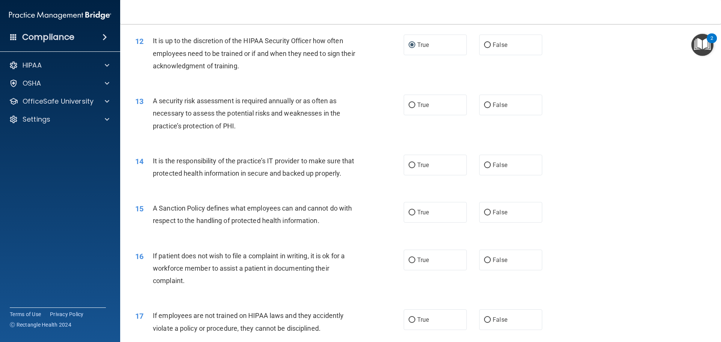
scroll to position [751, 0]
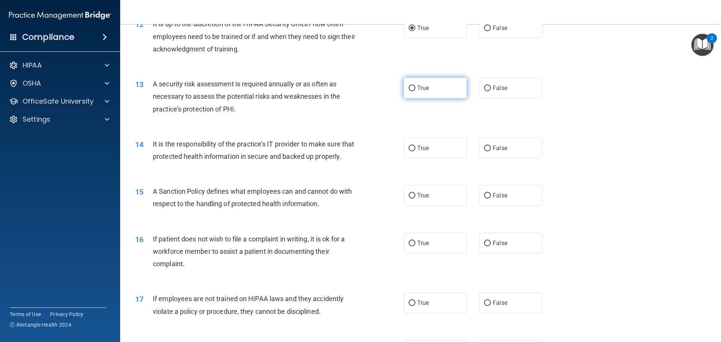
click at [410, 90] on input "True" at bounding box center [412, 89] width 7 height 6
radio input "true"
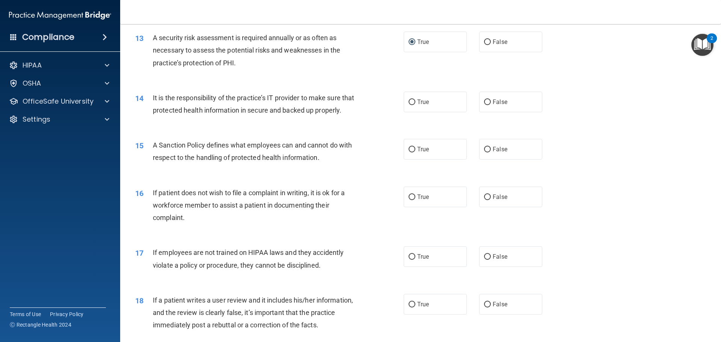
scroll to position [826, 0]
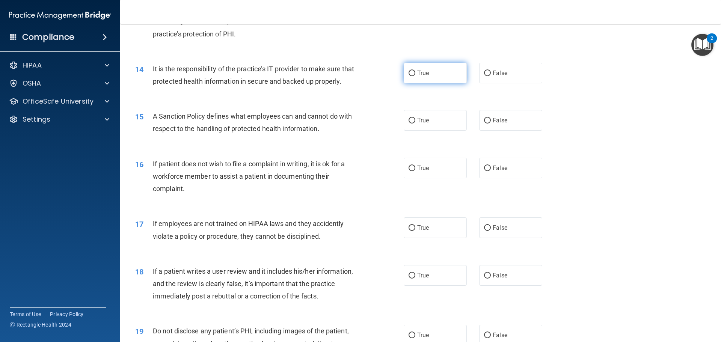
click at [412, 76] on input "True" at bounding box center [412, 74] width 7 height 6
radio input "true"
click at [486, 72] on input "False" at bounding box center [487, 74] width 7 height 6
radio input "true"
radio input "false"
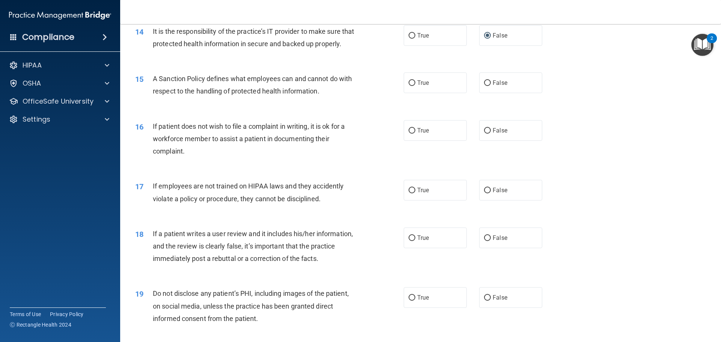
scroll to position [902, 0]
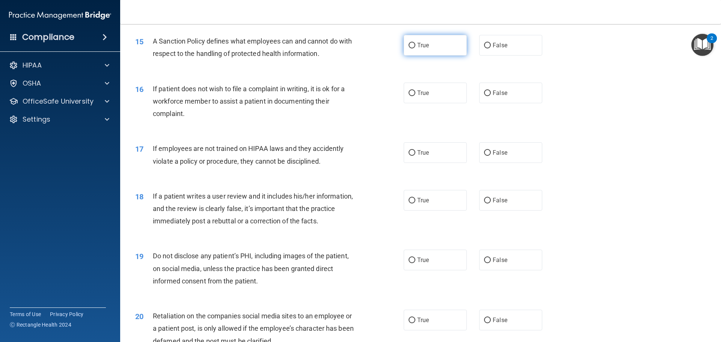
click at [406, 56] on label "True" at bounding box center [435, 45] width 63 height 21
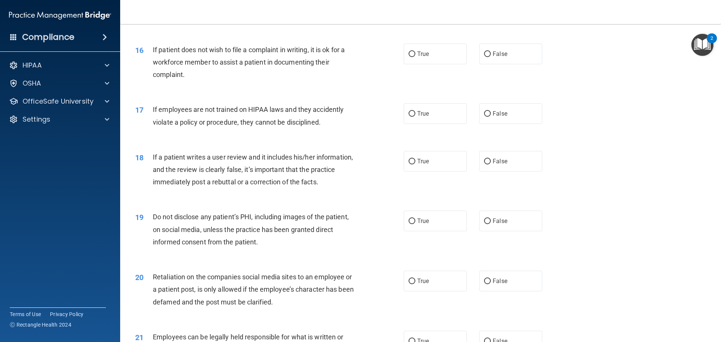
scroll to position [939, 0]
click at [413, 64] on label "True" at bounding box center [435, 55] width 63 height 21
click at [413, 59] on input "True" at bounding box center [412, 56] width 7 height 6
radio input "true"
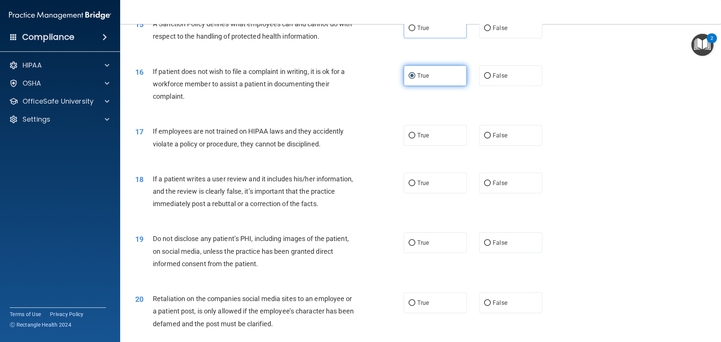
scroll to position [902, 0]
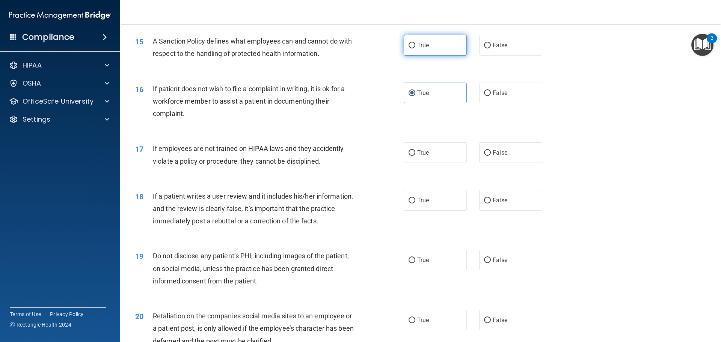
click at [409, 48] on input "True" at bounding box center [412, 46] width 7 height 6
radio input "true"
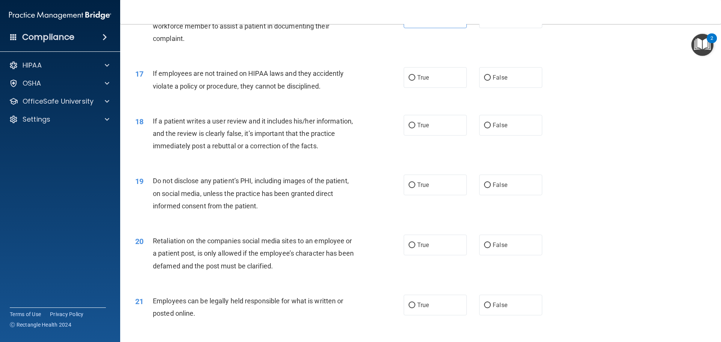
scroll to position [1014, 0]
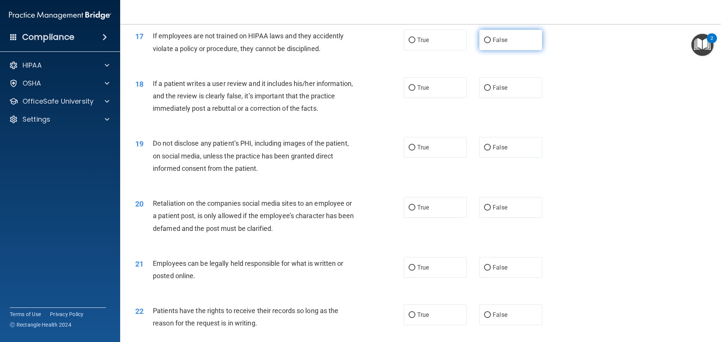
click at [484, 43] on input "False" at bounding box center [487, 41] width 7 height 6
radio input "true"
click at [487, 91] on input "False" at bounding box center [487, 88] width 7 height 6
radio input "true"
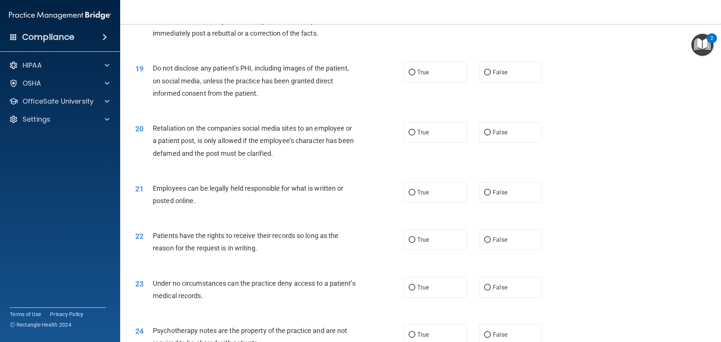
scroll to position [1127, 0]
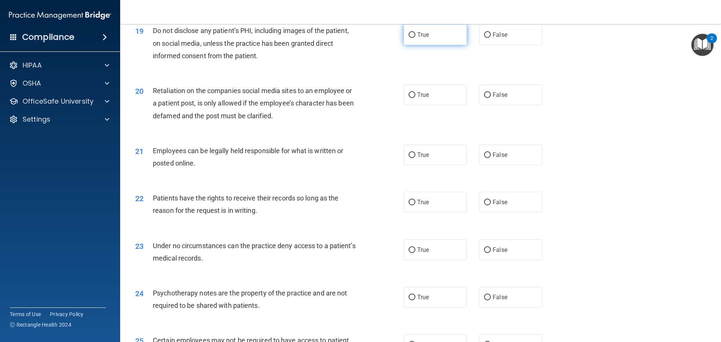
click at [409, 38] on input "True" at bounding box center [412, 35] width 7 height 6
radio input "true"
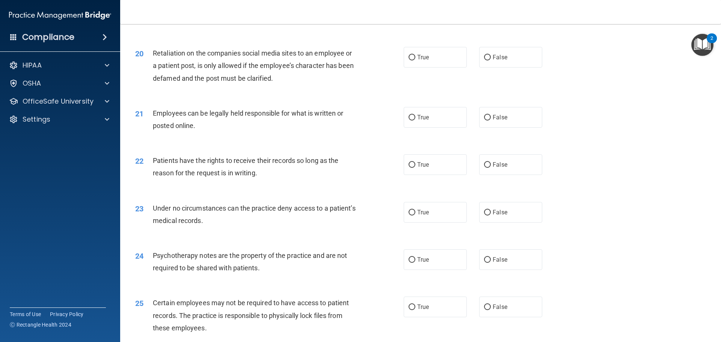
scroll to position [1202, 0]
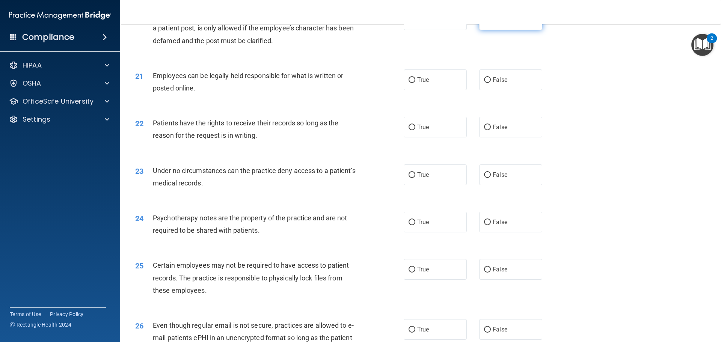
click at [485, 23] on input "False" at bounding box center [487, 20] width 7 height 6
radio input "true"
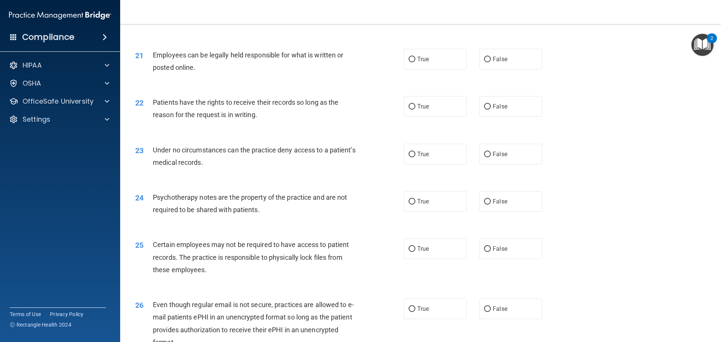
scroll to position [1240, 0]
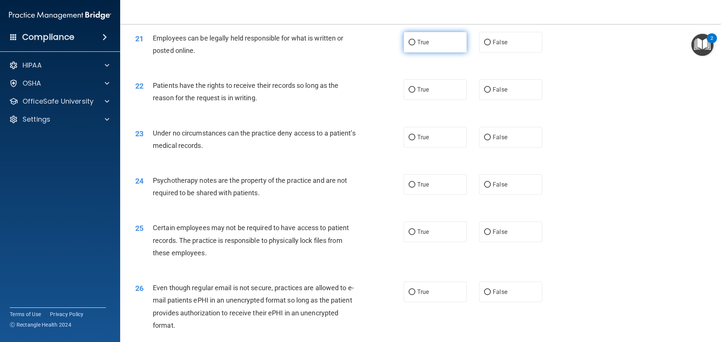
click at [417, 46] on span "True" at bounding box center [423, 42] width 12 height 7
click at [415, 45] on input "True" at bounding box center [412, 43] width 7 height 6
radio input "true"
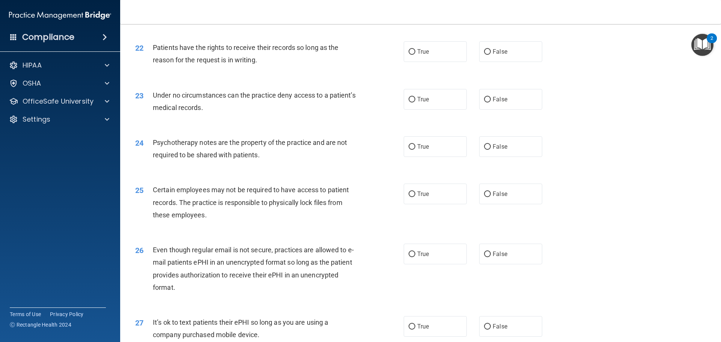
scroll to position [1277, 0]
click at [409, 55] on input "True" at bounding box center [412, 53] width 7 height 6
radio input "true"
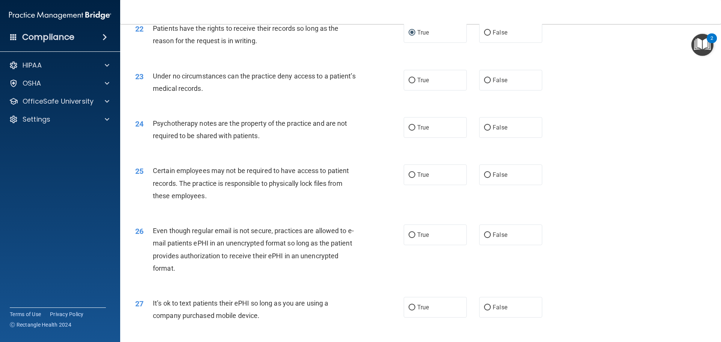
scroll to position [1315, 0]
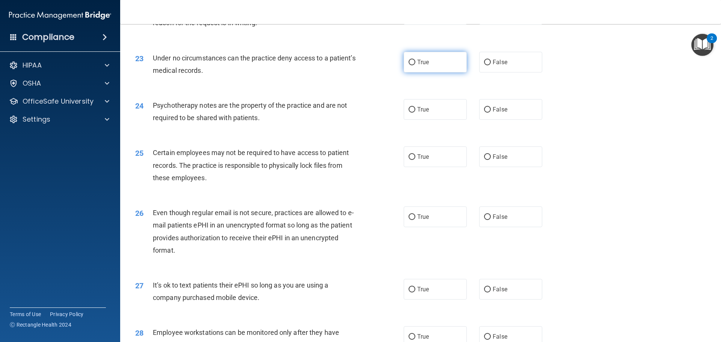
click at [409, 65] on input "True" at bounding box center [412, 63] width 7 height 6
radio input "true"
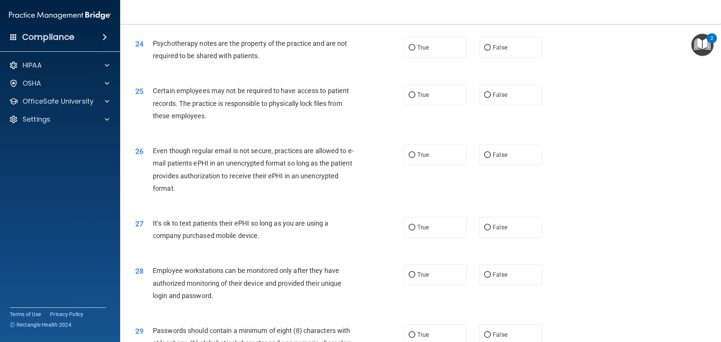
scroll to position [1390, 0]
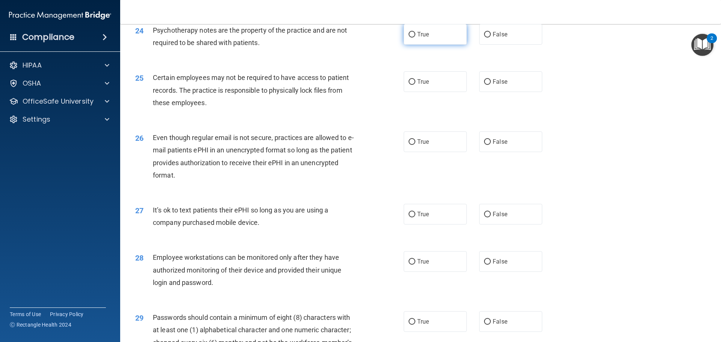
click at [409, 38] on input "True" at bounding box center [412, 35] width 7 height 6
radio input "true"
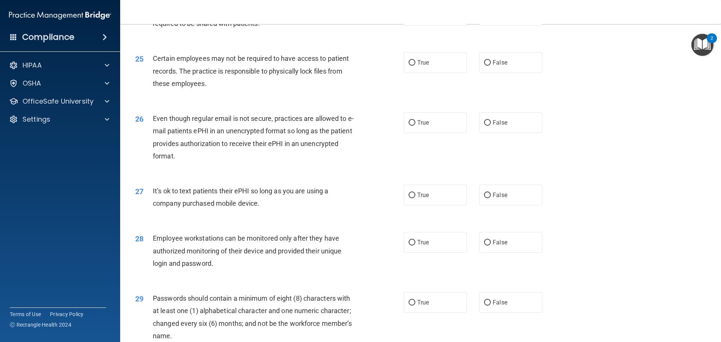
scroll to position [1427, 0]
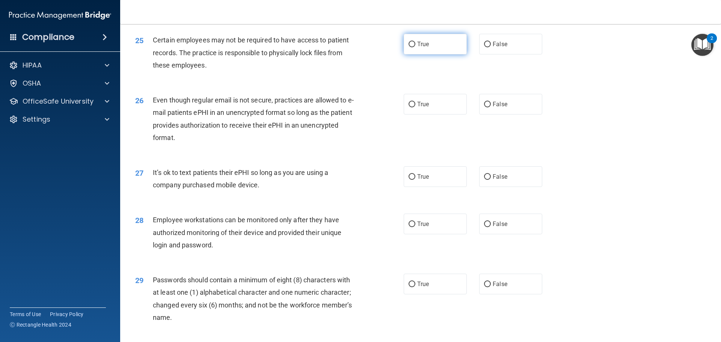
click at [411, 47] on input "True" at bounding box center [412, 45] width 7 height 6
radio input "true"
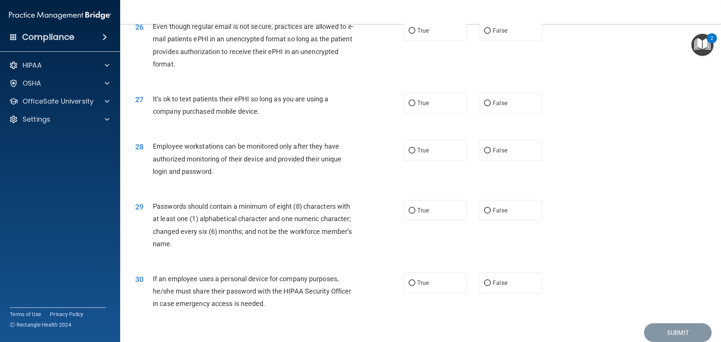
scroll to position [1503, 0]
click at [411, 32] on input "True" at bounding box center [412, 30] width 7 height 6
radio input "true"
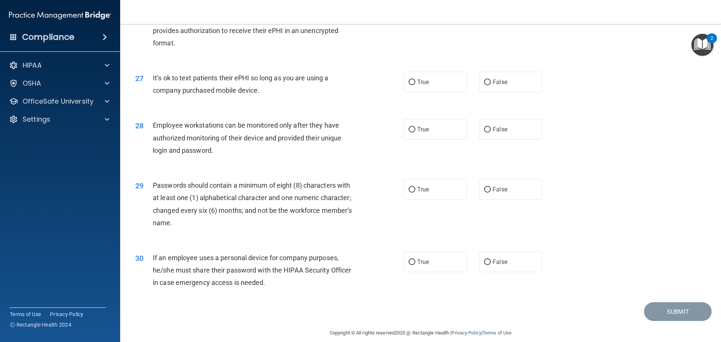
scroll to position [1544, 0]
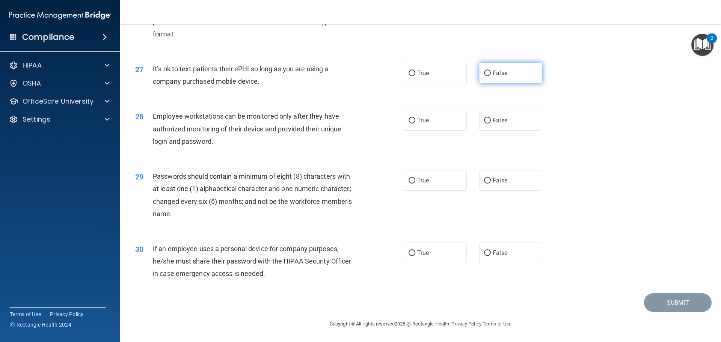
click at [493, 71] on span "False" at bounding box center [500, 72] width 15 height 7
click at [490, 71] on input "False" at bounding box center [487, 74] width 7 height 6
radio input "true"
click at [405, 127] on label "True" at bounding box center [435, 120] width 63 height 21
click at [409, 124] on input "True" at bounding box center [412, 121] width 7 height 6
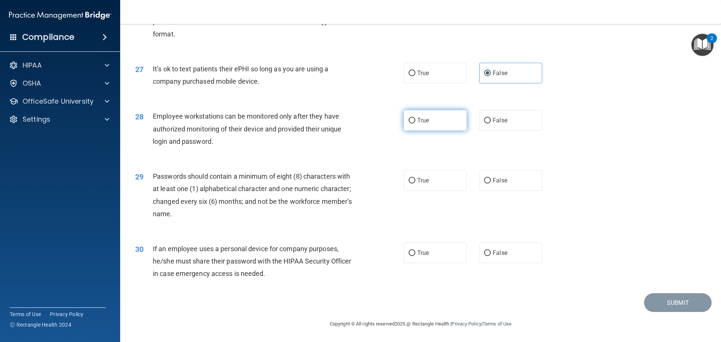
radio input "true"
click at [493, 178] on span "False" at bounding box center [500, 180] width 15 height 7
click at [491, 178] on input "False" at bounding box center [487, 181] width 7 height 6
radio input "true"
click at [493, 254] on span "False" at bounding box center [500, 252] width 15 height 7
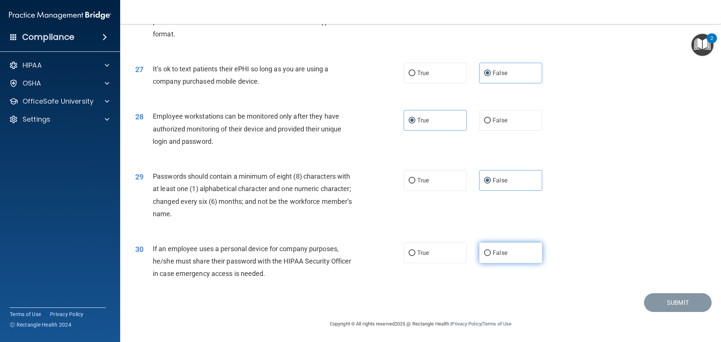
click at [491, 254] on input "False" at bounding box center [487, 254] width 7 height 6
radio input "true"
click at [669, 299] on button "Submit" at bounding box center [678, 302] width 68 height 19
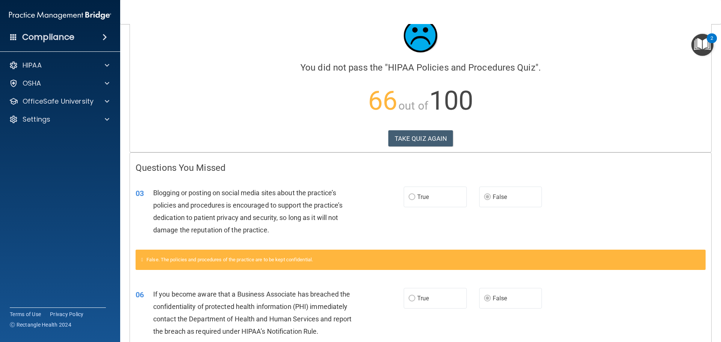
scroll to position [21, 0]
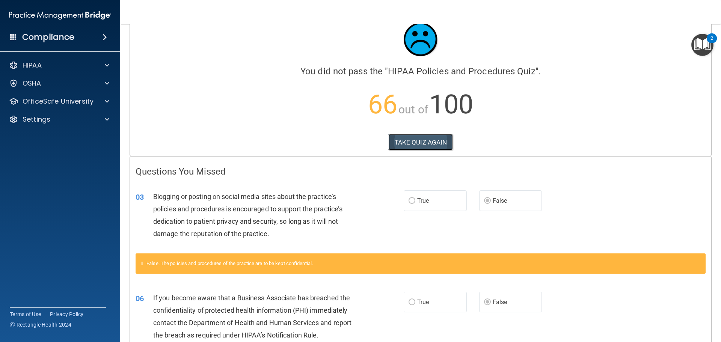
click at [415, 141] on button "TAKE QUIZ AGAIN" at bounding box center [420, 142] width 65 height 17
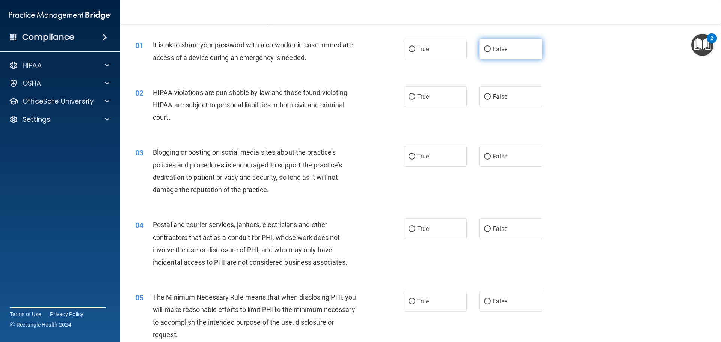
click at [484, 51] on input "False" at bounding box center [487, 50] width 7 height 6
radio input "true"
click at [409, 98] on input "True" at bounding box center [412, 97] width 7 height 6
radio input "true"
click at [486, 154] on input "False" at bounding box center [487, 157] width 7 height 6
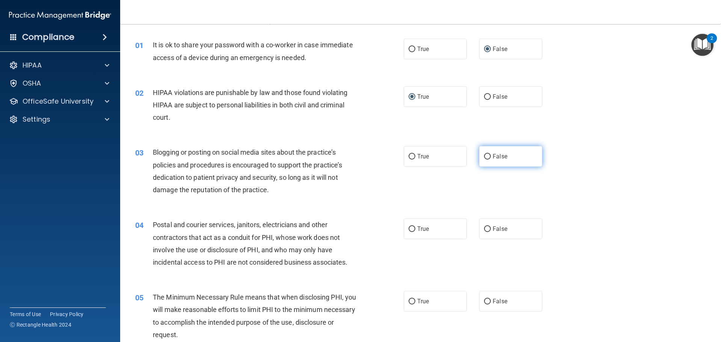
radio input "true"
click at [409, 156] on input "True" at bounding box center [412, 157] width 7 height 6
radio input "true"
radio input "false"
click at [411, 227] on input "True" at bounding box center [412, 230] width 7 height 6
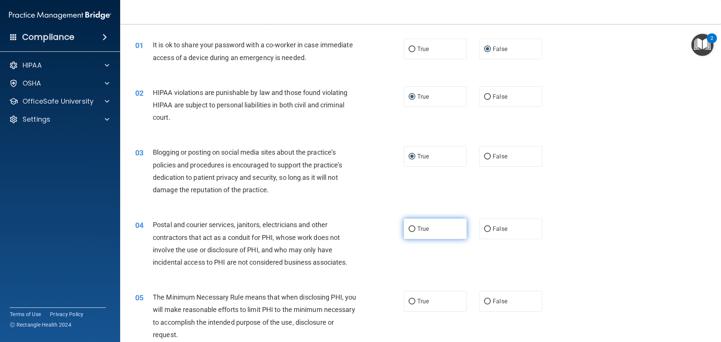
radio input "true"
click at [484, 156] on input "False" at bounding box center [487, 157] width 7 height 6
radio input "true"
radio input "false"
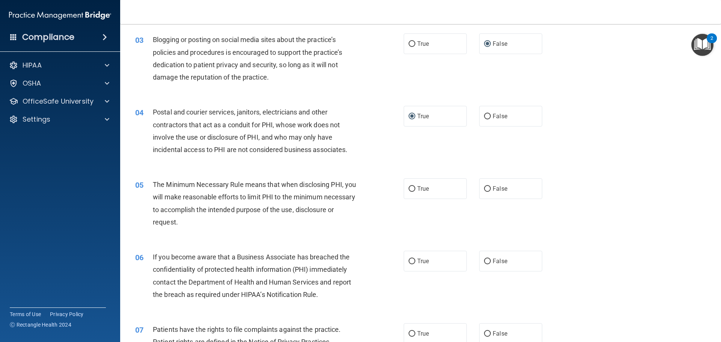
scroll to position [171, 0]
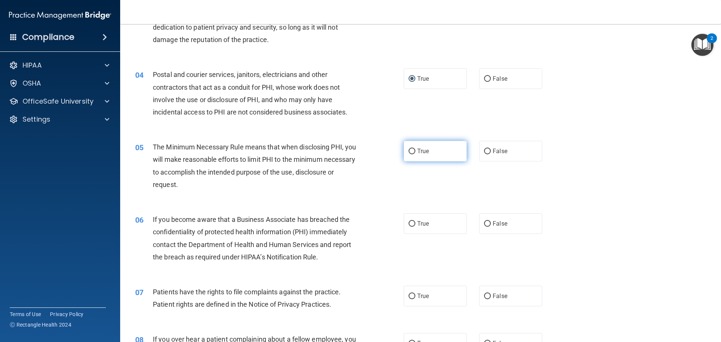
click at [409, 149] on input "True" at bounding box center [412, 152] width 7 height 6
radio input "true"
click at [485, 222] on input "False" at bounding box center [487, 224] width 7 height 6
radio input "true"
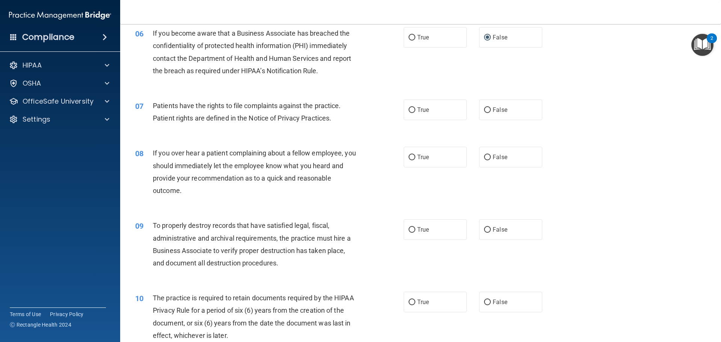
scroll to position [359, 0]
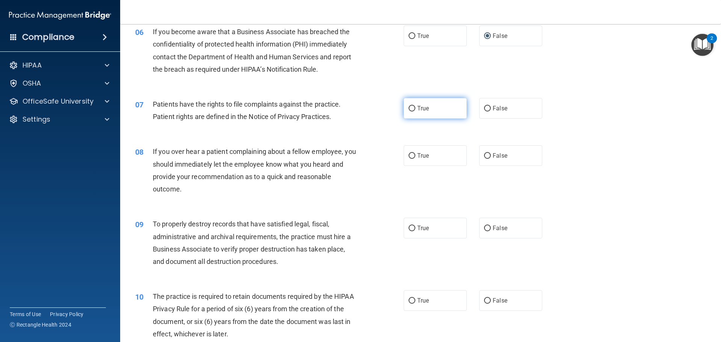
click at [409, 109] on input "True" at bounding box center [412, 109] width 7 height 6
radio input "true"
click at [484, 156] on input "False" at bounding box center [487, 156] width 7 height 6
radio input "true"
click at [484, 228] on input "False" at bounding box center [487, 229] width 7 height 6
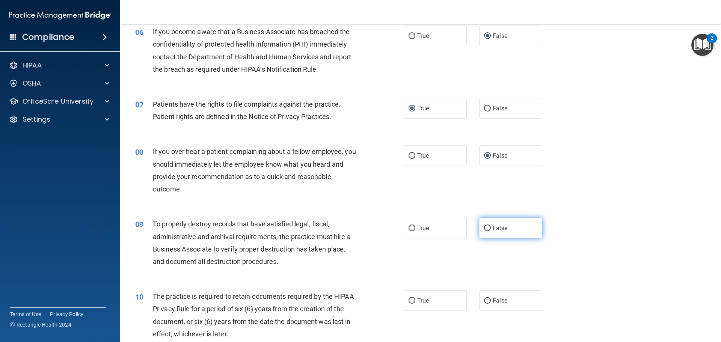
radio input "true"
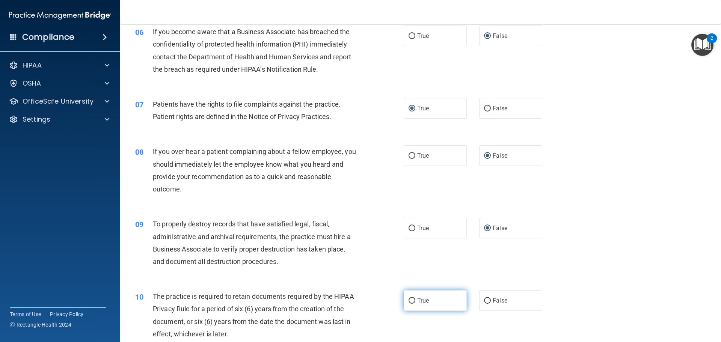
click at [409, 301] on input "True" at bounding box center [412, 301] width 7 height 6
radio input "true"
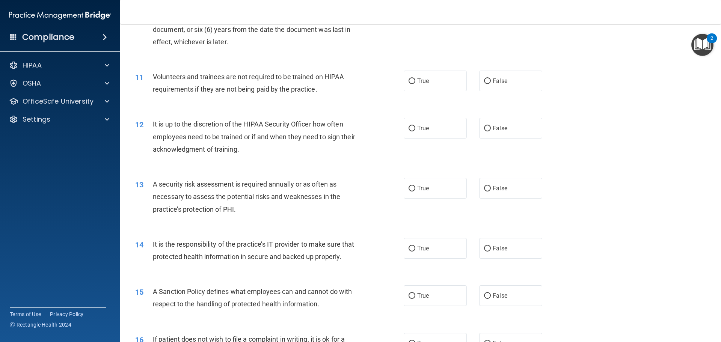
scroll to position [697, 0]
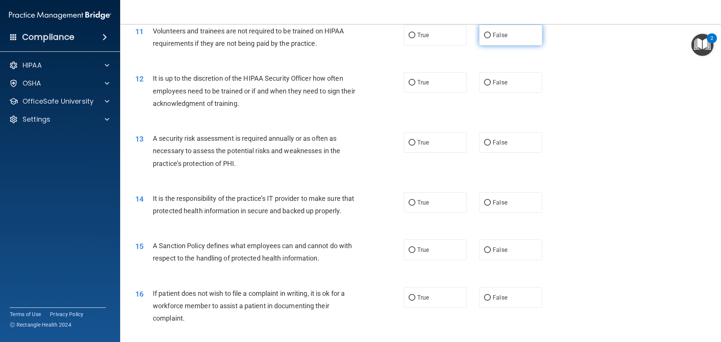
click at [484, 33] on input "False" at bounding box center [487, 36] width 7 height 6
radio input "true"
click at [484, 82] on input "False" at bounding box center [487, 83] width 7 height 6
radio input "true"
click at [409, 142] on input "True" at bounding box center [412, 143] width 7 height 6
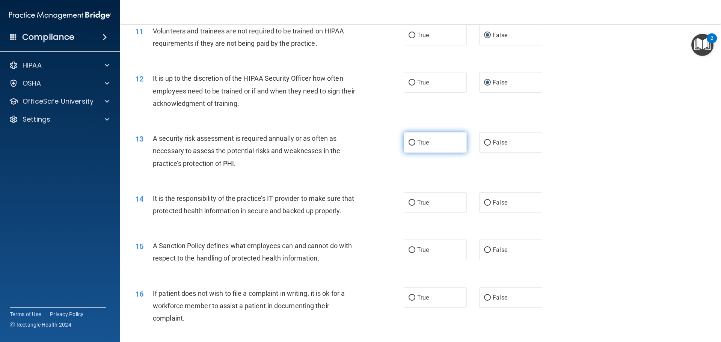
radio input "true"
click at [484, 200] on input "False" at bounding box center [487, 203] width 7 height 6
radio input "true"
click at [484, 253] on input "False" at bounding box center [487, 251] width 7 height 6
radio input "true"
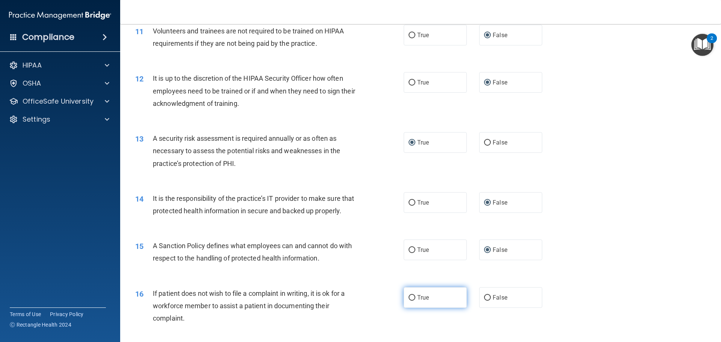
click at [411, 301] on input "True" at bounding box center [412, 298] width 7 height 6
radio input "true"
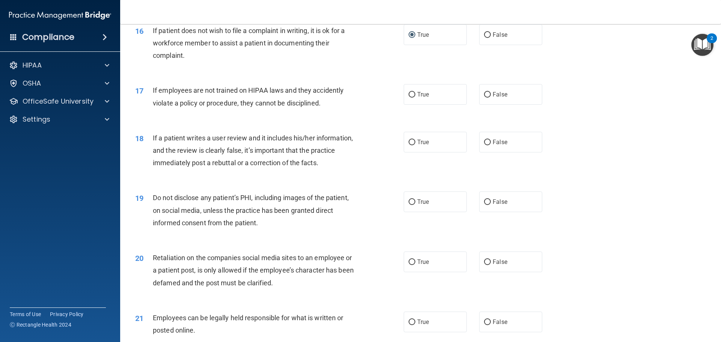
scroll to position [997, 0]
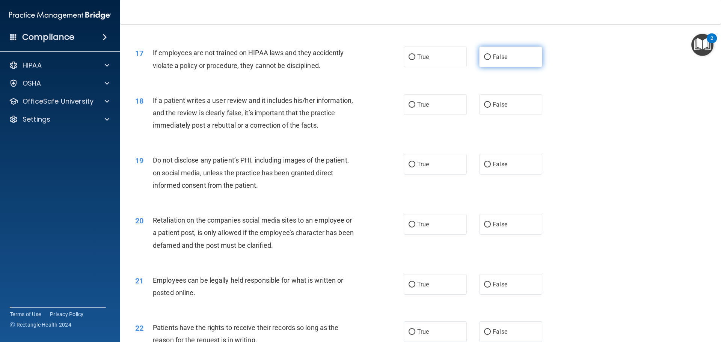
click at [485, 60] on input "False" at bounding box center [487, 57] width 7 height 6
radio input "true"
click at [485, 108] on input "False" at bounding box center [487, 105] width 7 height 6
radio input "true"
click at [409, 168] on input "True" at bounding box center [412, 165] width 7 height 6
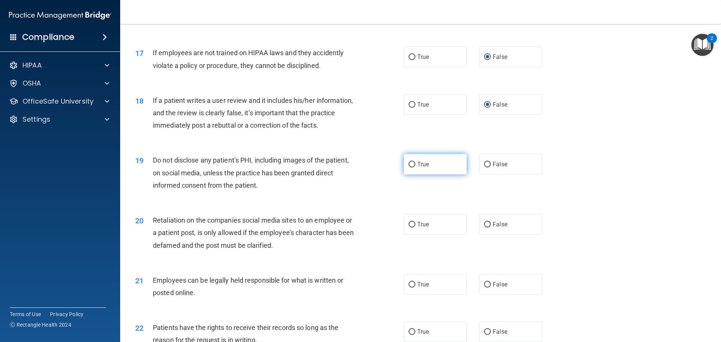
radio input "true"
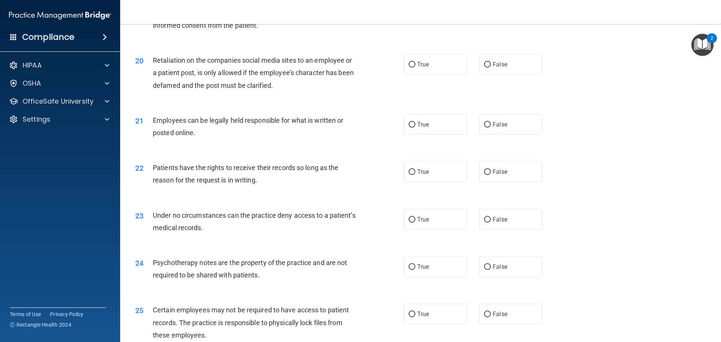
scroll to position [1185, 0]
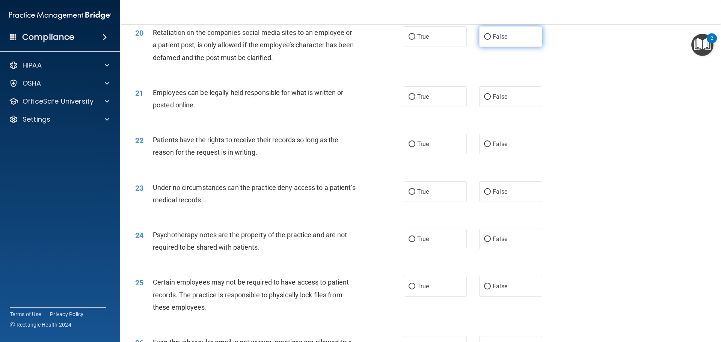
click at [484, 40] on input "False" at bounding box center [487, 37] width 7 height 6
radio input "true"
click at [410, 100] on input "True" at bounding box center [412, 97] width 7 height 6
radio input "true"
click at [485, 147] on input "False" at bounding box center [487, 145] width 7 height 6
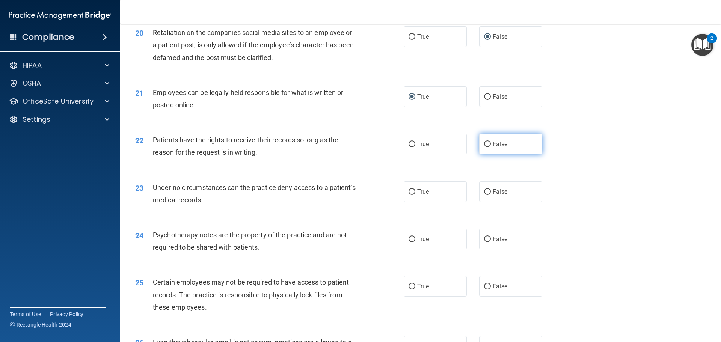
radio input "true"
click at [484, 195] on input "False" at bounding box center [487, 192] width 7 height 6
radio input "true"
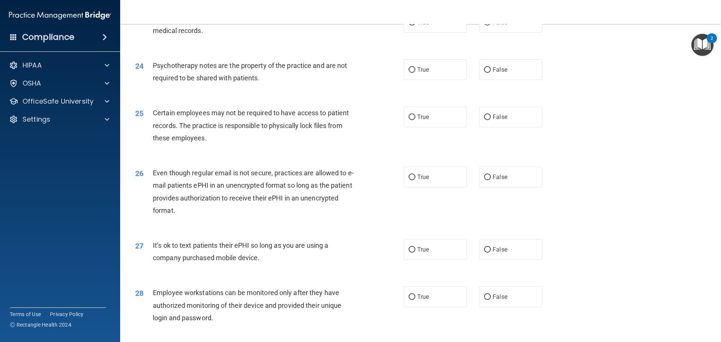
scroll to position [1373, 0]
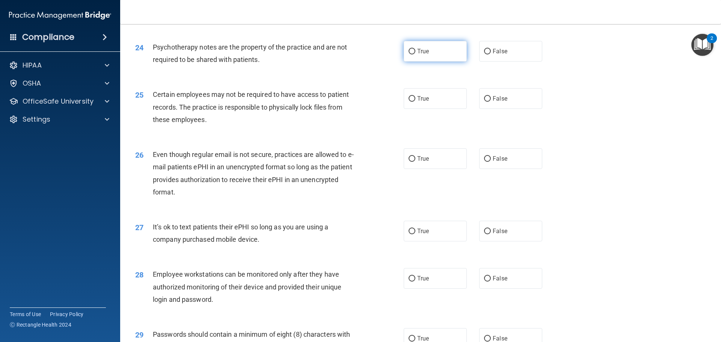
click at [409, 54] on input "True" at bounding box center [412, 52] width 7 height 6
radio input "true"
click at [409, 102] on input "True" at bounding box center [412, 99] width 7 height 6
radio input "true"
click at [409, 162] on input "True" at bounding box center [412, 159] width 7 height 6
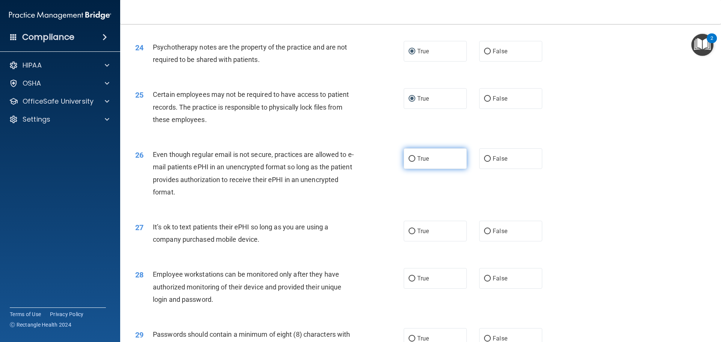
radio input "true"
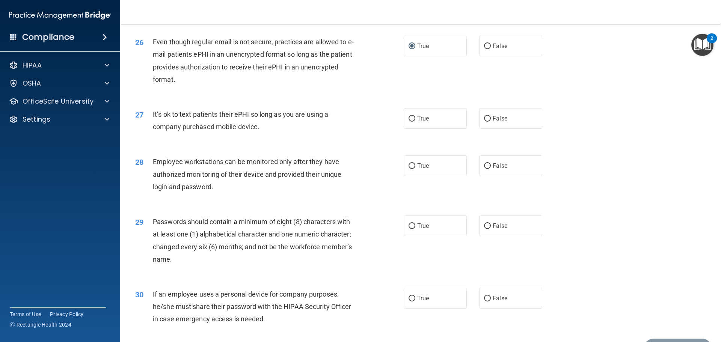
scroll to position [1523, 0]
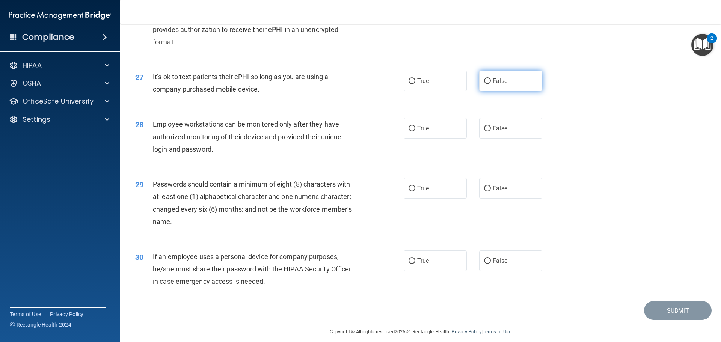
click at [484, 84] on input "False" at bounding box center [487, 82] width 7 height 6
radio input "true"
click at [487, 131] on input "False" at bounding box center [487, 129] width 7 height 6
radio input "true"
click at [411, 192] on input "True" at bounding box center [412, 189] width 7 height 6
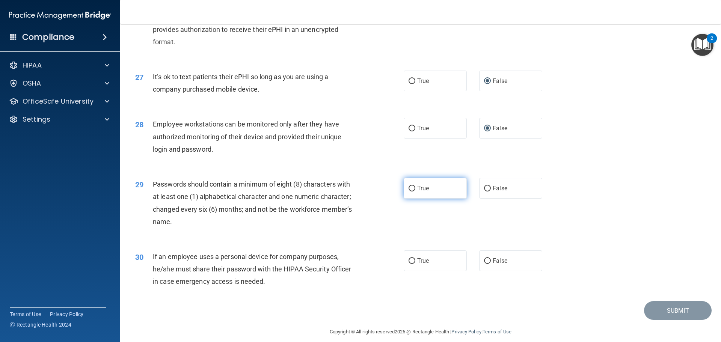
radio input "true"
click at [484, 264] on input "False" at bounding box center [487, 261] width 7 height 6
radio input "true"
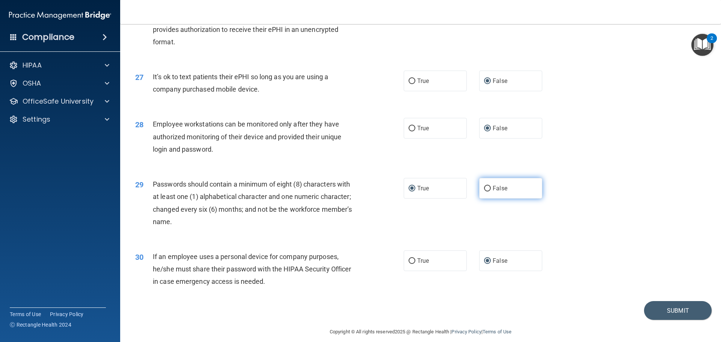
click at [487, 192] on input "False" at bounding box center [487, 189] width 7 height 6
radio input "true"
radio input "false"
click at [668, 320] on button "Submit" at bounding box center [678, 310] width 68 height 19
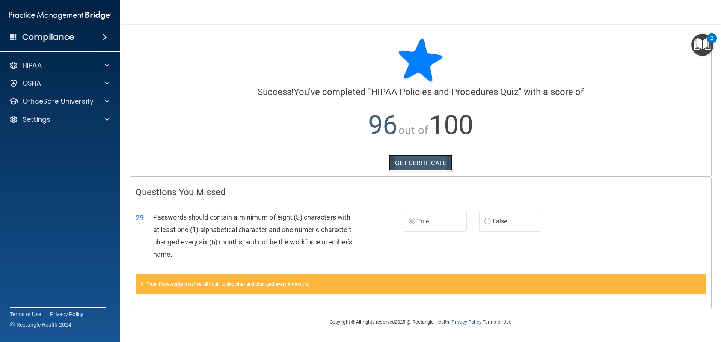
click at [410, 161] on link "GET CERTIFICATE" at bounding box center [421, 163] width 64 height 17
click at [69, 99] on p "OfficeSafe University" at bounding box center [58, 101] width 71 height 9
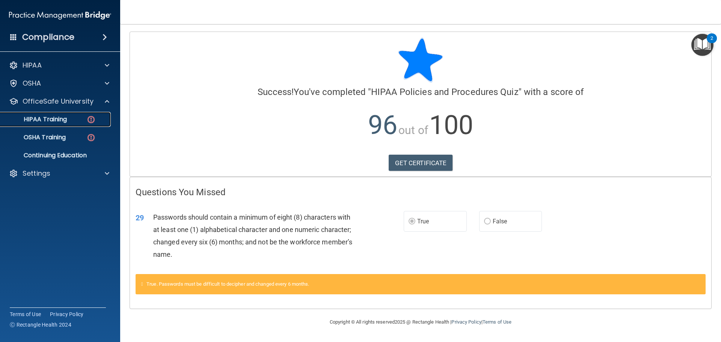
click at [56, 117] on p "HIPAA Training" at bounding box center [36, 120] width 62 height 8
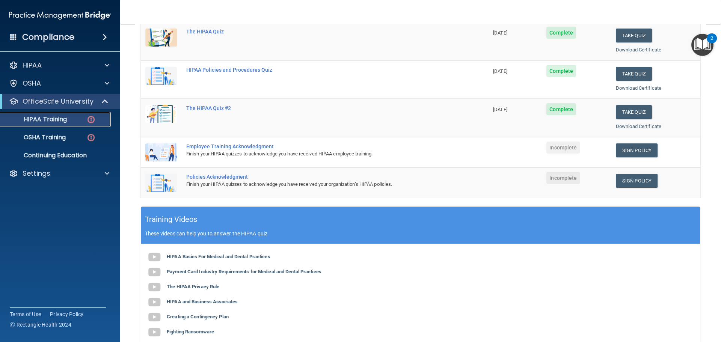
scroll to position [113, 0]
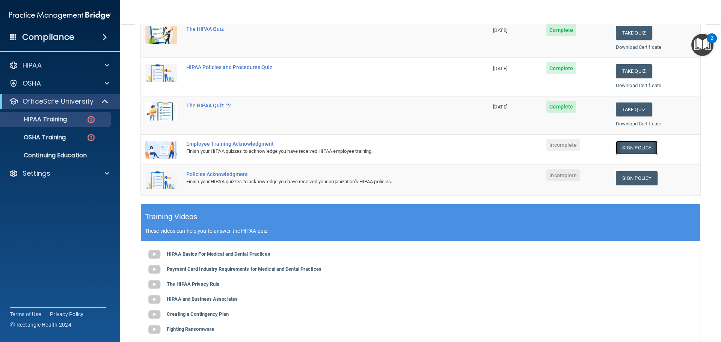
click at [630, 146] on link "Sign Policy" at bounding box center [637, 148] width 42 height 14
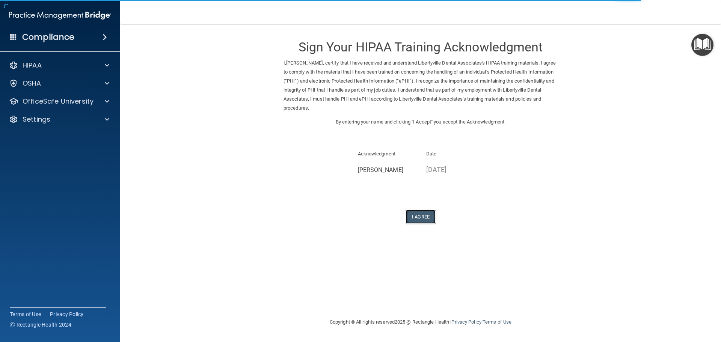
click at [424, 216] on button "I Agree" at bounding box center [421, 217] width 30 height 14
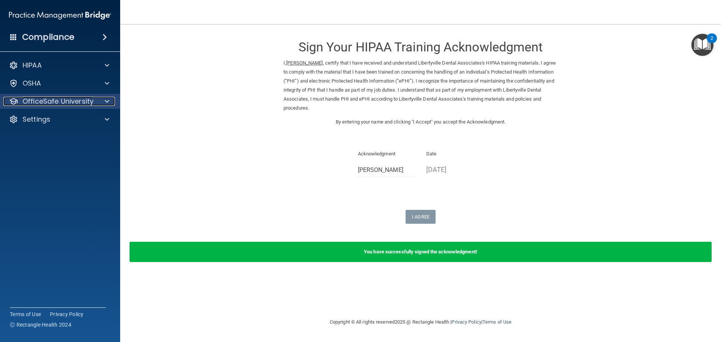
click at [72, 98] on p "OfficeSafe University" at bounding box center [58, 101] width 71 height 9
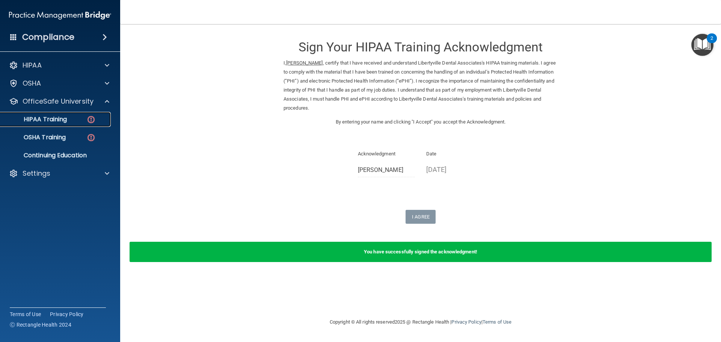
click at [61, 116] on p "HIPAA Training" at bounding box center [36, 120] width 62 height 8
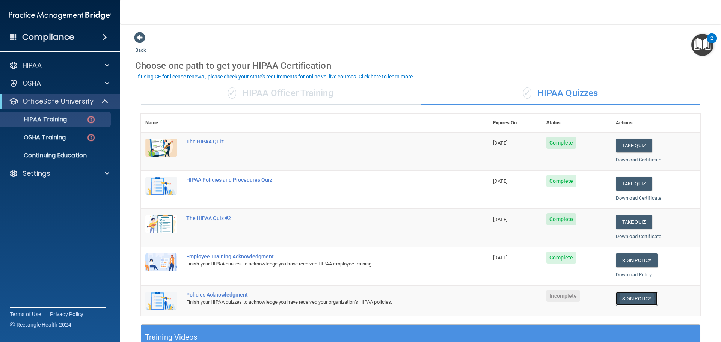
click at [630, 297] on link "Sign Policy" at bounding box center [637, 299] width 42 height 14
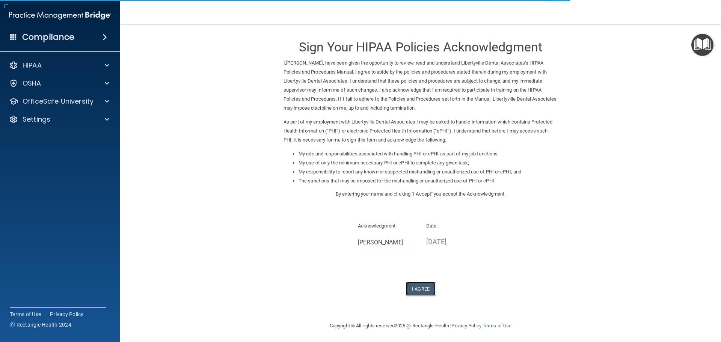
click at [414, 284] on button "I Agree" at bounding box center [421, 289] width 30 height 14
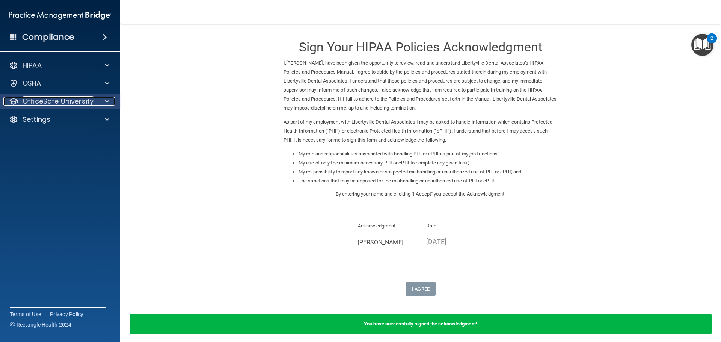
click at [63, 101] on p "OfficeSafe University" at bounding box center [58, 101] width 71 height 9
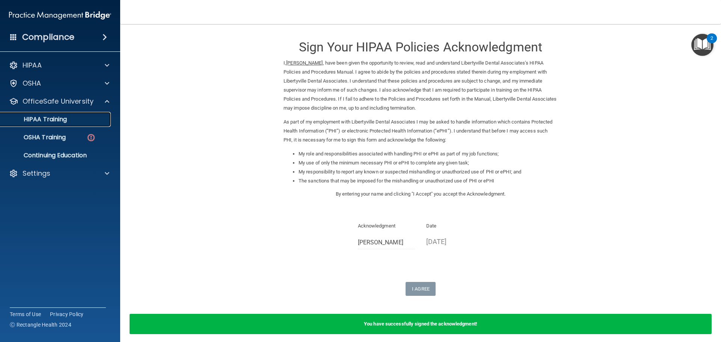
click at [54, 119] on p "HIPAA Training" at bounding box center [36, 120] width 62 height 8
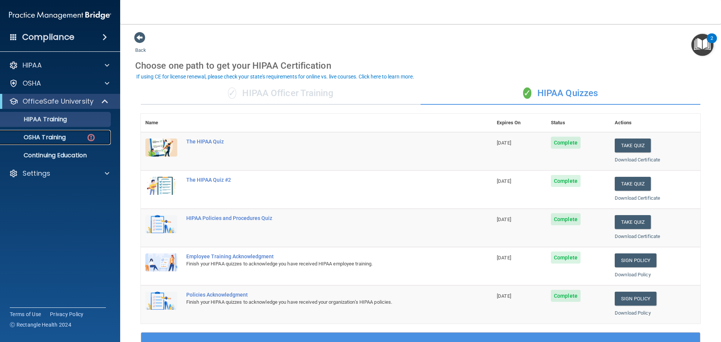
click at [33, 139] on p "OSHA Training" at bounding box center [35, 138] width 61 height 8
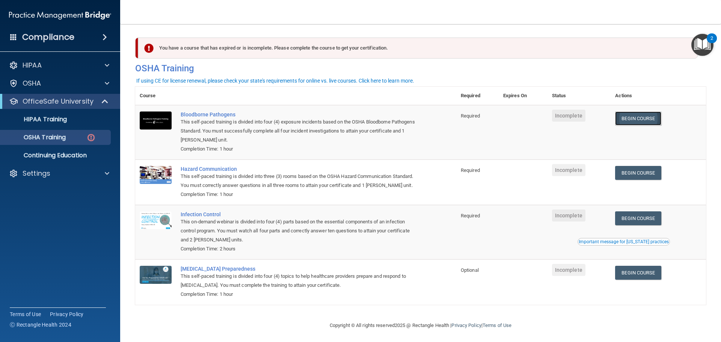
click at [636, 118] on link "Begin Course" at bounding box center [638, 119] width 46 height 14
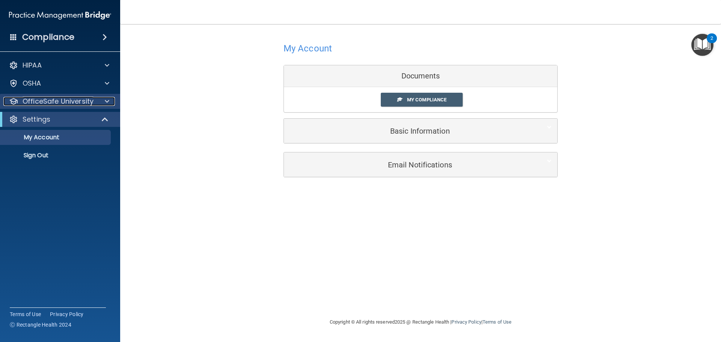
click at [79, 100] on p "OfficeSafe University" at bounding box center [58, 101] width 71 height 9
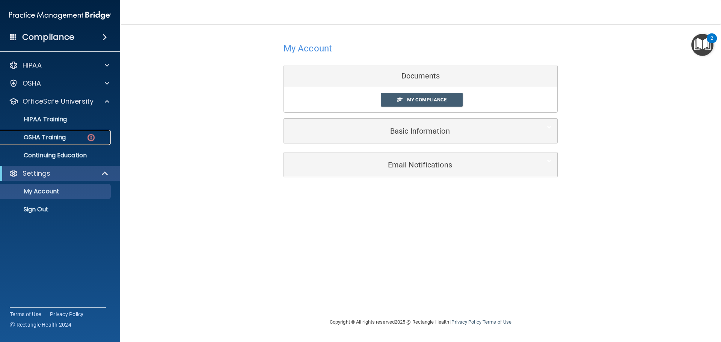
click at [61, 137] on p "OSHA Training" at bounding box center [35, 138] width 61 height 8
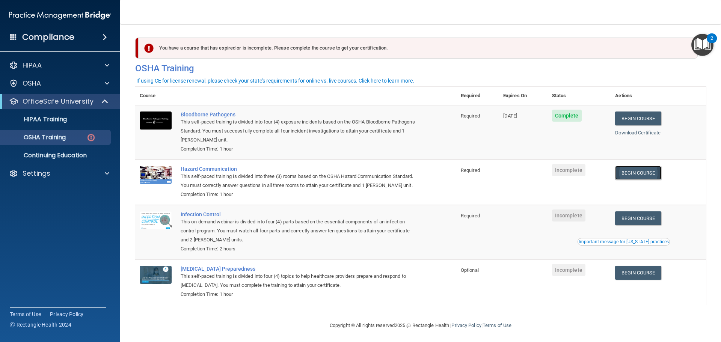
click at [636, 172] on link "Begin Course" at bounding box center [638, 173] width 46 height 14
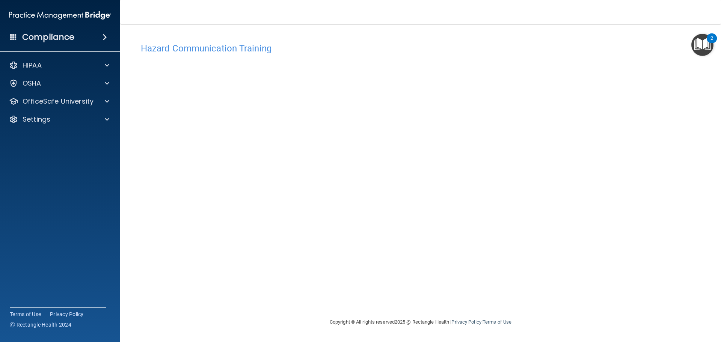
click at [556, 67] on div "Hazard Communication Training This course doesn’t expire until . Are you sure y…" at bounding box center [420, 178] width 571 height 279
click at [57, 103] on p "OfficeSafe University" at bounding box center [58, 101] width 71 height 9
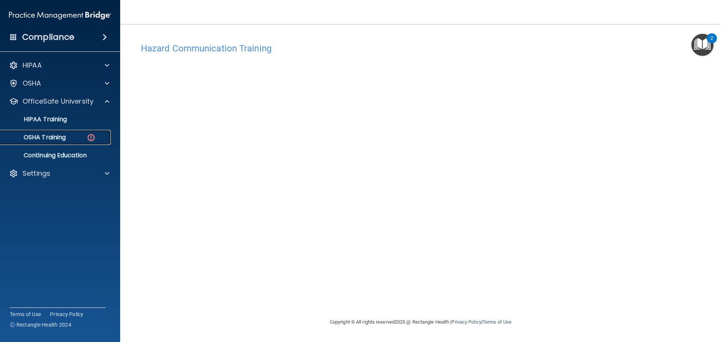
click at [58, 139] on p "OSHA Training" at bounding box center [35, 138] width 61 height 8
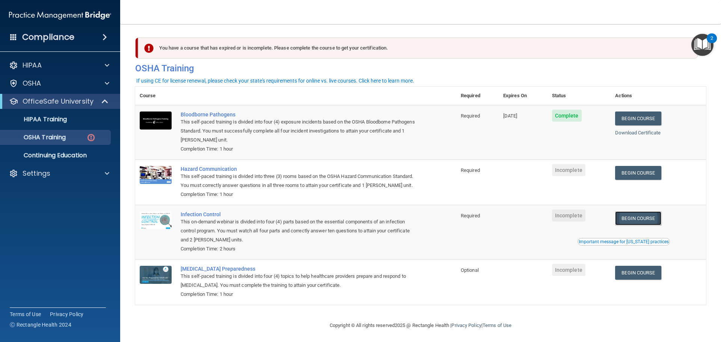
click at [648, 225] on link "Begin Course" at bounding box center [638, 218] width 46 height 14
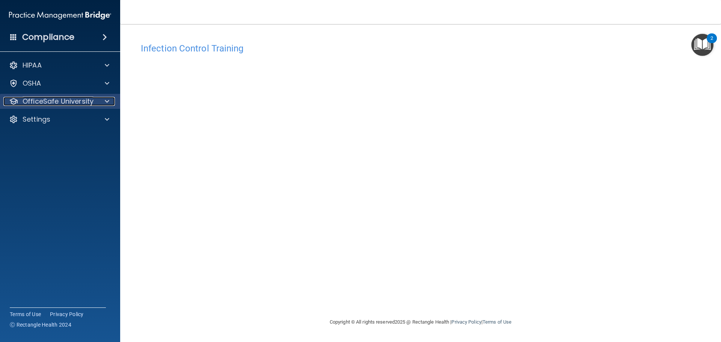
click at [63, 100] on p "OfficeSafe University" at bounding box center [58, 101] width 71 height 9
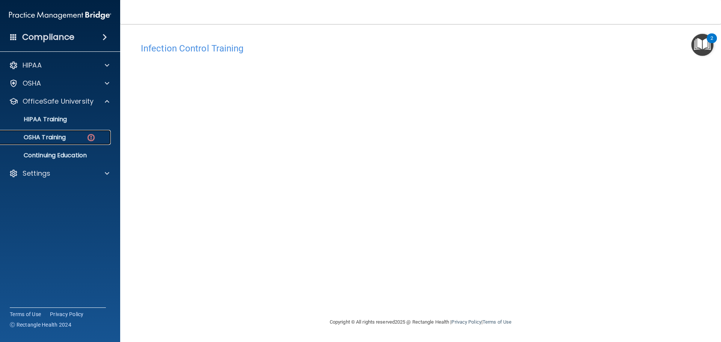
click at [53, 137] on p "OSHA Training" at bounding box center [35, 138] width 61 height 8
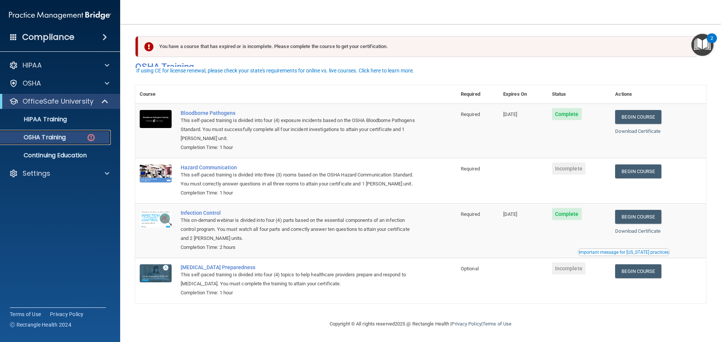
scroll to position [12, 0]
click at [632, 165] on link "Begin Course" at bounding box center [638, 172] width 46 height 14
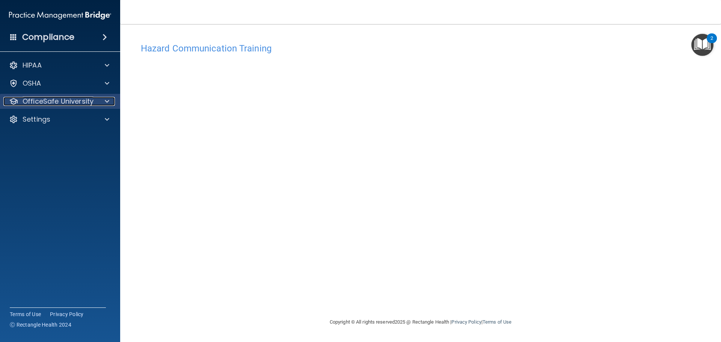
click at [53, 98] on p "OfficeSafe University" at bounding box center [58, 101] width 71 height 9
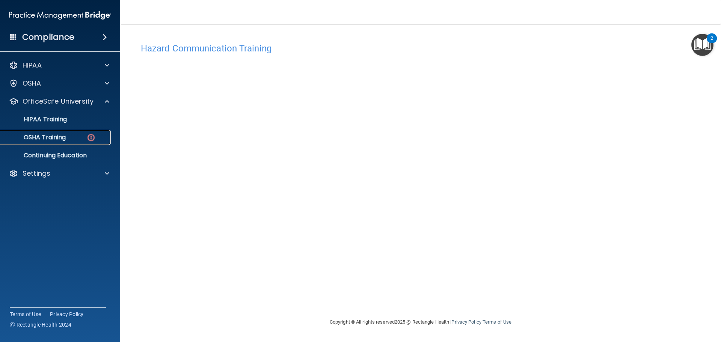
click at [50, 139] on p "OSHA Training" at bounding box center [35, 138] width 61 height 8
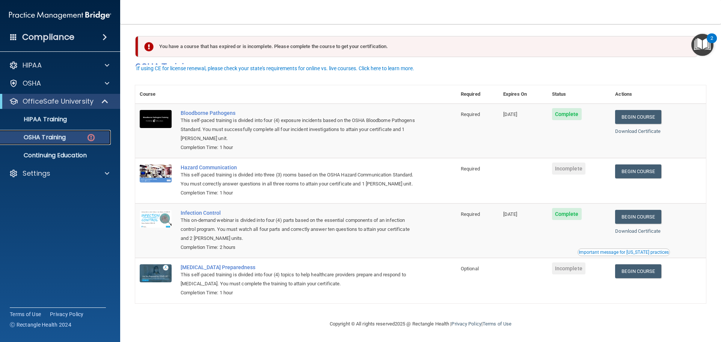
scroll to position [12, 0]
click at [79, 155] on p "Continuing Education" at bounding box center [56, 156] width 103 height 8
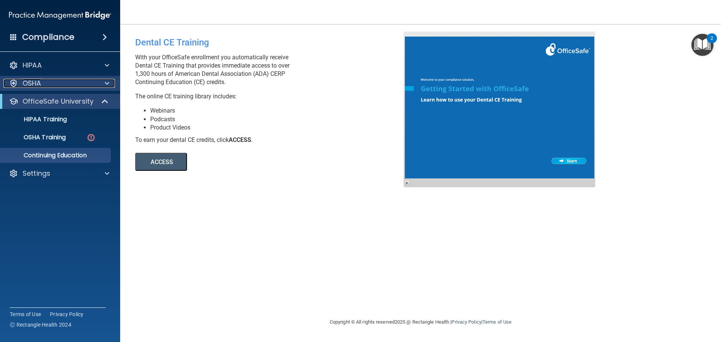
click at [62, 83] on div "OSHA" at bounding box center [49, 83] width 93 height 9
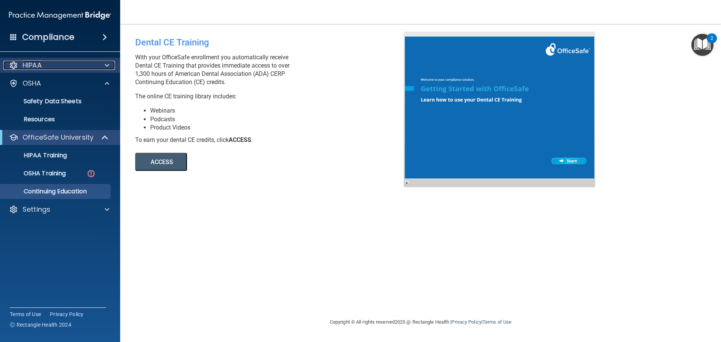
click at [68, 65] on div "HIPAA" at bounding box center [49, 65] width 93 height 9
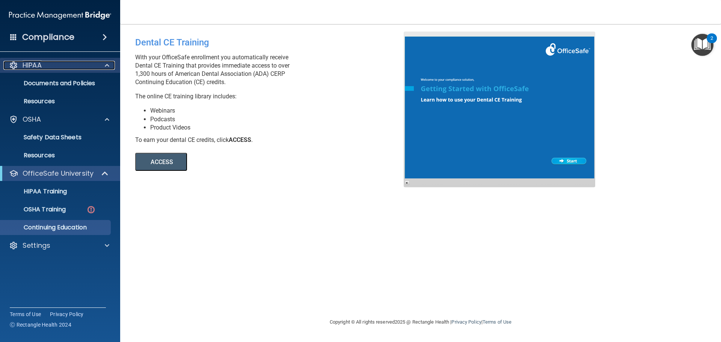
click at [68, 66] on div "HIPAA" at bounding box center [49, 65] width 93 height 9
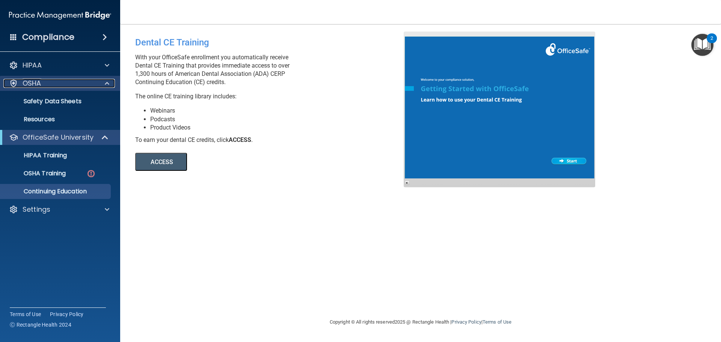
click at [68, 80] on div "OSHA" at bounding box center [49, 83] width 93 height 9
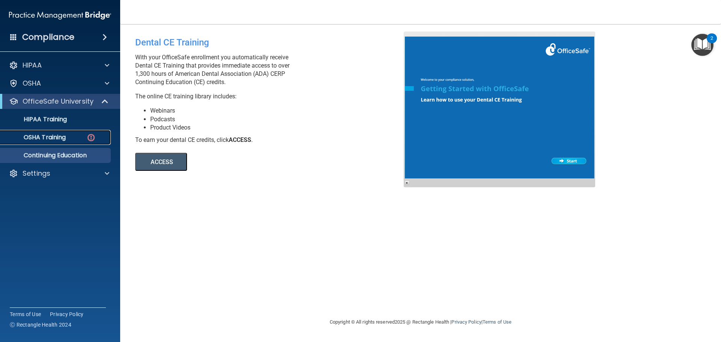
click at [51, 136] on p "OSHA Training" at bounding box center [35, 138] width 61 height 8
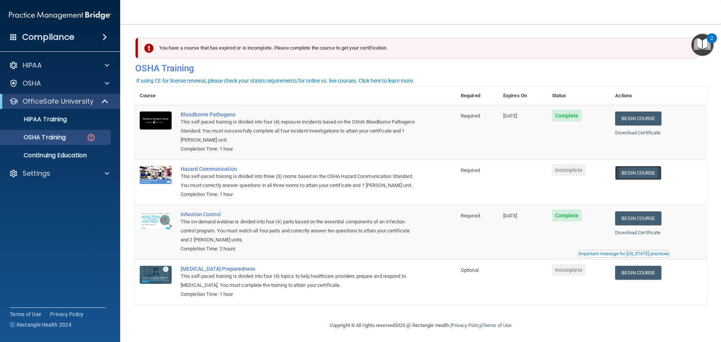
click at [640, 172] on link "Begin Course" at bounding box center [638, 173] width 46 height 14
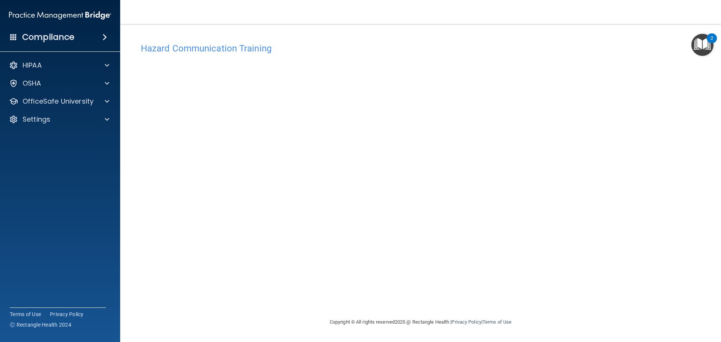
click at [431, 44] on h4 "Hazard Communication Training" at bounding box center [421, 49] width 560 height 10
click at [75, 96] on div "OfficeSafe University" at bounding box center [60, 101] width 121 height 15
click at [75, 101] on p "OfficeSafe University" at bounding box center [58, 101] width 71 height 9
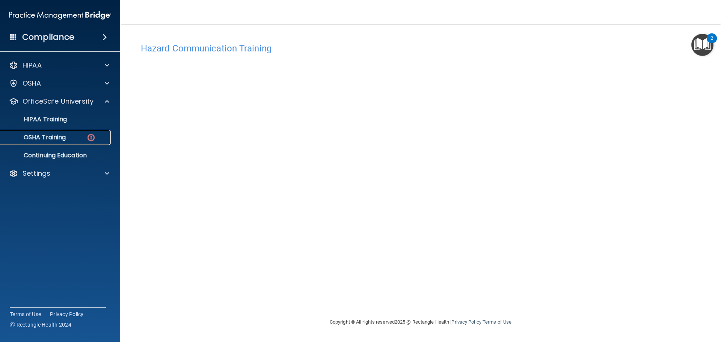
click at [54, 137] on p "OSHA Training" at bounding box center [35, 138] width 61 height 8
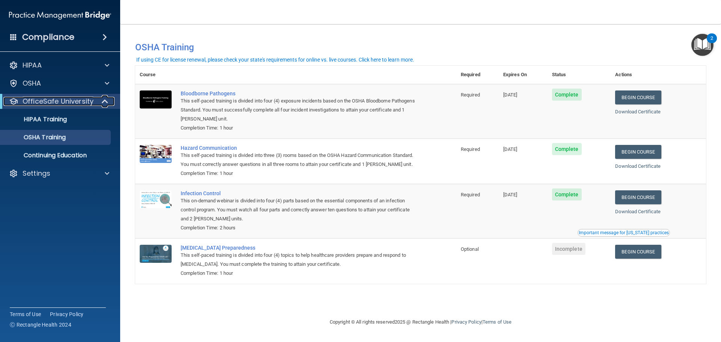
click at [106, 101] on span at bounding box center [106, 101] width 6 height 9
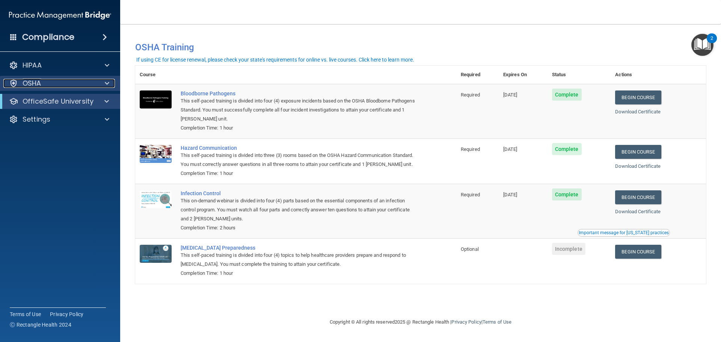
click at [106, 83] on span at bounding box center [107, 83] width 5 height 9
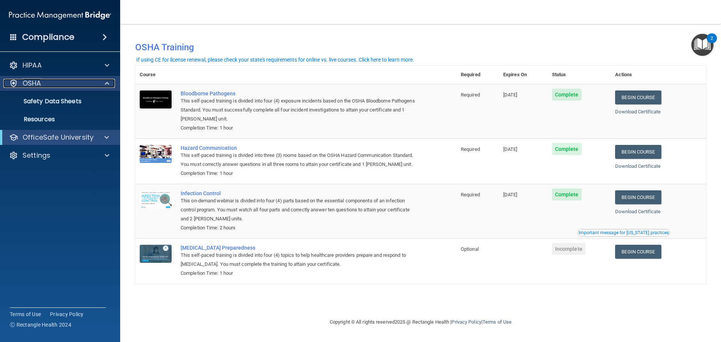
click at [106, 83] on span at bounding box center [107, 83] width 5 height 9
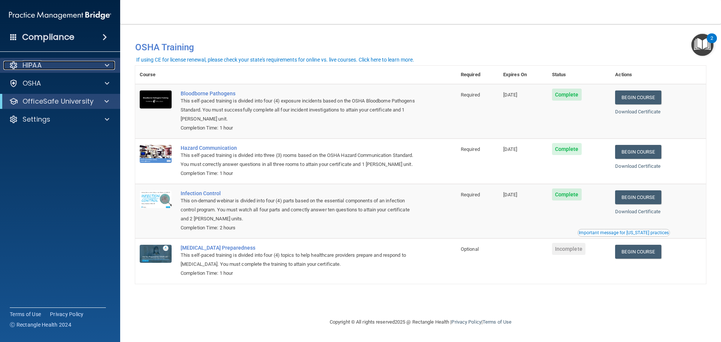
click at [106, 67] on span at bounding box center [107, 65] width 5 height 9
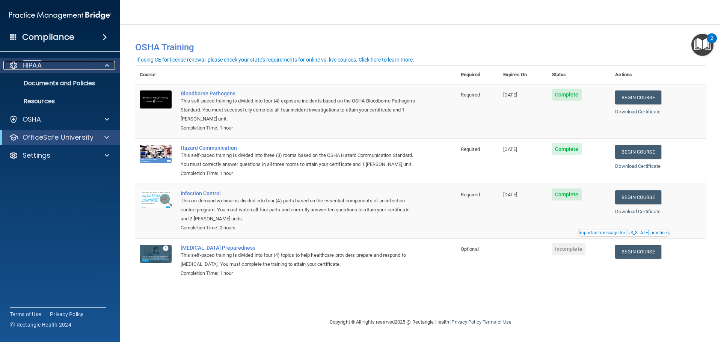
click at [106, 67] on span at bounding box center [107, 65] width 5 height 9
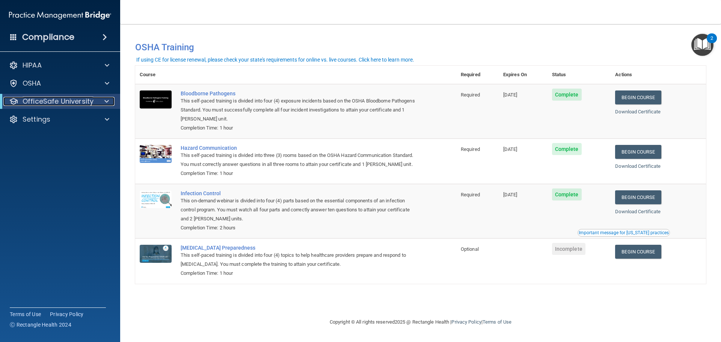
click at [108, 103] on span at bounding box center [106, 101] width 5 height 9
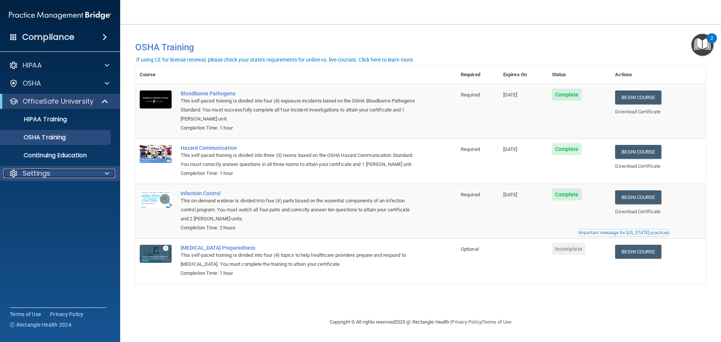
click at [50, 170] on p "Settings" at bounding box center [37, 173] width 28 height 9
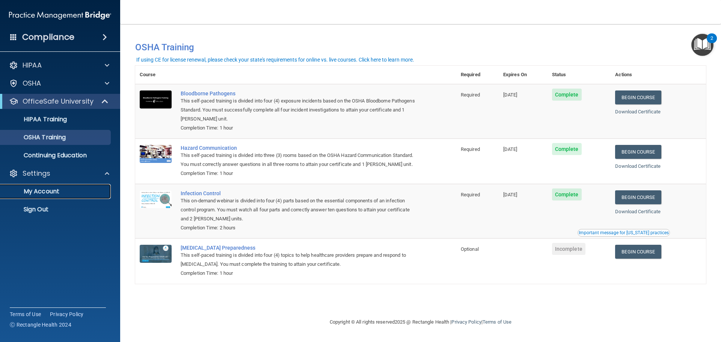
click at [45, 188] on p "My Account" at bounding box center [56, 192] width 103 height 8
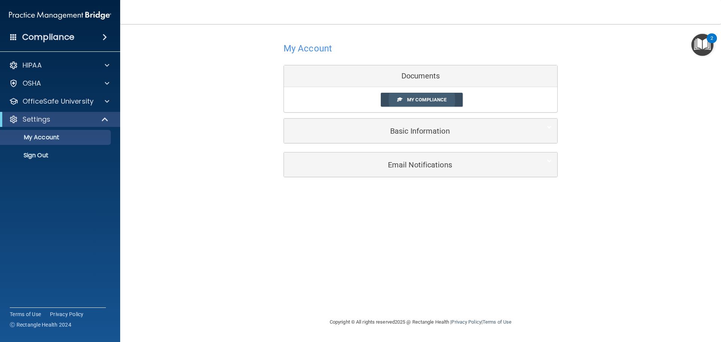
click at [422, 101] on span "My Compliance" at bounding box center [426, 100] width 39 height 6
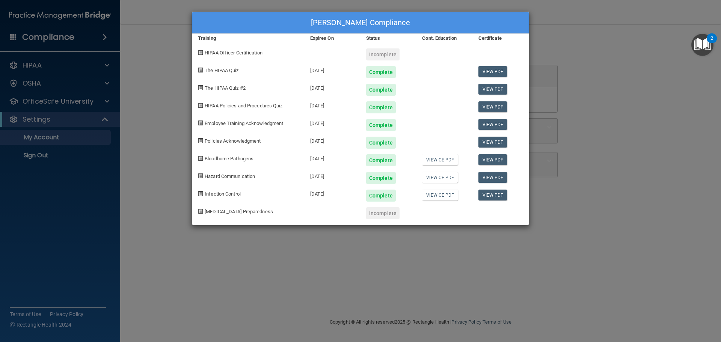
click at [172, 81] on div "Nick Dillard's Compliance Training Expires On Status Cont. Education Certificat…" at bounding box center [360, 171] width 721 height 342
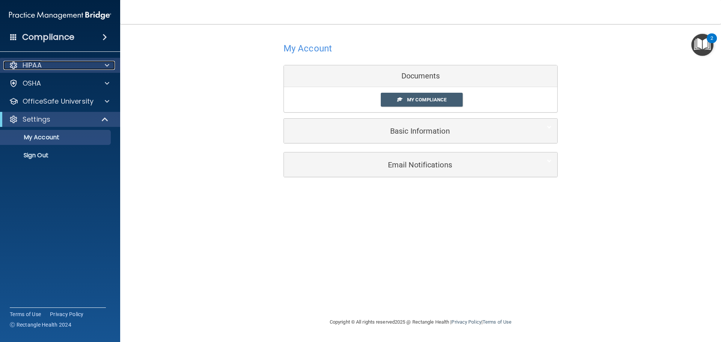
click at [52, 66] on div "HIPAA" at bounding box center [49, 65] width 93 height 9
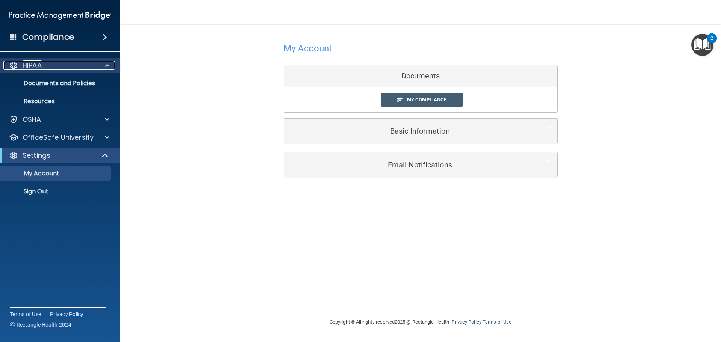
click at [51, 63] on div "HIPAA" at bounding box center [49, 65] width 93 height 9
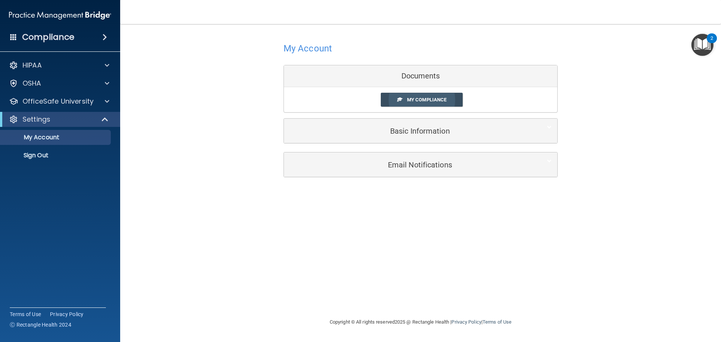
click at [417, 99] on span "My Compliance" at bounding box center [426, 100] width 39 height 6
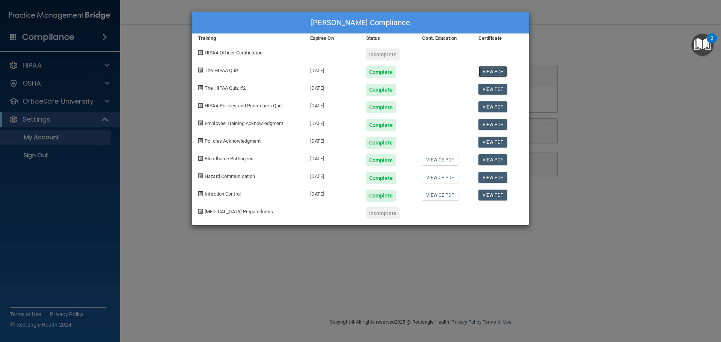
click at [494, 69] on link "View PDF" at bounding box center [493, 71] width 29 height 11
click at [489, 88] on link "View PDF" at bounding box center [493, 89] width 29 height 11
click at [492, 104] on link "View PDF" at bounding box center [493, 106] width 29 height 11
click at [492, 122] on link "View PDF" at bounding box center [493, 124] width 29 height 11
click at [494, 140] on link "View PDF" at bounding box center [493, 142] width 29 height 11
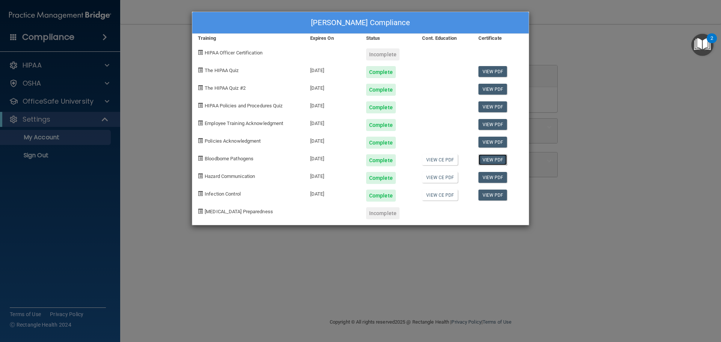
click at [495, 162] on link "View PDF" at bounding box center [493, 159] width 29 height 11
click at [494, 177] on link "View PDF" at bounding box center [493, 177] width 29 height 11
click at [486, 196] on link "View PDF" at bounding box center [493, 195] width 29 height 11
click at [146, 79] on div "Nick Dillard's Compliance Training Expires On Status Cont. Education Certificat…" at bounding box center [360, 171] width 721 height 342
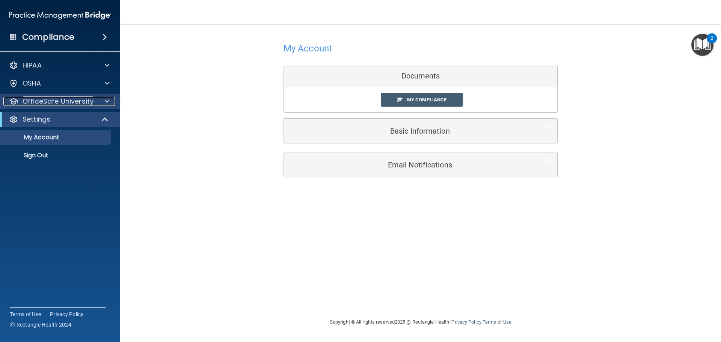
click at [45, 98] on p "OfficeSafe University" at bounding box center [58, 101] width 71 height 9
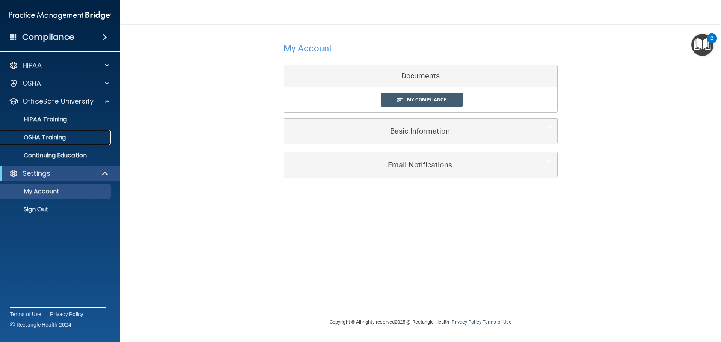
click at [47, 138] on p "OSHA Training" at bounding box center [35, 138] width 61 height 8
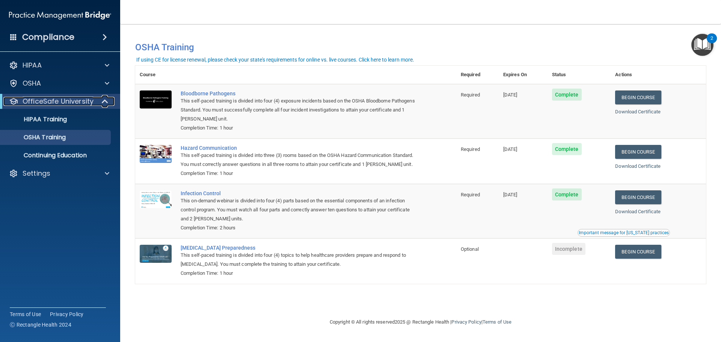
click at [60, 101] on p "OfficeSafe University" at bounding box center [58, 101] width 71 height 9
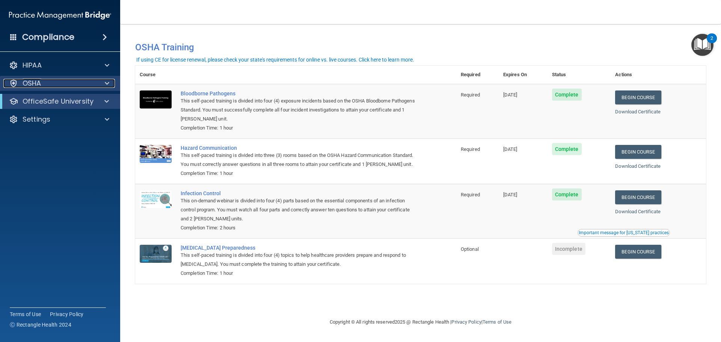
click at [59, 85] on div "OSHA" at bounding box center [49, 83] width 93 height 9
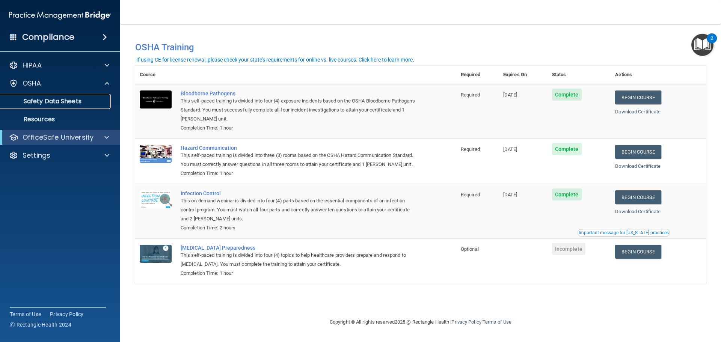
click at [59, 99] on p "Safety Data Sheets" at bounding box center [56, 102] width 103 height 8
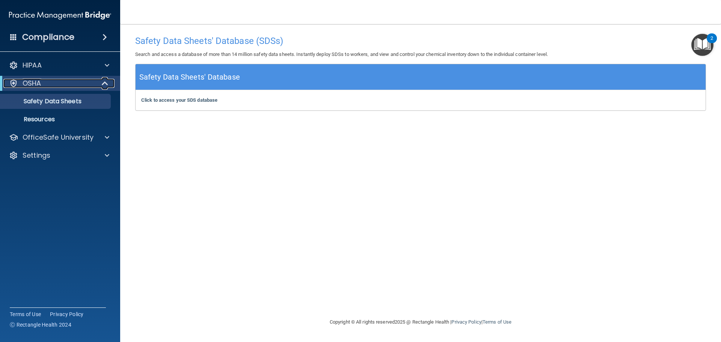
click at [59, 84] on div "OSHA" at bounding box center [49, 83] width 93 height 9
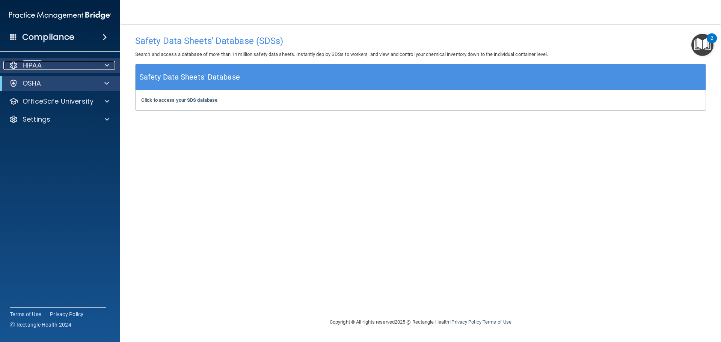
click at [59, 68] on div "HIPAA" at bounding box center [49, 65] width 93 height 9
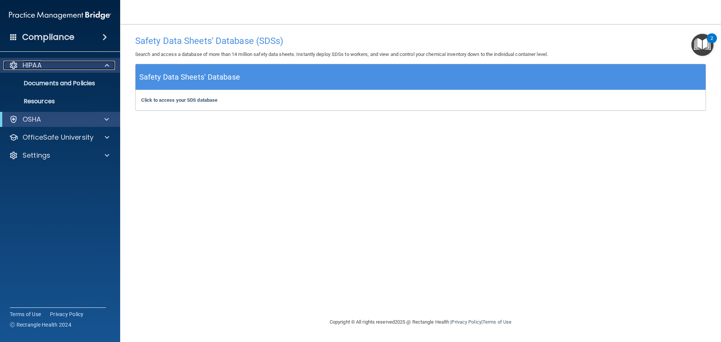
click at [60, 67] on div "HIPAA" at bounding box center [49, 65] width 93 height 9
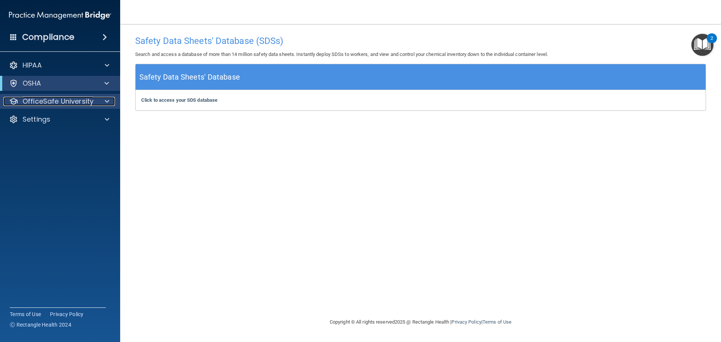
click at [55, 98] on p "OfficeSafe University" at bounding box center [58, 101] width 71 height 9
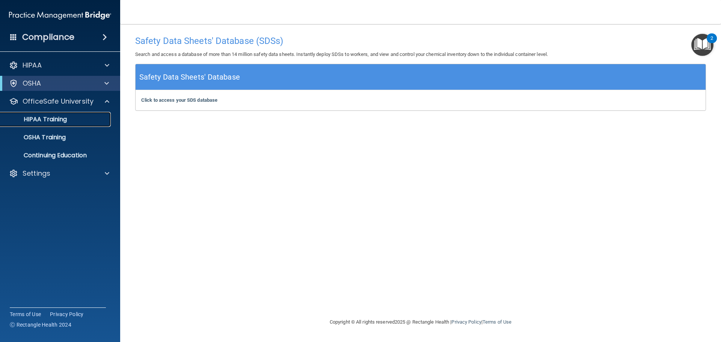
click at [50, 116] on p "HIPAA Training" at bounding box center [36, 120] width 62 height 8
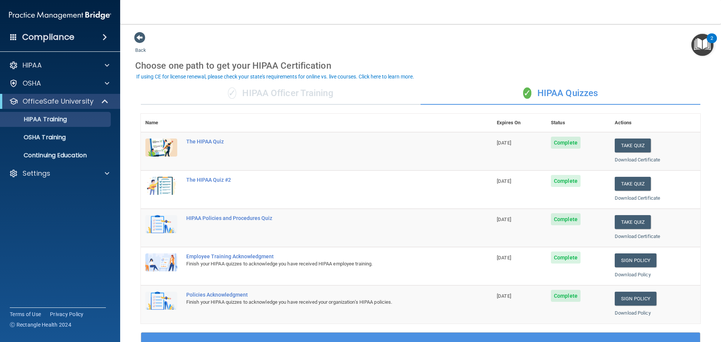
click at [266, 92] on div "✓ HIPAA Officer Training" at bounding box center [281, 93] width 280 height 23
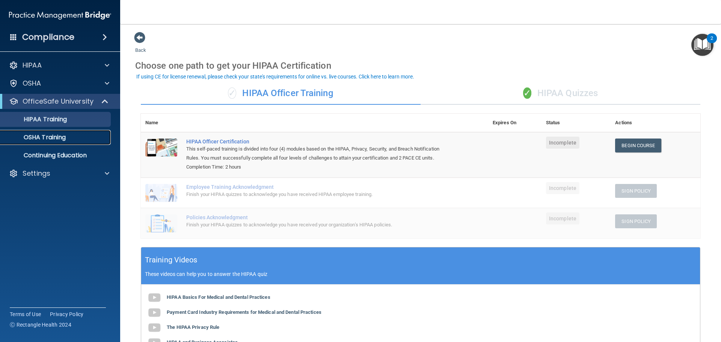
click at [47, 136] on p "OSHA Training" at bounding box center [35, 138] width 61 height 8
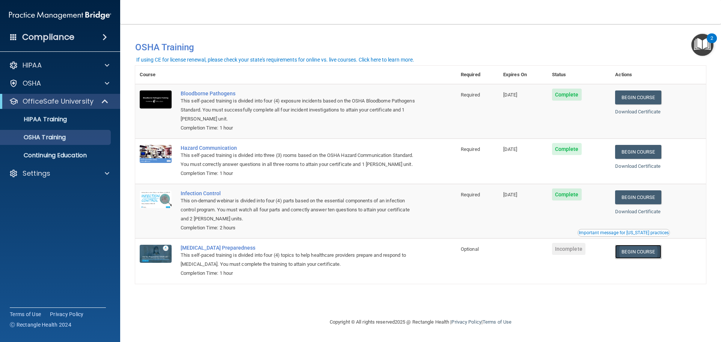
click at [634, 255] on link "Begin Course" at bounding box center [638, 252] width 46 height 14
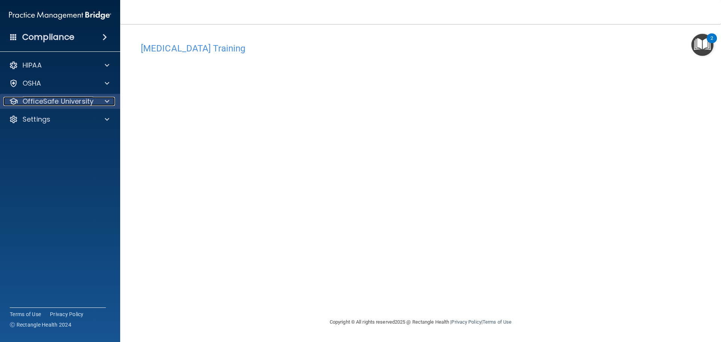
click at [62, 97] on p "OfficeSafe University" at bounding box center [58, 101] width 71 height 9
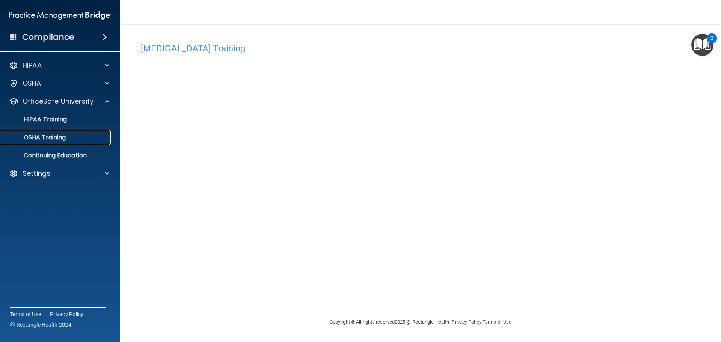
click at [53, 134] on p "OSHA Training" at bounding box center [35, 138] width 61 height 8
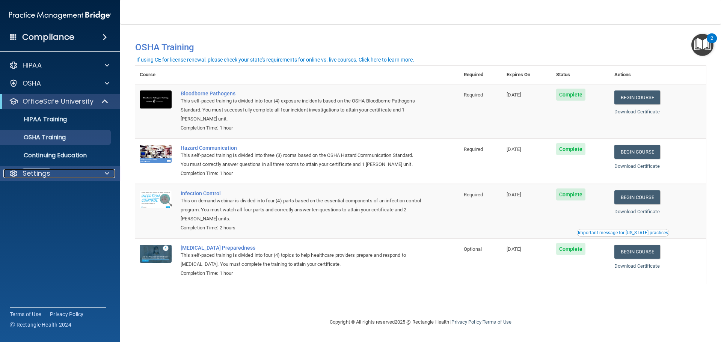
click at [53, 174] on div "Settings" at bounding box center [49, 173] width 93 height 9
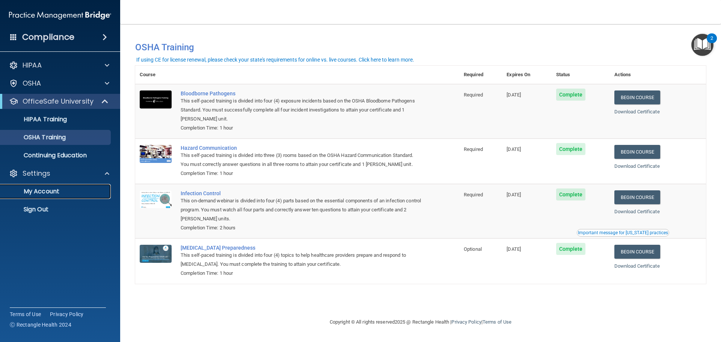
click at [50, 192] on p "My Account" at bounding box center [56, 192] width 103 height 8
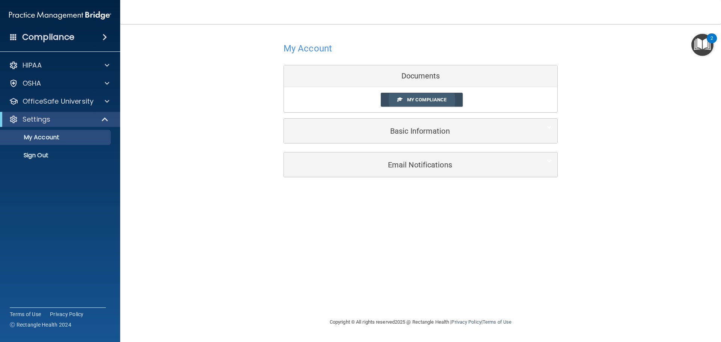
click at [435, 100] on span "My Compliance" at bounding box center [426, 100] width 39 height 6
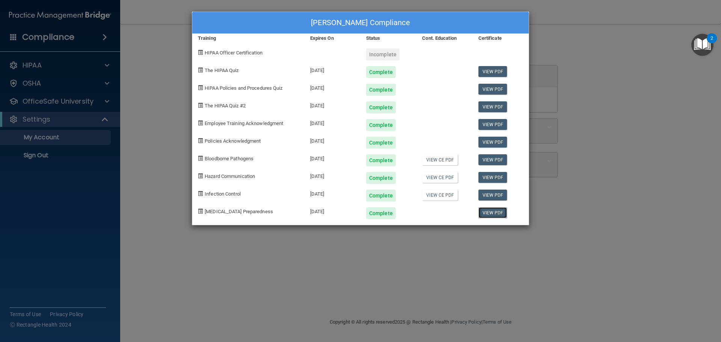
click at [486, 212] on link "View PDF" at bounding box center [493, 212] width 29 height 11
click at [145, 79] on div "Nick Dillard's Compliance Training Expires On Status Cont. Education Certificat…" at bounding box center [360, 171] width 721 height 342
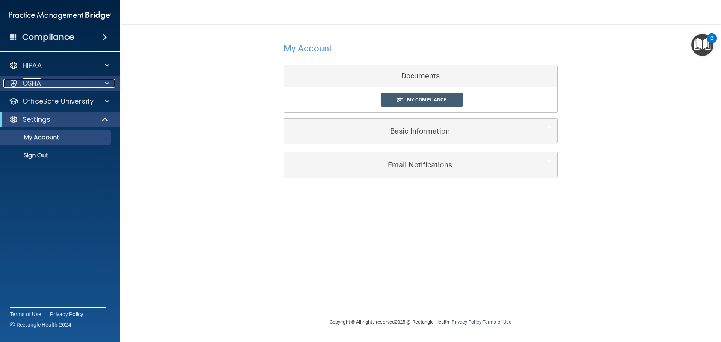
click at [41, 82] on div "OSHA" at bounding box center [49, 83] width 93 height 9
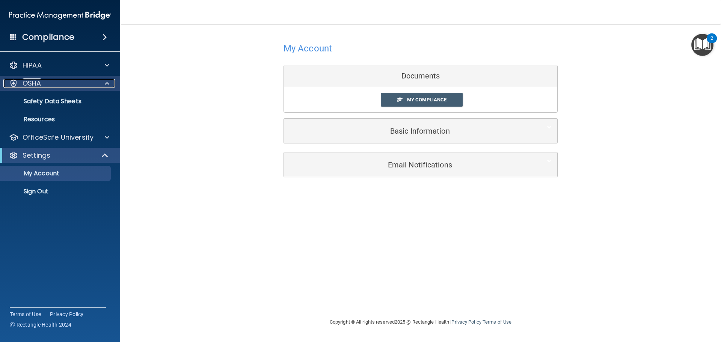
click at [42, 85] on div "OSHA" at bounding box center [49, 83] width 93 height 9
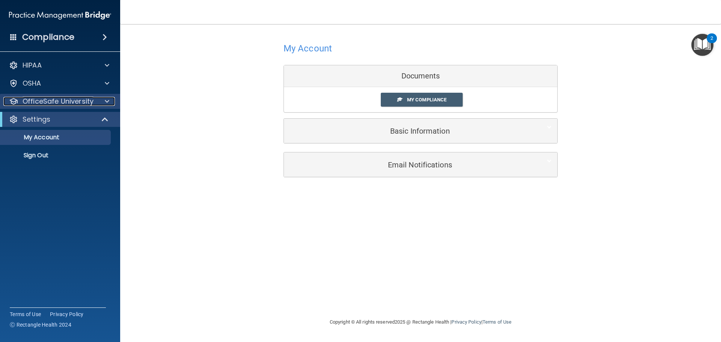
click at [46, 100] on p "OfficeSafe University" at bounding box center [58, 101] width 71 height 9
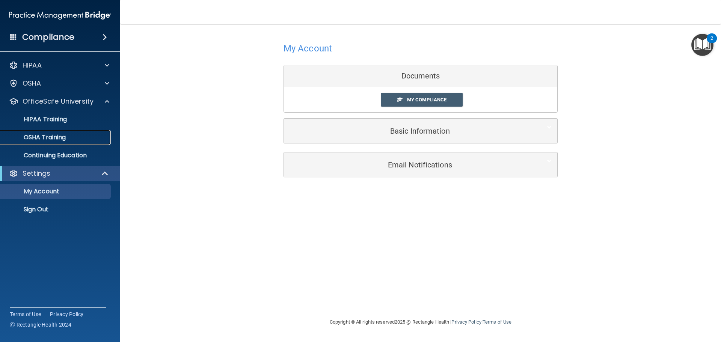
click at [51, 134] on p "OSHA Training" at bounding box center [35, 138] width 61 height 8
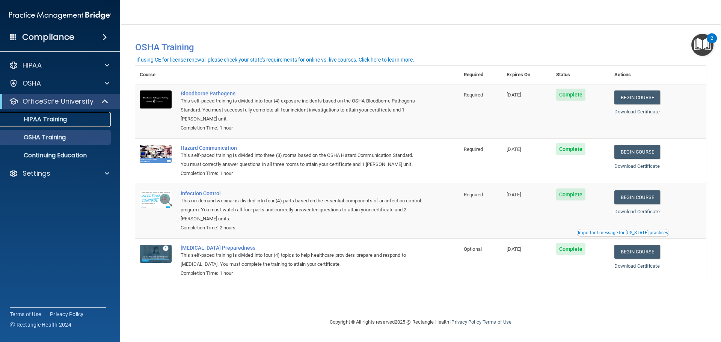
click at [51, 116] on p "HIPAA Training" at bounding box center [36, 120] width 62 height 8
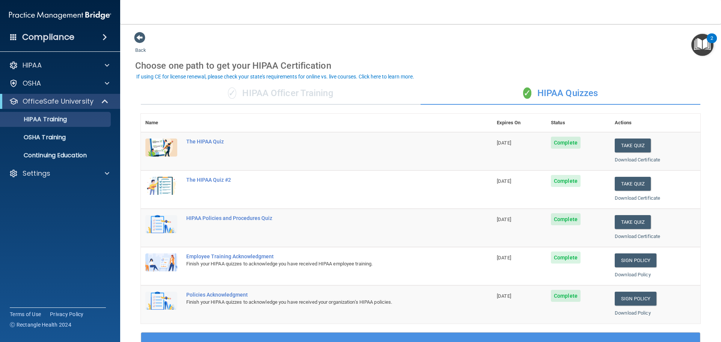
click at [267, 91] on div "✓ HIPAA Officer Training" at bounding box center [281, 93] width 280 height 23
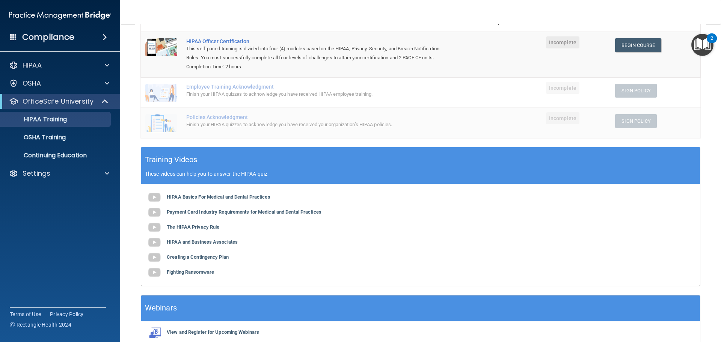
scroll to position [26, 0]
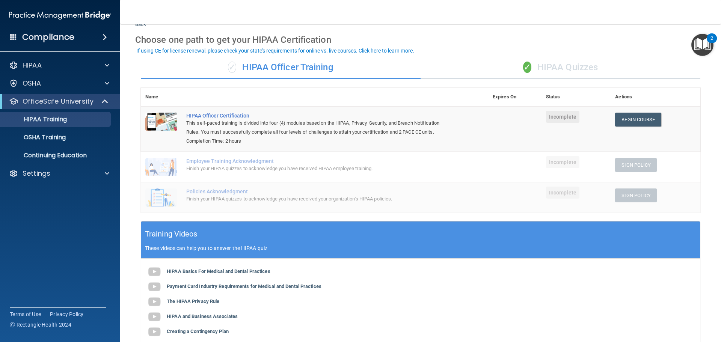
click at [550, 67] on div "✓ HIPAA Quizzes" at bounding box center [561, 67] width 280 height 23
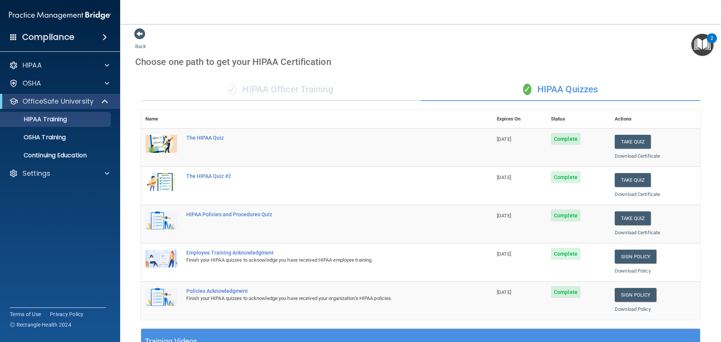
scroll to position [0, 0]
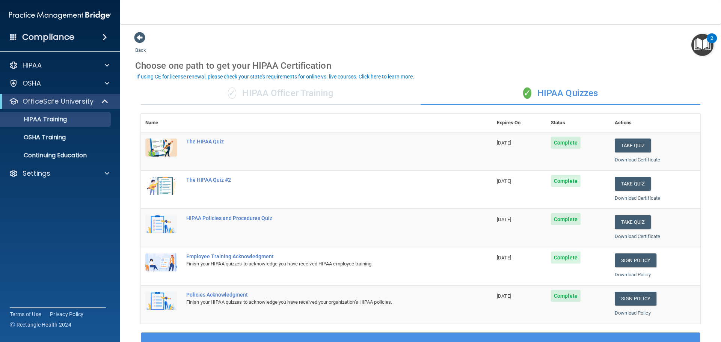
click at [280, 92] on div "✓ HIPAA Officer Training" at bounding box center [281, 93] width 280 height 23
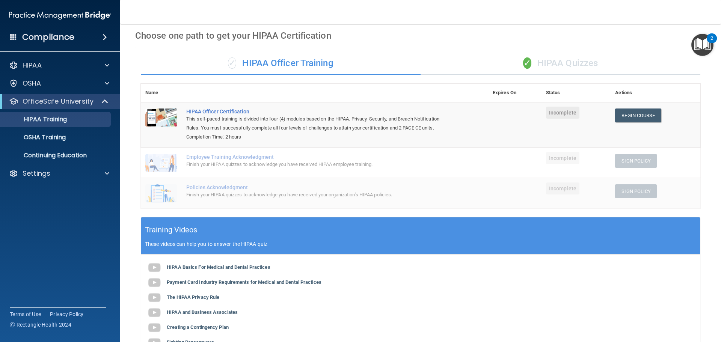
scroll to position [26, 0]
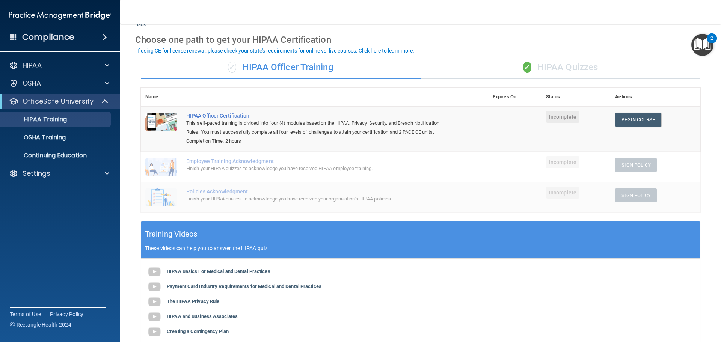
click at [551, 65] on div "✓ HIPAA Quizzes" at bounding box center [561, 67] width 280 height 23
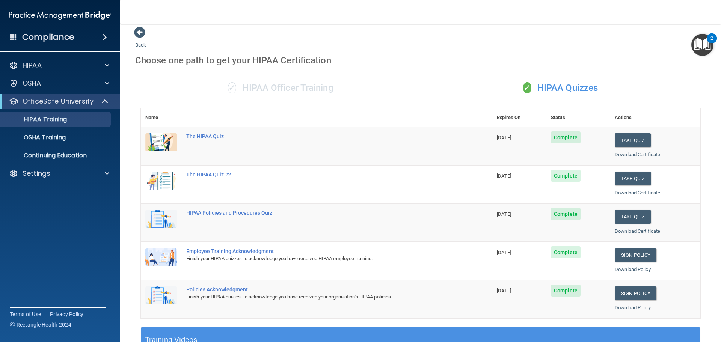
scroll to position [0, 0]
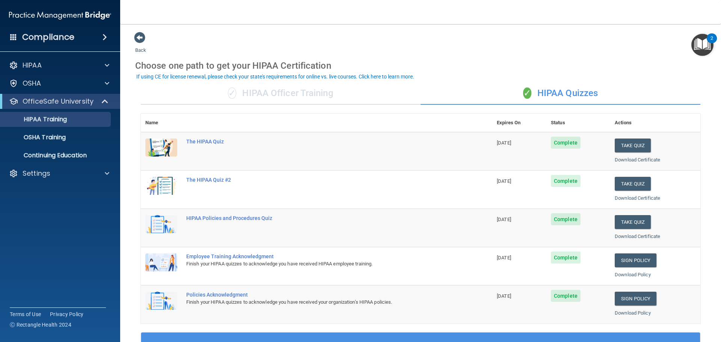
click at [311, 94] on div "✓ HIPAA Officer Training" at bounding box center [281, 93] width 280 height 23
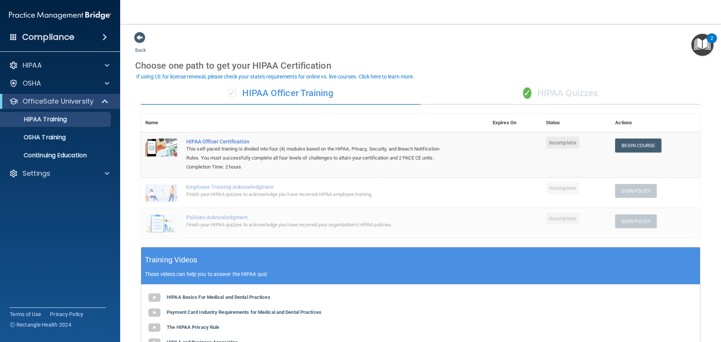
click at [554, 94] on div "✓ HIPAA Quizzes" at bounding box center [561, 93] width 280 height 23
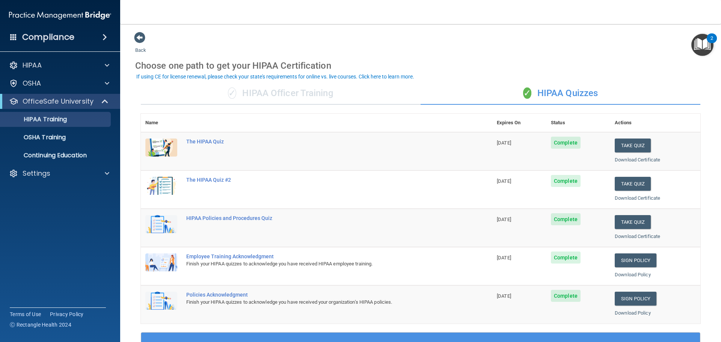
click at [294, 91] on div "✓ HIPAA Officer Training" at bounding box center [281, 93] width 280 height 23
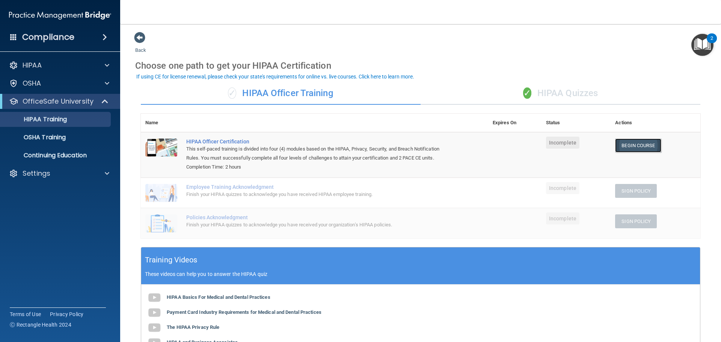
click at [630, 143] on link "Begin Course" at bounding box center [638, 146] width 46 height 14
